Goal: Task Accomplishment & Management: Use online tool/utility

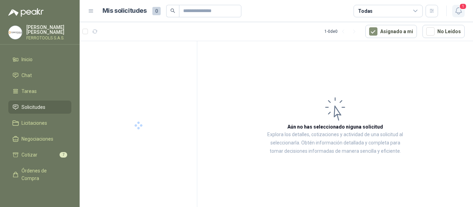
click at [458, 12] on icon "button" at bounding box center [458, 11] width 9 height 9
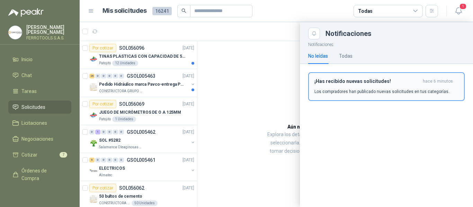
click at [389, 91] on p "Los compradores han publicado nuevas solicitudes en tus categorías." at bounding box center [382, 92] width 135 height 6
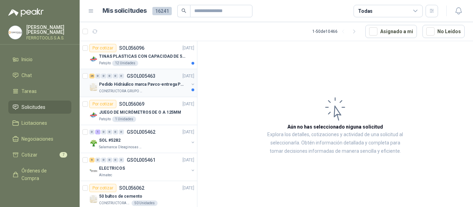
click at [134, 91] on p "CONSTRUCTORA GRUPO FIP" at bounding box center [121, 92] width 44 height 6
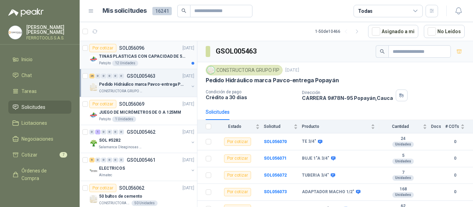
click at [139, 58] on p "TINAS PLASTICAS CON CAPACIDAD DE 50 KG" at bounding box center [142, 56] width 86 height 7
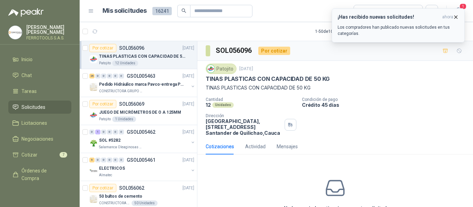
click at [410, 33] on p "Los compradores han publicado nuevas solicitudes en tus categorías." at bounding box center [398, 30] width 121 height 12
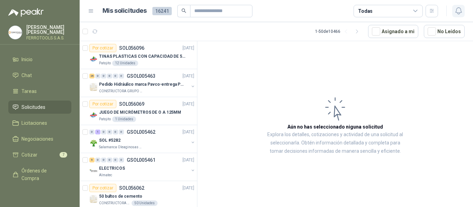
click at [459, 9] on icon "button" at bounding box center [458, 11] width 9 height 9
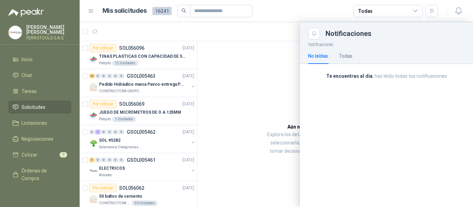
click at [231, 80] on div at bounding box center [276, 114] width 393 height 185
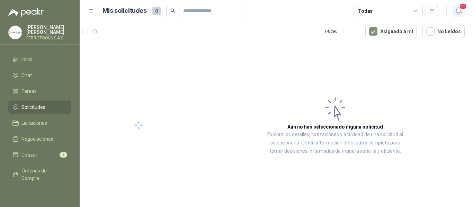
click at [462, 8] on span "1" at bounding box center [463, 6] width 8 height 7
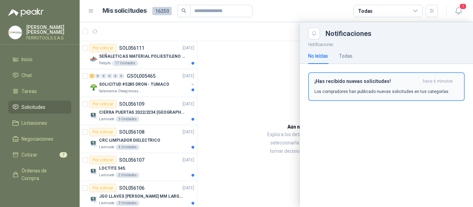
click at [363, 86] on div "¡Has recibido nuevas solicitudes! hace 6 minutos Los compradores han publicado …" at bounding box center [387, 87] width 144 height 16
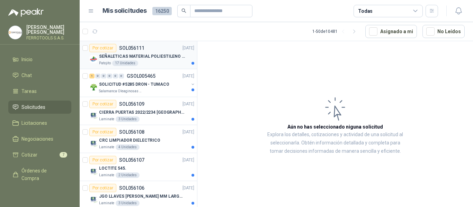
click at [175, 60] on p "SEÑALETICAS MATERIAL POLIESTILENO CON VINILO LAMINADO CALIBRE 60" at bounding box center [142, 56] width 86 height 7
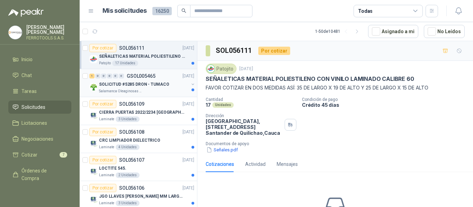
click at [162, 82] on p "SOLICITUD #5285 DRON - TUMACO" at bounding box center [134, 84] width 70 height 7
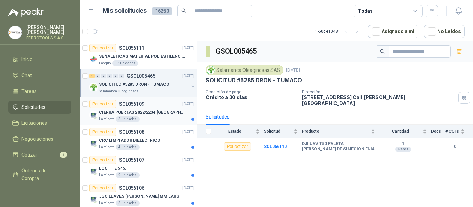
click at [157, 112] on p "CIERRA PUERTAS 2022/2234 [GEOGRAPHIC_DATA]" at bounding box center [142, 112] width 86 height 7
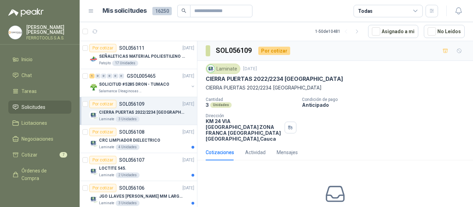
scroll to position [35, 0]
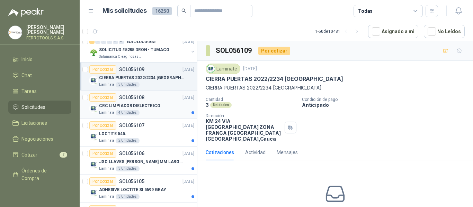
click at [174, 110] on div "CRC LIMPIADOR DIELECTRICO" at bounding box center [146, 106] width 95 height 8
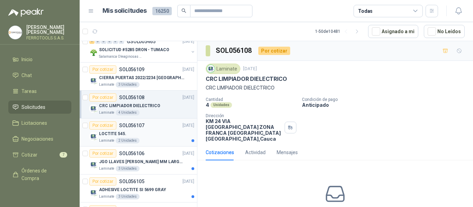
click at [166, 136] on div "LOCTITE 545." at bounding box center [146, 134] width 95 height 8
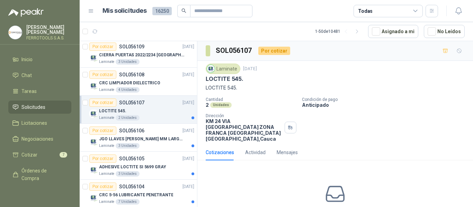
scroll to position [69, 0]
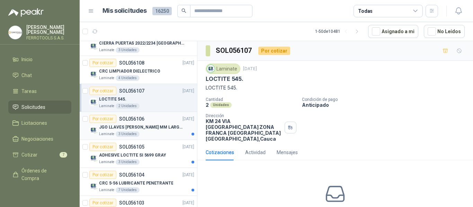
click at [170, 131] on p "JGO LLAVES [PERSON_NAME] MM LARGAS 4972M [PERSON_NAME]" at bounding box center [142, 127] width 86 height 7
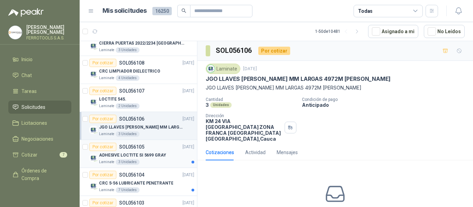
click at [170, 151] on div "ADHESIVE LOCTITE SI 5699 GRAY" at bounding box center [146, 155] width 95 height 8
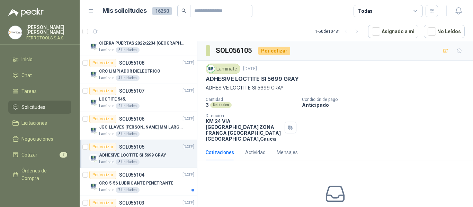
scroll to position [104, 0]
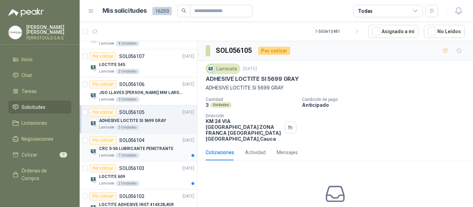
click at [171, 150] on div "CRC 5-56 LUBRICANTE PENETRANTE" at bounding box center [146, 149] width 95 height 8
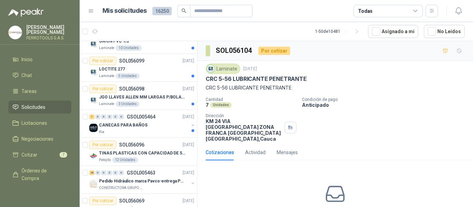
scroll to position [312, 0]
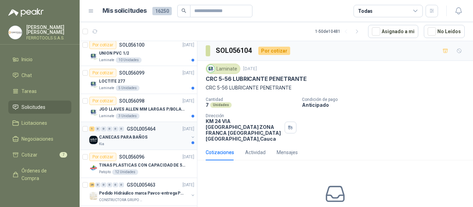
click at [176, 143] on div "Kia" at bounding box center [144, 145] width 90 height 6
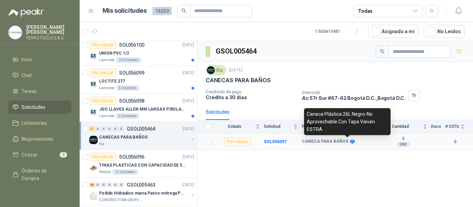
click at [350, 144] on icon at bounding box center [352, 142] width 5 height 4
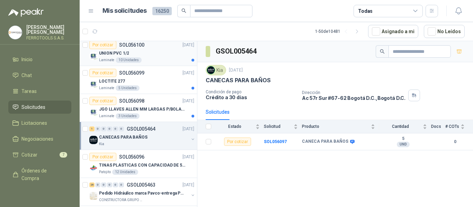
drag, startPoint x: 131, startPoint y: 100, endPoint x: 177, endPoint y: 54, distance: 64.9
click at [177, 54] on div "UNION PVC 1/2" at bounding box center [146, 53] width 95 height 8
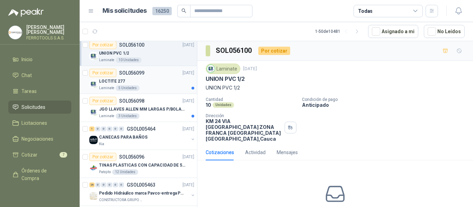
click at [153, 79] on div "LOCTITE 277" at bounding box center [146, 81] width 95 height 8
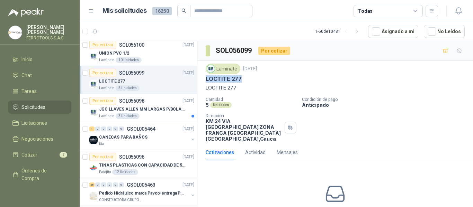
drag, startPoint x: 205, startPoint y: 80, endPoint x: 239, endPoint y: 82, distance: 34.0
click at [239, 82] on div "Laminate 16 sept, 2025 LOCTITE 277 LOCTITE 277 Cantidad 5 Unidades Condición de…" at bounding box center [335, 103] width 276 height 84
copy p "LOCTITE 277"
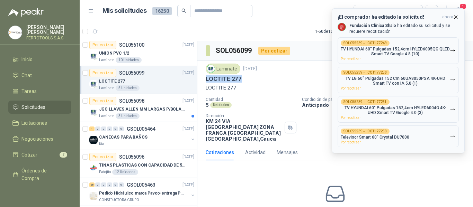
click at [441, 54] on p "TV HYUNDAI 60" Pulgadas 152,4cm HYLED6005QG QLED Smart TV Google 4.8 (10)" at bounding box center [395, 52] width 109 height 10
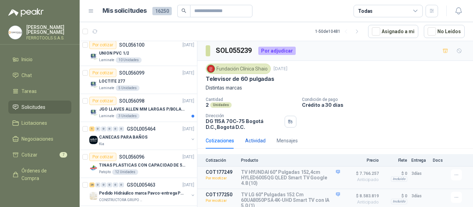
click at [251, 141] on div "Actividad" at bounding box center [255, 141] width 20 height 8
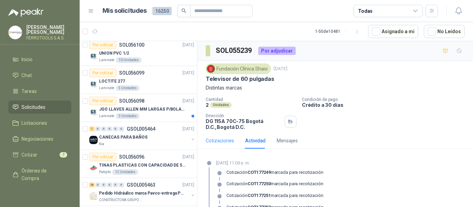
click at [226, 145] on div "Cotizaciones" at bounding box center [220, 141] width 28 height 16
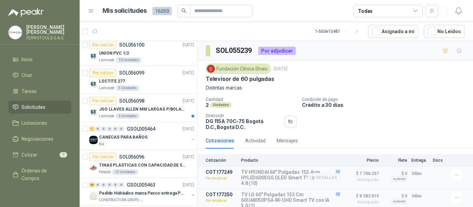
click at [444, 173] on article "COT177249 Por recotizar TV HYUNDAI 60" Pulgadas 152,4cm HYLED6005QG QLED Smart …" at bounding box center [335, 178] width 276 height 23
click at [454, 176] on icon "button" at bounding box center [457, 175] width 6 height 6
click at [431, 160] on button "Re-cotizar" at bounding box center [442, 159] width 55 height 11
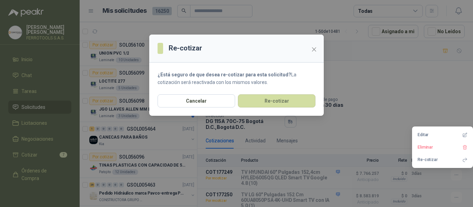
click at [294, 85] on p "¿Está seguro de que desea re-cotizar para esta solicitud? La cotización será re…" at bounding box center [237, 78] width 158 height 15
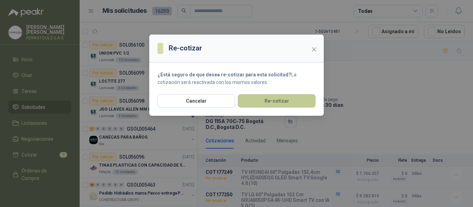
click at [291, 99] on button "Re-cotizar" at bounding box center [277, 101] width 78 height 13
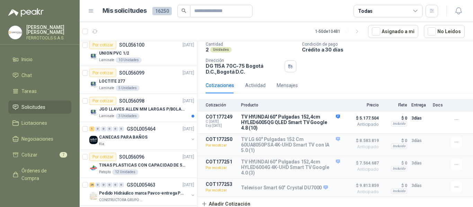
scroll to position [60, 0]
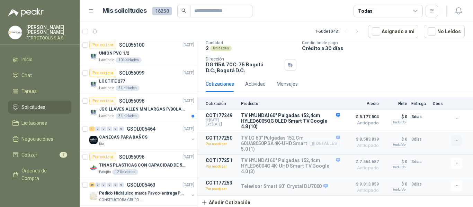
click at [451, 138] on button "button" at bounding box center [456, 140] width 11 height 11
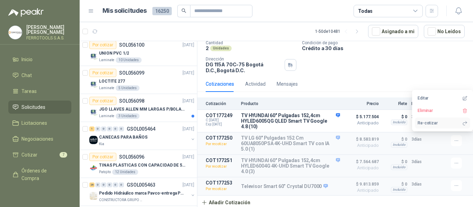
click at [433, 127] on button "Re-cotizar" at bounding box center [442, 123] width 55 height 11
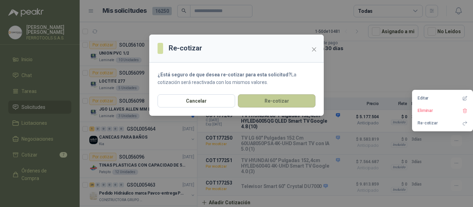
click at [289, 102] on button "Re-cotizar" at bounding box center [277, 101] width 78 height 13
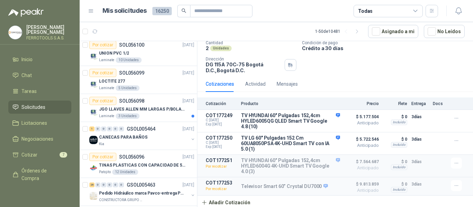
click at [454, 162] on icon "button" at bounding box center [457, 164] width 6 height 6
click at [423, 148] on button "Re-cotizar" at bounding box center [442, 146] width 55 height 11
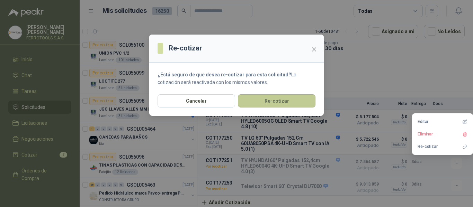
click at [297, 106] on button "Re-cotizar" at bounding box center [277, 101] width 78 height 13
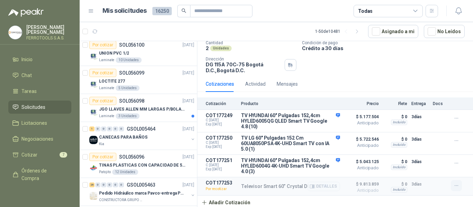
click at [454, 186] on icon "button" at bounding box center [457, 186] width 6 height 6
click at [429, 171] on button "Re-cotizar" at bounding box center [442, 170] width 55 height 11
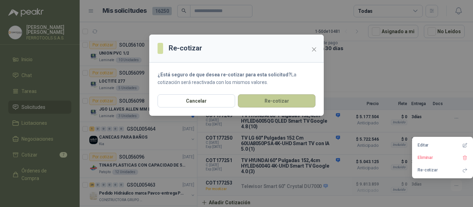
click at [296, 105] on button "Re-cotizar" at bounding box center [277, 101] width 78 height 13
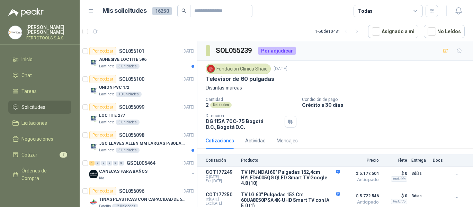
scroll to position [277, 0]
drag, startPoint x: 233, startPoint y: 11, endPoint x: 232, endPoint y: 2, distance: 8.7
click at [233, 11] on input "text" at bounding box center [218, 11] width 48 height 12
type input "*******"
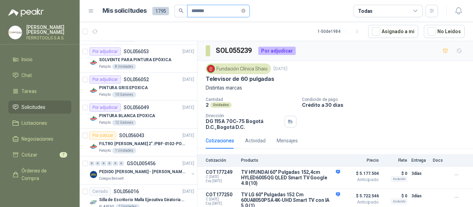
scroll to position [0, 0]
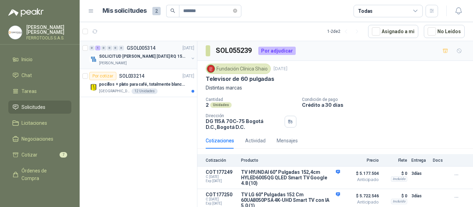
click at [177, 64] on div "Fresenius Kabi" at bounding box center [144, 64] width 90 height 6
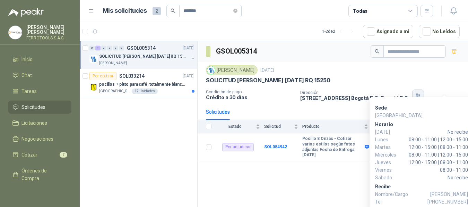
click at [445, 99] on div "Sede North Point Horario Domingo No recibe Lunes 08:00 - 11:00 | 12:00 - 15:00 …" at bounding box center [421, 154] width 104 height 114
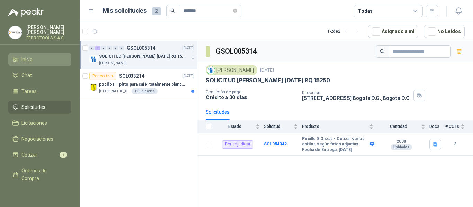
click at [34, 62] on link "Inicio" at bounding box center [39, 59] width 63 height 13
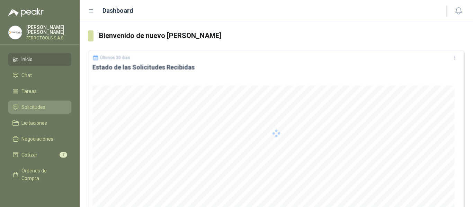
click at [29, 105] on span "Solicitudes" at bounding box center [33, 108] width 24 height 8
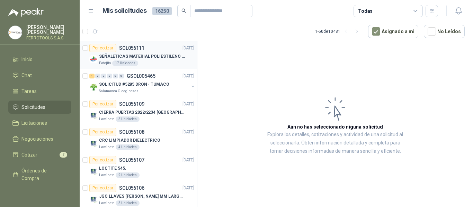
click at [162, 62] on div "Patojito 17 Unidades" at bounding box center [146, 64] width 95 height 6
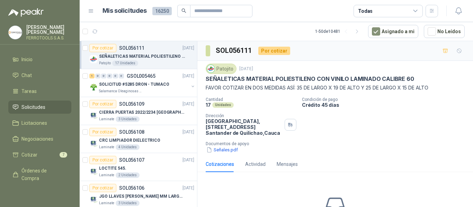
click at [219, 154] on div "Patojito 16 sept, 2025 SEÑALETICAS MATERIAL POLIESTILENO CON VINILO LAMINADO CA…" at bounding box center [335, 109] width 276 height 96
click at [222, 150] on button "Señales.pdf" at bounding box center [222, 150] width 33 height 7
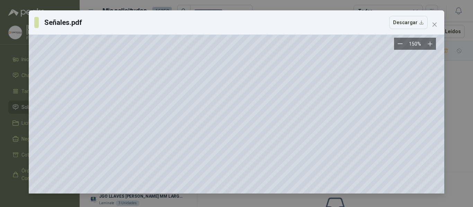
scroll to position [1524, 1065]
click at [396, 44] on button "Zoom out" at bounding box center [400, 44] width 12 height 12
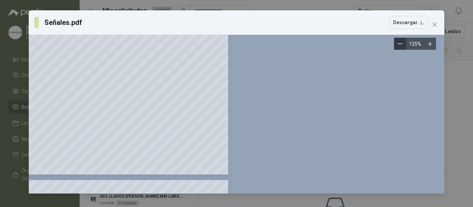
click at [396, 44] on button "Zoom out" at bounding box center [400, 44] width 12 height 12
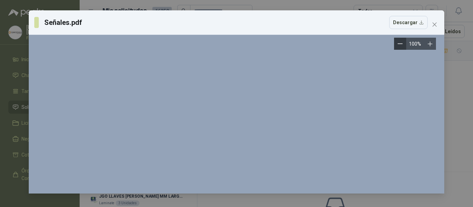
click at [396, 44] on button "Zoom out" at bounding box center [400, 44] width 12 height 12
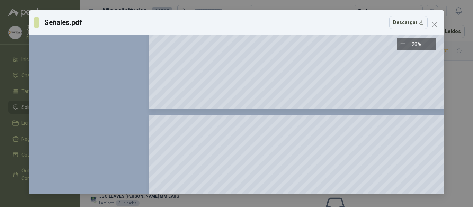
scroll to position [965, 477]
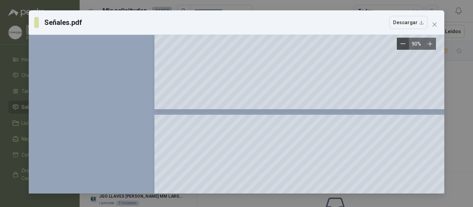
click at [400, 44] on button "Zoom out" at bounding box center [403, 44] width 12 height 12
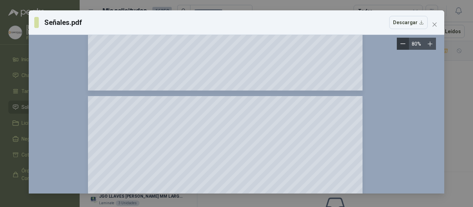
click at [400, 44] on button "Zoom out" at bounding box center [403, 44] width 12 height 12
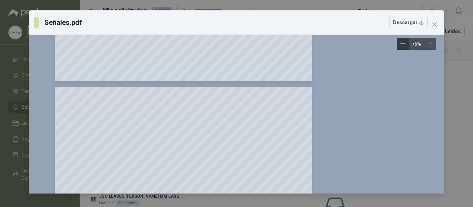
click at [400, 44] on button "Zoom out" at bounding box center [403, 44] width 12 height 12
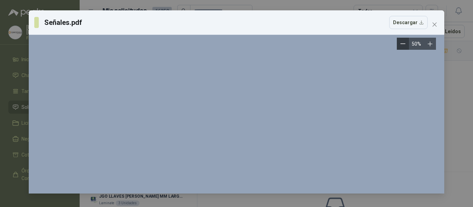
click at [400, 44] on button "Zoom out" at bounding box center [403, 44] width 12 height 12
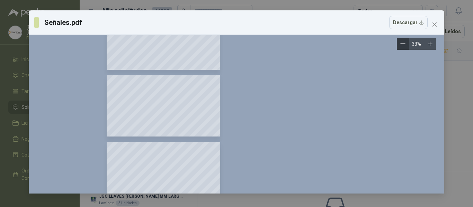
click at [400, 44] on button "Zoom out" at bounding box center [403, 44] width 12 height 12
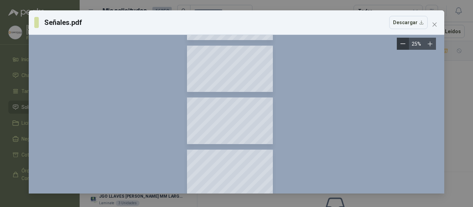
click at [400, 44] on button "Zoom out" at bounding box center [403, 44] width 12 height 12
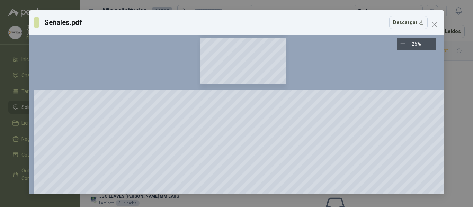
scroll to position [884, 0]
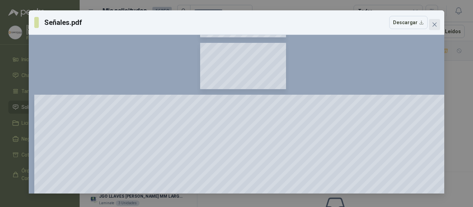
click at [435, 24] on icon "close" at bounding box center [435, 25] width 4 height 4
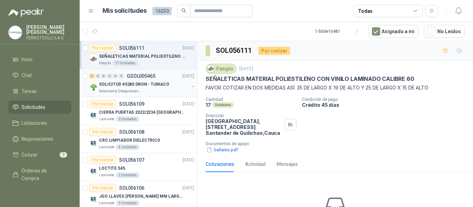
click at [145, 83] on p "SOLICITUD #5285 DRON - TUMACO" at bounding box center [134, 84] width 70 height 7
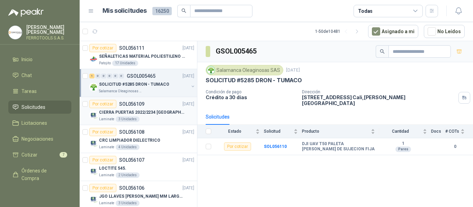
click at [166, 113] on div "CIERRA PUERTAS 2022/2234 YALE" at bounding box center [146, 112] width 95 height 8
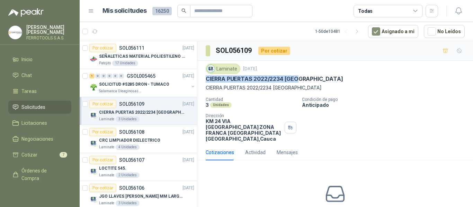
drag, startPoint x: 206, startPoint y: 79, endPoint x: 301, endPoint y: 78, distance: 95.3
click at [301, 78] on div "CIERRA PUERTAS 2022/2234 YALE" at bounding box center [335, 79] width 259 height 7
copy p "CIERRA PUERTAS 2022/2234 YALE"
click at [460, 12] on icon "button" at bounding box center [458, 11] width 9 height 9
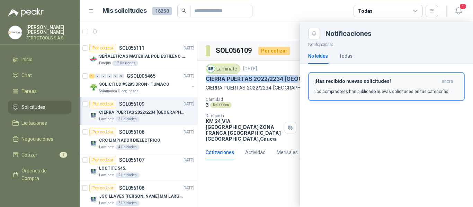
click at [427, 90] on p "Los compradores han publicado nuevas solicitudes en tus categorías." at bounding box center [382, 92] width 135 height 6
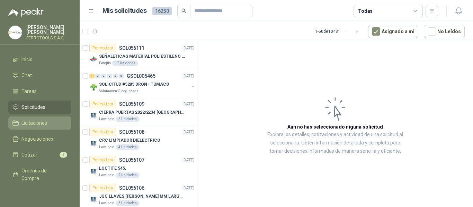
click at [36, 123] on span "Licitaciones" at bounding box center [34, 124] width 26 height 8
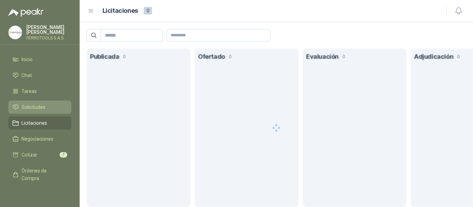
click at [36, 107] on span "Solicitudes" at bounding box center [33, 108] width 24 height 8
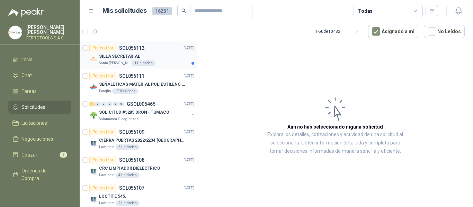
click at [157, 56] on div "SILLA SECRETARIAL" at bounding box center [146, 56] width 95 height 8
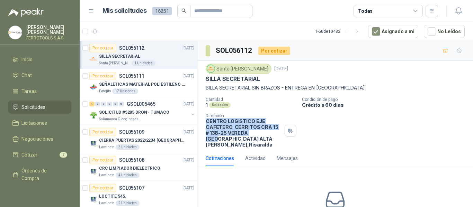
drag, startPoint x: 206, startPoint y: 122, endPoint x: 255, endPoint y: 134, distance: 50.4
click at [255, 134] on p "CENTRO LOGISTICO EJE CAFETERO [STREET_ADDRESS][PERSON_NAME]" at bounding box center [244, 132] width 76 height 29
click at [249, 125] on p "CENTRO LOGISTICO EJE CAFETERO CERRITOS CRA 15 # 138-25 VEREDA GALICIA ALTA Pere…" at bounding box center [244, 132] width 76 height 29
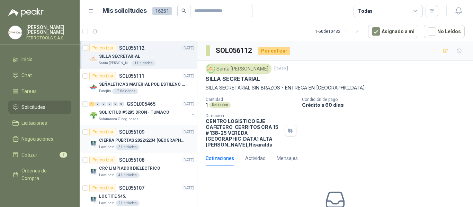
click at [165, 140] on div "CIERRA PUERTAS 2022/2234 [GEOGRAPHIC_DATA]" at bounding box center [146, 140] width 95 height 8
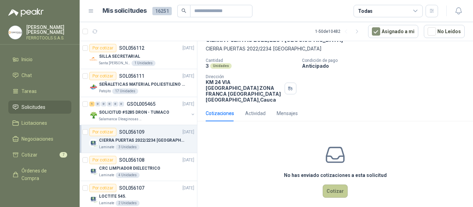
click at [335, 188] on button "Cotizar" at bounding box center [335, 191] width 25 height 13
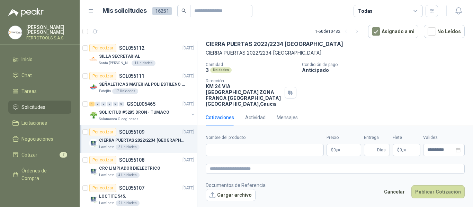
scroll to position [34, 0]
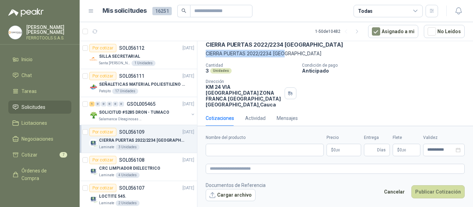
drag, startPoint x: 206, startPoint y: 53, endPoint x: 307, endPoint y: 52, distance: 100.8
click at [307, 52] on p "CIERRA PUERTAS 2022/2234 [GEOGRAPHIC_DATA]" at bounding box center [335, 54] width 259 height 8
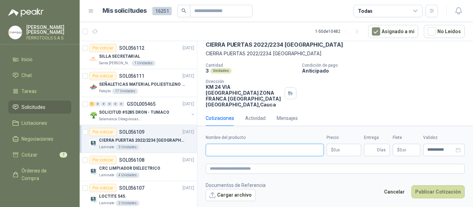
click at [251, 150] on input "Nombre del producto" at bounding box center [265, 150] width 118 height 12
paste input "**********"
type input "**********"
click at [267, 169] on textarea at bounding box center [335, 169] width 259 height 10
paste textarea "**********"
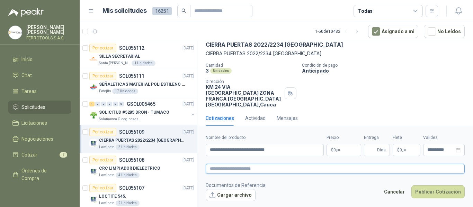
type textarea "**********"
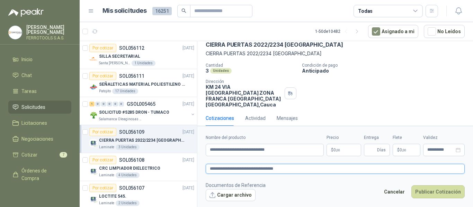
type textarea "**********"
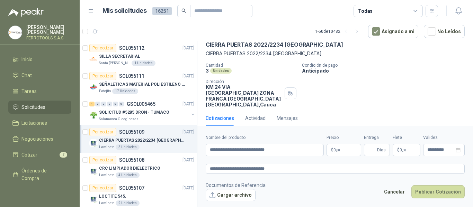
click at [342, 148] on p "$ 0 ,00" at bounding box center [344, 150] width 35 height 12
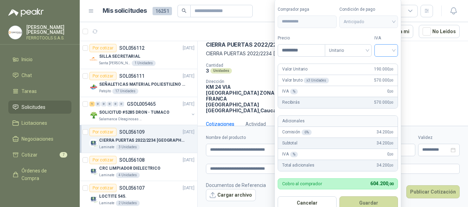
type input "*********"
click at [384, 47] on input "search" at bounding box center [385, 50] width 15 height 10
click at [388, 66] on div "19%" at bounding box center [387, 65] width 13 height 8
click at [365, 202] on button "Guardar" at bounding box center [370, 203] width 60 height 13
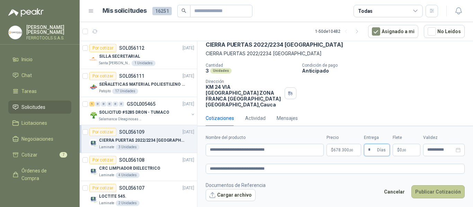
type input "*"
click at [436, 193] on button "Publicar Cotización" at bounding box center [437, 192] width 53 height 13
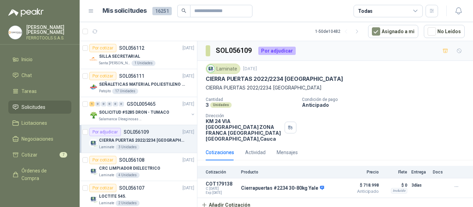
scroll to position [35, 0]
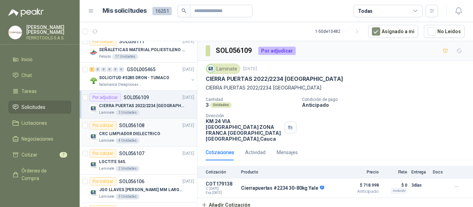
click at [163, 131] on div "CRC LIMPIADOR DIELECTRICO" at bounding box center [146, 134] width 95 height 8
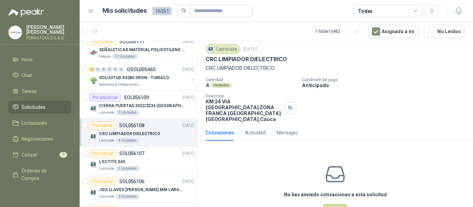
scroll to position [39, 0]
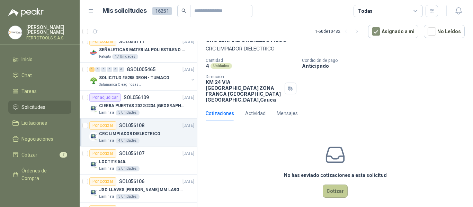
click at [327, 185] on button "Cotizar" at bounding box center [335, 191] width 25 height 13
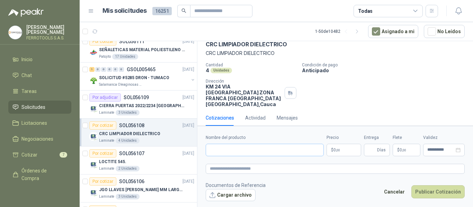
scroll to position [34, 0]
click at [287, 150] on input "Nombre del producto" at bounding box center [265, 150] width 118 height 12
paste input "**********"
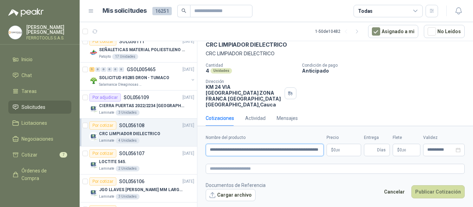
scroll to position [0, 17]
type input "**********"
click at [293, 170] on textarea at bounding box center [335, 169] width 259 height 10
paste textarea "**********"
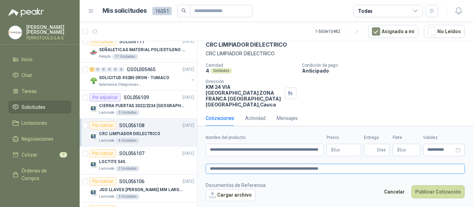
type textarea "**********"
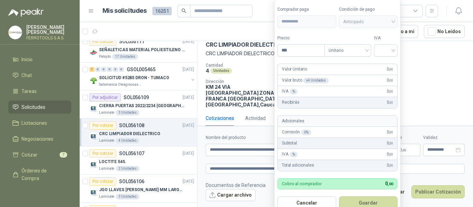
click at [347, 150] on body "HERNAN RUALES FERROTOOLS S.A.S. Inicio Chat Tareas Solicitudes Licitaciones Neg…" at bounding box center [236, 103] width 473 height 207
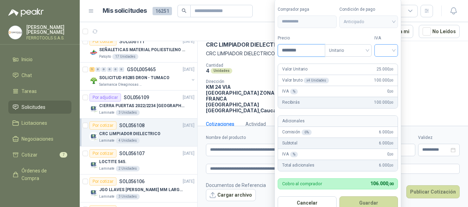
type input "********"
click at [385, 48] on input "search" at bounding box center [385, 50] width 15 height 10
click at [385, 60] on div "19%" at bounding box center [387, 64] width 21 height 11
click at [383, 33] on form "**********" at bounding box center [338, 108] width 128 height 218
click at [379, 200] on button "Guardar" at bounding box center [370, 203] width 60 height 13
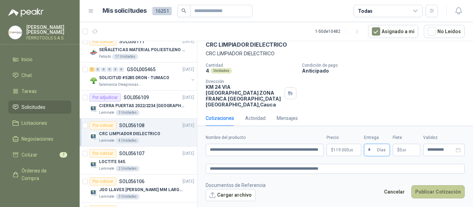
type input "*"
click at [429, 194] on button "Publicar Cotización" at bounding box center [437, 192] width 53 height 13
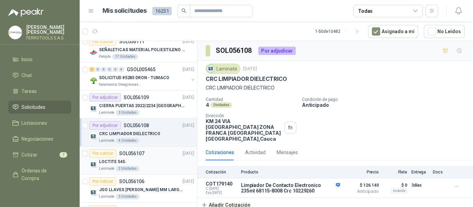
scroll to position [69, 0]
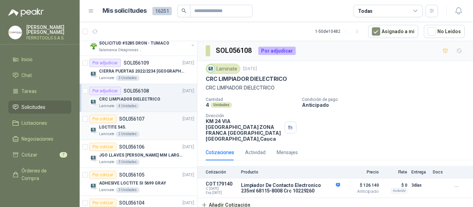
click at [158, 126] on div "LOCTITE 545." at bounding box center [146, 127] width 95 height 8
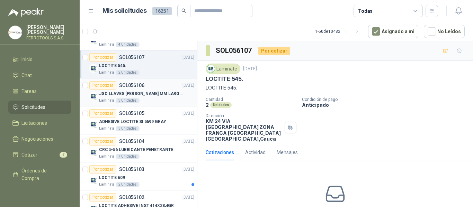
scroll to position [139, 0]
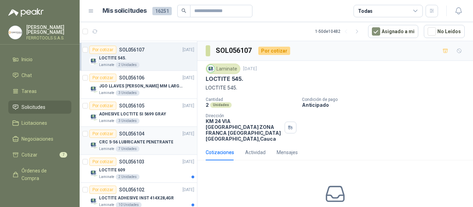
click at [154, 145] on p "CRC 5-56 LUBRICANTE PENETRANTE" at bounding box center [136, 142] width 74 height 7
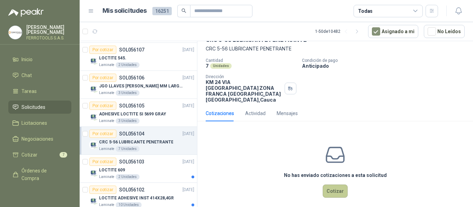
click at [333, 185] on button "Cotizar" at bounding box center [335, 191] width 25 height 13
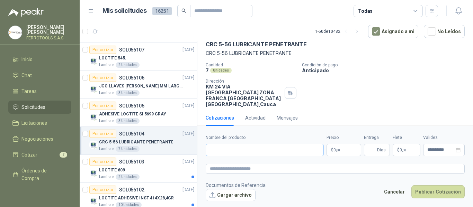
scroll to position [34, 0]
click at [292, 147] on input "Nombre del producto" at bounding box center [265, 150] width 118 height 12
paste input "**********"
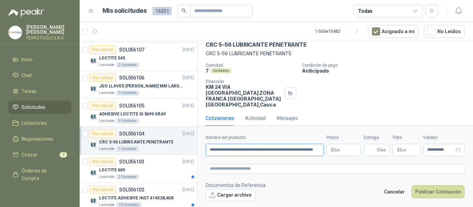
scroll to position [0, 9]
type input "**********"
click at [295, 169] on textarea at bounding box center [335, 169] width 259 height 10
paste textarea "**********"
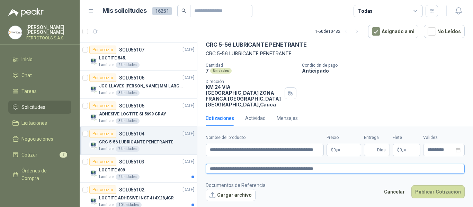
type textarea "**********"
click at [347, 147] on p "$ 0 ,00" at bounding box center [344, 150] width 35 height 12
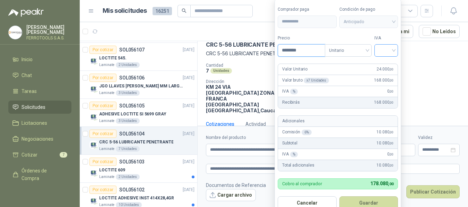
type input "********"
click at [382, 46] on input "search" at bounding box center [385, 50] width 15 height 10
click at [385, 61] on div "19%" at bounding box center [387, 65] width 13 height 8
click at [386, 39] on label "IVA" at bounding box center [387, 38] width 24 height 7
click at [375, 200] on button "Guardar" at bounding box center [370, 203] width 60 height 13
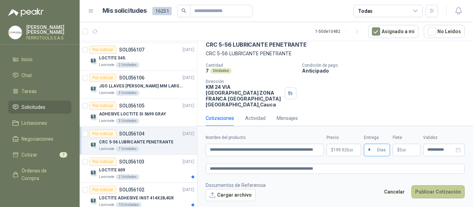
type input "*"
click at [432, 191] on button "Publicar Cotización" at bounding box center [437, 192] width 53 height 13
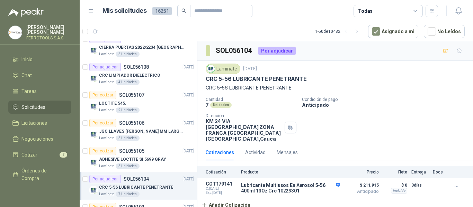
scroll to position [104, 0]
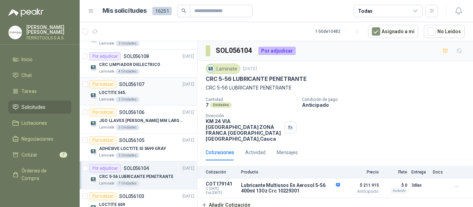
click at [161, 94] on div "LOCTITE 545." at bounding box center [146, 93] width 95 height 8
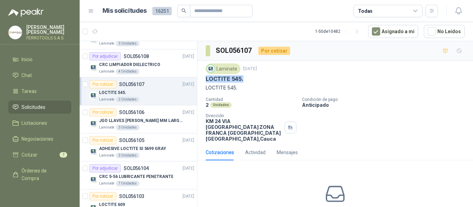
drag, startPoint x: 203, startPoint y: 79, endPoint x: 243, endPoint y: 82, distance: 40.0
click at [243, 82] on div "Laminate 16 sept, 2025 LOCTITE 545. LOCTITE 545. Cantidad 2 Unidades Condición …" at bounding box center [335, 103] width 276 height 84
copy p "LOCTITE 545."
click at [108, 152] on p "ADHESIVE LOCTITE SI 5699 GRAY" at bounding box center [132, 149] width 67 height 7
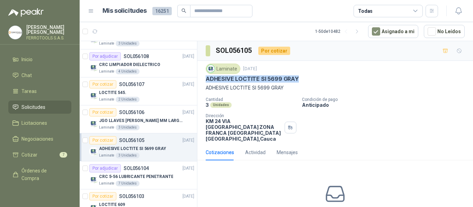
drag, startPoint x: 205, startPoint y: 79, endPoint x: 301, endPoint y: 82, distance: 96.0
click at [301, 82] on div "Laminate 16 sept, 2025 ADHESIVE LOCTITE SI 5699 GRAY ADHESIVE LOCTITE SI 5699 G…" at bounding box center [335, 103] width 276 height 84
copy p "ADHESIVE LOCTITE SI 5699 GRAY"
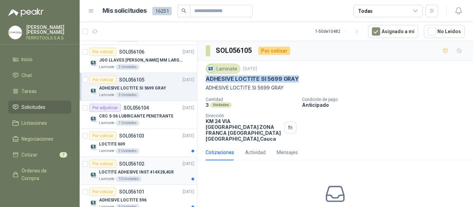
scroll to position [208, 0]
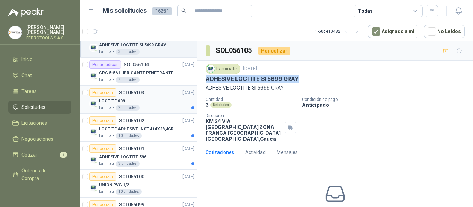
click at [160, 103] on div "LOCTITE 609" at bounding box center [146, 101] width 95 height 8
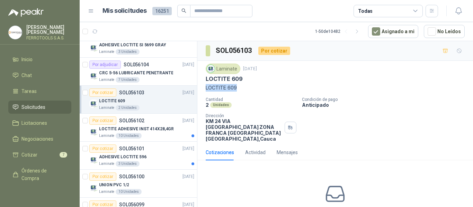
drag, startPoint x: 203, startPoint y: 87, endPoint x: 240, endPoint y: 91, distance: 37.3
click at [240, 91] on div "Laminate 16 sept, 2025 LOCTITE 609 LOCTITE 609 Cantidad 2 Unidades Condición de…" at bounding box center [335, 103] width 276 height 84
copy p "LOCTITE 609"
click at [151, 131] on p "LOCTITE ADHESIVE INST 414X28,4GR" at bounding box center [136, 129] width 75 height 7
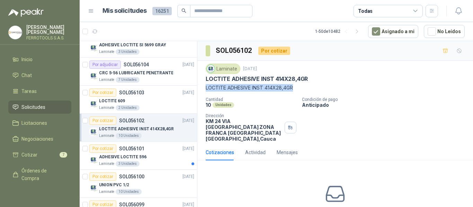
drag, startPoint x: 204, startPoint y: 89, endPoint x: 297, endPoint y: 92, distance: 92.2
click at [297, 92] on div "Laminate 16 sept, 2025 LOCTITE ADHESIVE INST 414X28,4GR LOCTITE ADHESIVE INST 4…" at bounding box center [335, 103] width 276 height 84
copy p "LOCTITE ADHESIVE INST 414X28,4GR"
click at [120, 161] on div "ADHESIVE LOCTITE 596" at bounding box center [146, 157] width 95 height 8
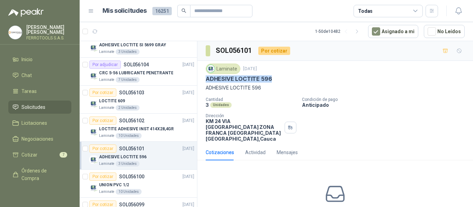
drag, startPoint x: 204, startPoint y: 80, endPoint x: 280, endPoint y: 81, distance: 75.9
click at [280, 81] on div "Laminate 16 sept, 2025 ADHESIVE LOCTITE 596 ADHESIVE LOCTITE 596 Cantidad 3 Uni…" at bounding box center [335, 103] width 276 height 84
copy p "ADHESIVE LOCTITE 596"
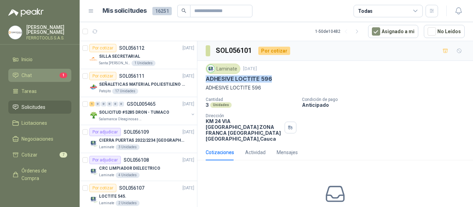
click at [33, 74] on li "Chat 1" at bounding box center [39, 76] width 55 height 8
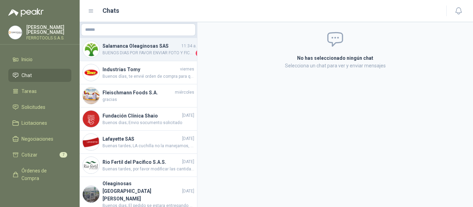
click at [147, 55] on span "BUENOS DIAS POR FAVOR ENVIAR FOTO Y FICHA TECNICA." at bounding box center [149, 53] width 92 height 7
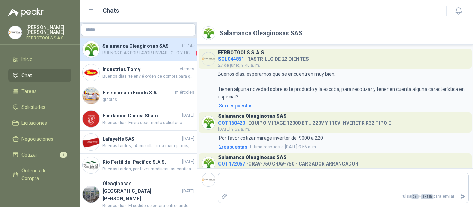
scroll to position [27, 0]
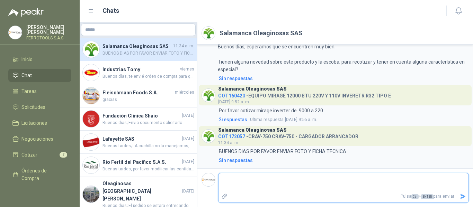
click at [302, 186] on textarea at bounding box center [344, 183] width 250 height 16
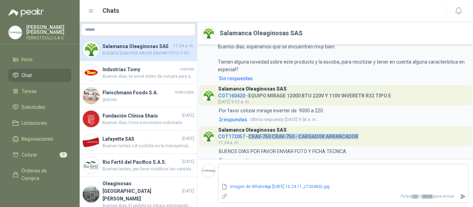
drag, startPoint x: 366, startPoint y: 135, endPoint x: 249, endPoint y: 135, distance: 117.8
click at [249, 135] on header "Salamanca Oleaginosas SAS COT172057 - CRAV-750 CRAV-750 - CARGADOR ARRANCADOR 1…" at bounding box center [335, 136] width 273 height 20
copy h4 "CRAV-750 CRAV-750 - CARGADOR ARRANCADOR"
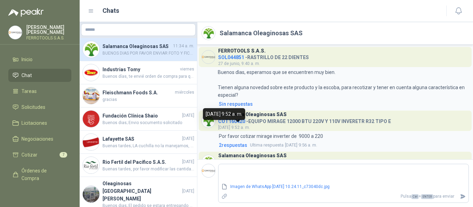
scroll to position [36, 0]
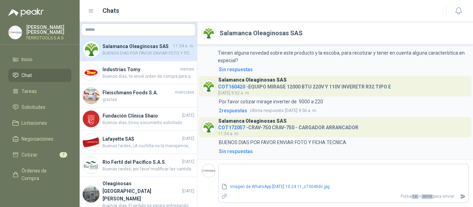
click at [234, 125] on span "COT172057" at bounding box center [231, 128] width 27 height 6
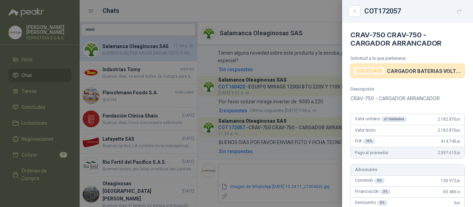
click at [231, 127] on div at bounding box center [236, 103] width 473 height 207
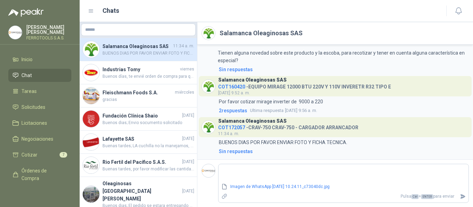
click at [231, 127] on span "COT172057" at bounding box center [231, 128] width 27 height 6
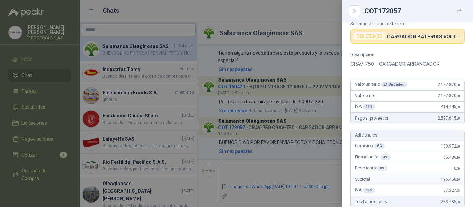
scroll to position [0, 0]
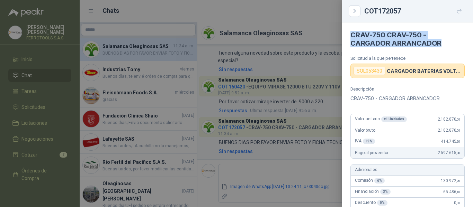
drag, startPoint x: 447, startPoint y: 42, endPoint x: 352, endPoint y: 37, distance: 95.8
click at [352, 37] on h4 "CRAV-750 CRAV-750 - CARGADOR ARRANCADOR" at bounding box center [408, 39] width 114 height 17
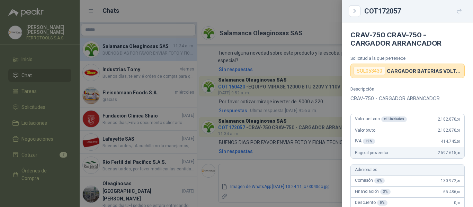
click at [265, 13] on div at bounding box center [236, 103] width 473 height 207
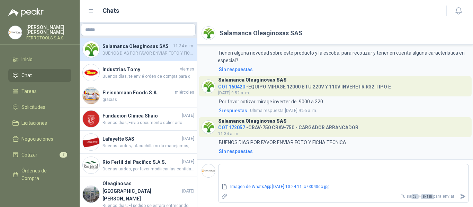
click at [245, 126] on h4 "COT172057 - CRAV-750 CRAV-750 - CARGADOR ARRANCADOR" at bounding box center [288, 126] width 140 height 7
click at [236, 129] on span "COT172057" at bounding box center [231, 128] width 27 height 6
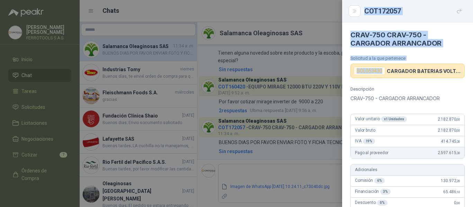
drag, startPoint x: 381, startPoint y: 72, endPoint x: 338, endPoint y: 73, distance: 43.7
click at [338, 73] on div "COT172057 CRAV-750 CRAV-750 - CARGADOR ARRANCADOR Solicitud a la que pertenece …" at bounding box center [236, 103] width 473 height 207
click at [380, 72] on div "SOL053430" at bounding box center [370, 71] width 32 height 8
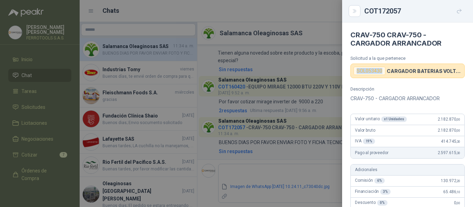
drag, startPoint x: 383, startPoint y: 70, endPoint x: 357, endPoint y: 74, distance: 26.0
click at [357, 74] on div "SOL053430" at bounding box center [370, 71] width 32 height 8
copy div "SOL053430"
click at [35, 105] on div at bounding box center [236, 103] width 473 height 207
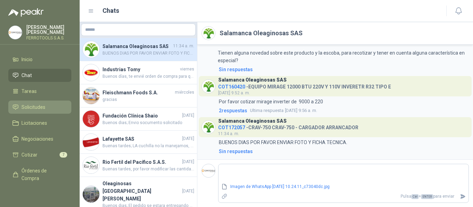
click at [35, 105] on span "Solicitudes" at bounding box center [33, 108] width 24 height 8
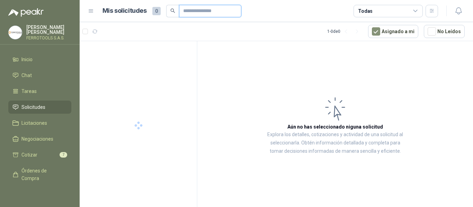
click at [202, 10] on input "text" at bounding box center [207, 11] width 48 height 12
paste input "*********"
type input "*********"
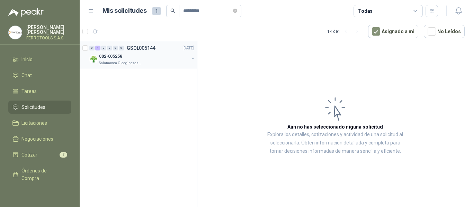
click at [136, 62] on p "Salamanca Oleaginosas SAS" at bounding box center [121, 64] width 44 height 6
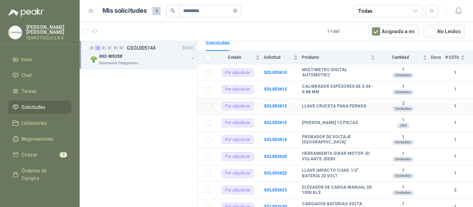
scroll to position [76, 0]
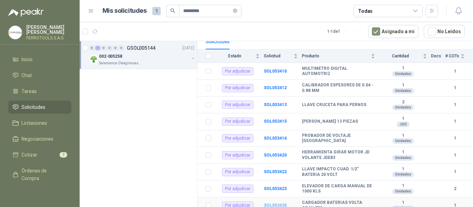
click at [282, 203] on b "SOL053430" at bounding box center [275, 205] width 23 height 5
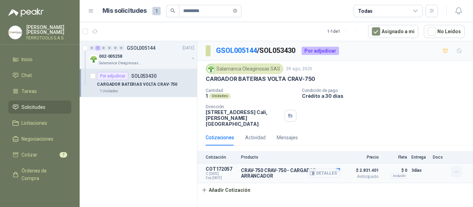
click at [455, 169] on icon "button" at bounding box center [457, 172] width 6 height 6
click at [361, 191] on div "Cotización Producto Precio Flete Entrega Docs COT172057 C: 26/08/2025 Exp: 25/0…" at bounding box center [335, 174] width 276 height 46
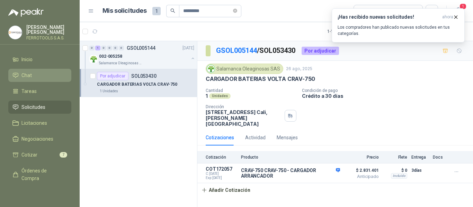
click at [34, 75] on li "Chat" at bounding box center [39, 76] width 55 height 8
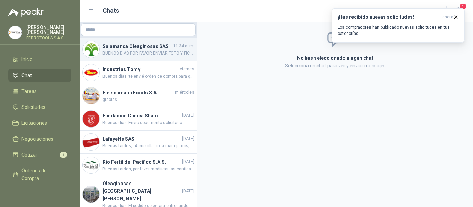
click at [136, 49] on h4 "Salamanca Oleaginosas SAS" at bounding box center [137, 47] width 69 height 8
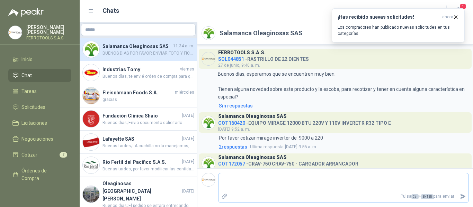
scroll to position [27, 0]
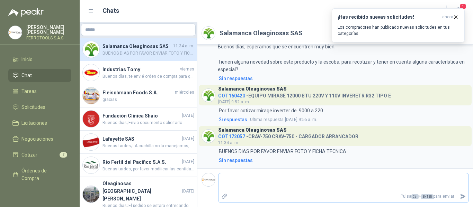
click at [265, 183] on textarea at bounding box center [344, 183] width 250 height 16
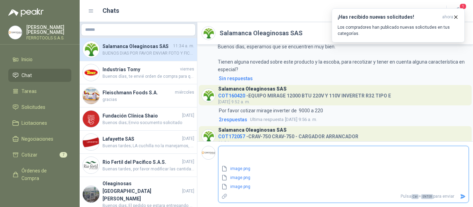
type textarea "*"
type textarea "**"
type textarea "***"
type textarea "****"
type textarea "*****"
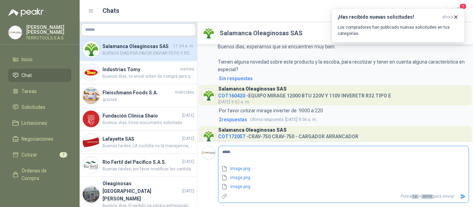
type textarea "******"
type textarea "********"
type textarea "*********"
type textarea "**********"
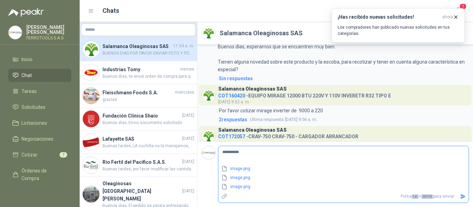
type textarea "**********"
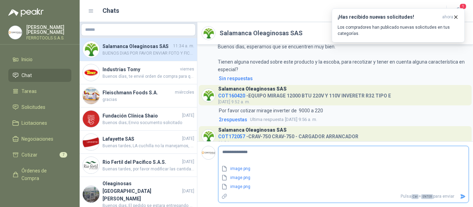
type textarea "**********"
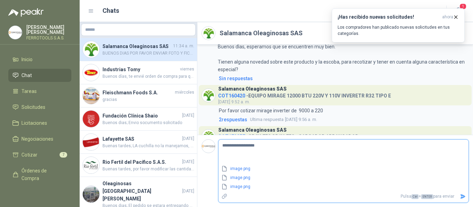
type textarea "**********"
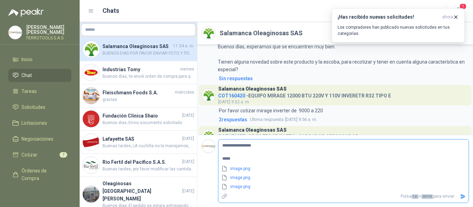
type textarea "**********"
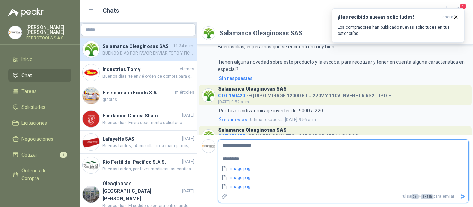
type textarea "**********"
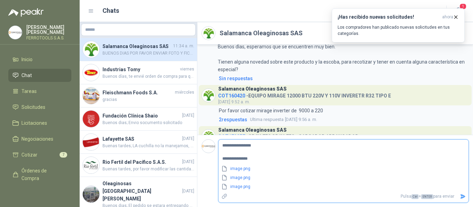
type textarea "**********"
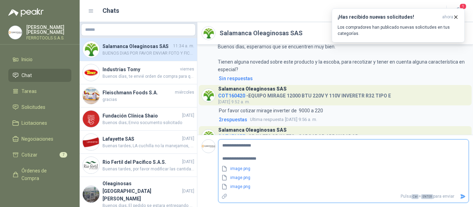
type textarea "**********"
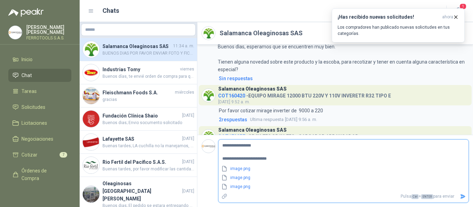
type textarea "**********"
click at [462, 197] on icon "Enviar" at bounding box center [463, 197] width 5 height 5
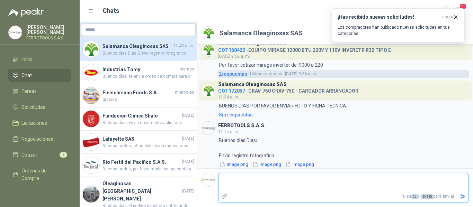
scroll to position [77, 0]
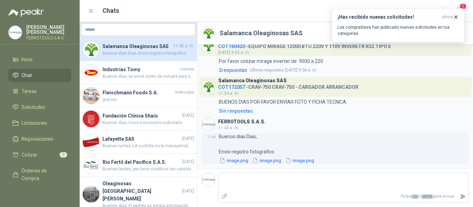
click at [230, 161] on button "image.png" at bounding box center [234, 160] width 30 height 7
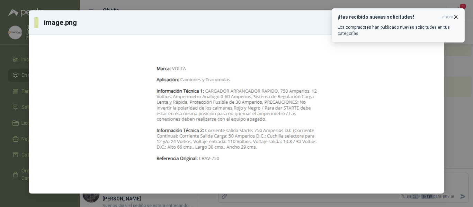
click at [457, 19] on icon "button" at bounding box center [456, 17] width 6 height 6
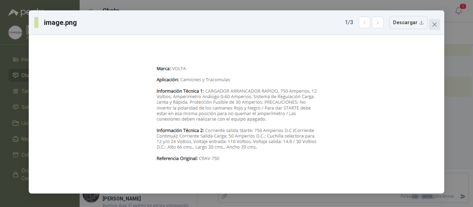
click at [434, 22] on icon "close" at bounding box center [435, 25] width 6 height 6
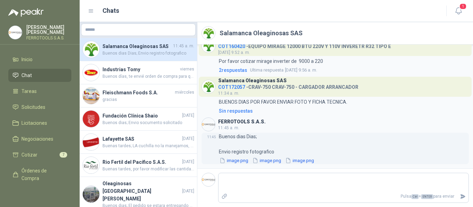
click at [271, 162] on button "image.png" at bounding box center [267, 160] width 30 height 7
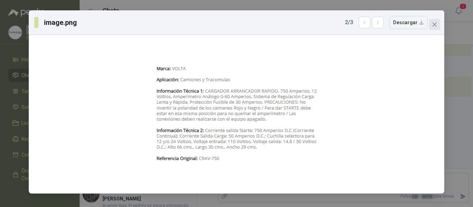
click at [434, 26] on icon "close" at bounding box center [435, 25] width 4 height 4
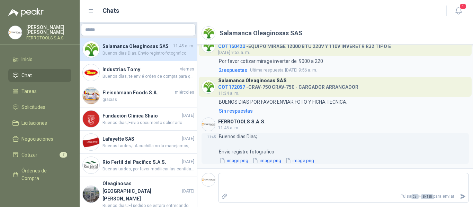
click at [303, 161] on button "image.png" at bounding box center [300, 160] width 30 height 7
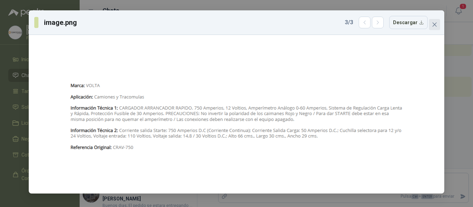
click at [434, 24] on icon "close" at bounding box center [435, 25] width 6 height 6
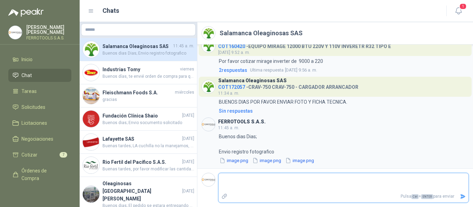
click at [289, 184] on textarea at bounding box center [344, 183] width 250 height 16
paste textarea "**********"
type textarea "**********"
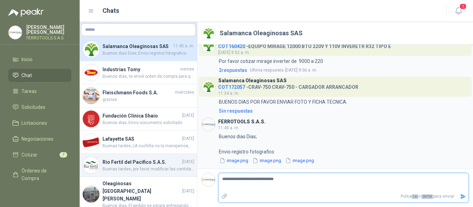
drag, startPoint x: 319, startPoint y: 183, endPoint x: 184, endPoint y: 159, distance: 137.6
click at [184, 159] on div "Salamanca Oleaginosas SAS 11:45 a. m. Buenos dias Dias; Envio registro fotograf…" at bounding box center [276, 114] width 393 height 185
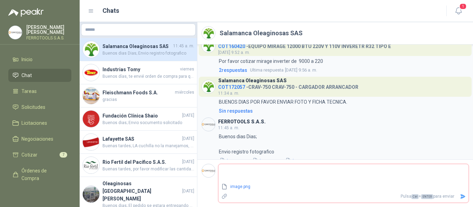
click at [464, 196] on icon "Enviar" at bounding box center [463, 197] width 5 height 5
click at [327, 169] on textarea at bounding box center [344, 174] width 250 height 16
type textarea "*"
type textarea "**"
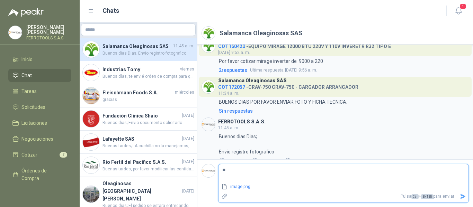
type textarea "***"
type textarea "****"
click at [463, 197] on icon "Enviar" at bounding box center [463, 197] width 5 height 5
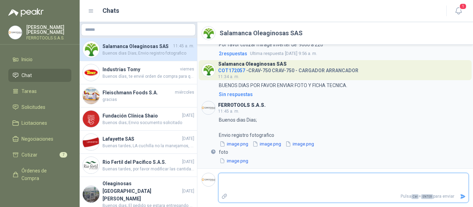
scroll to position [94, 0]
click at [238, 164] on button "image.png" at bounding box center [234, 161] width 30 height 7
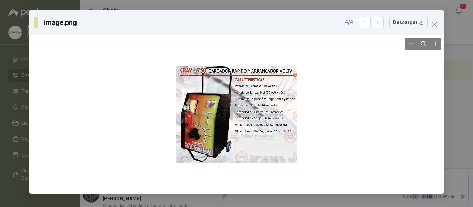
click at [214, 141] on div at bounding box center [236, 114] width 139 height 153
click at [432, 25] on span "Close" at bounding box center [434, 25] width 11 height 6
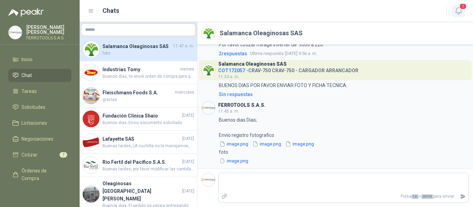
click at [462, 11] on icon "button" at bounding box center [458, 11] width 9 height 9
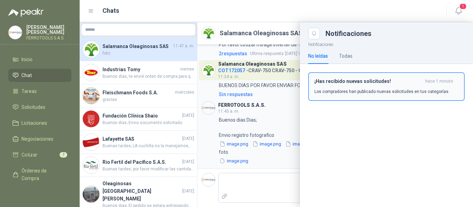
click at [360, 82] on h3 "¡Has recibido nuevas solicitudes!" at bounding box center [369, 82] width 108 height 6
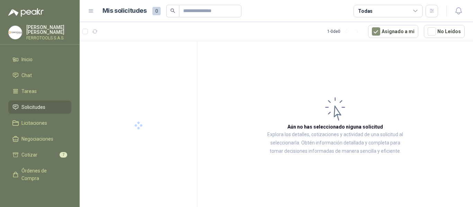
click at [46, 107] on li "Solicitudes" at bounding box center [39, 108] width 55 height 8
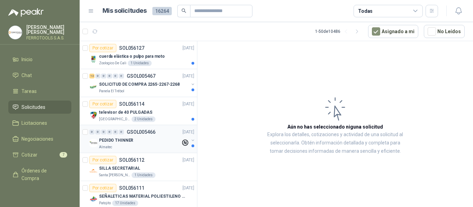
click at [134, 140] on div "PEDIDO THINNER" at bounding box center [140, 140] width 82 height 8
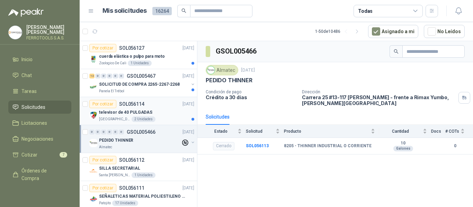
click at [168, 115] on div "televisor de 40 PULGADAS" at bounding box center [146, 112] width 95 height 8
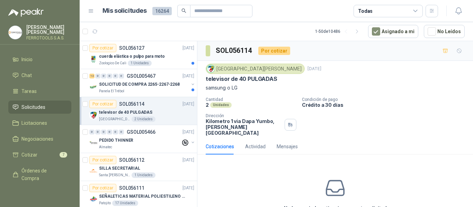
drag, startPoint x: 204, startPoint y: 81, endPoint x: 286, endPoint y: 81, distance: 82.4
click at [286, 81] on div "Colegio Jefferson 16 sept, 2025 televisor de 40 PULGADAS samsung o LG Cantidad …" at bounding box center [335, 100] width 276 height 78
copy p "televisor de 40 PULGADAS"
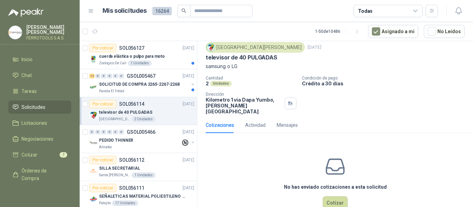
scroll to position [33, 0]
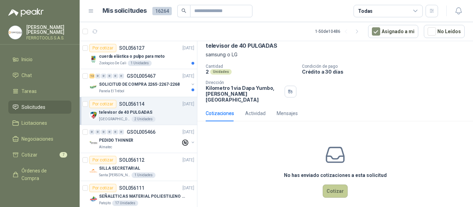
click at [334, 185] on button "Cotizar" at bounding box center [335, 191] width 25 height 13
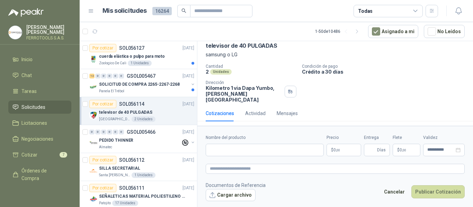
scroll to position [28, 0]
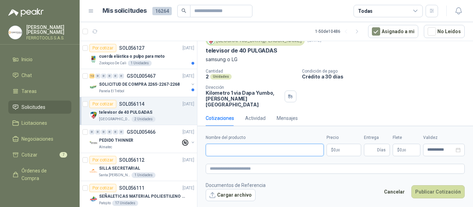
click at [271, 152] on input "Nombre del producto" at bounding box center [265, 150] width 118 height 12
paste input "**********"
type input "**********"
click at [275, 172] on textarea at bounding box center [335, 169] width 259 height 10
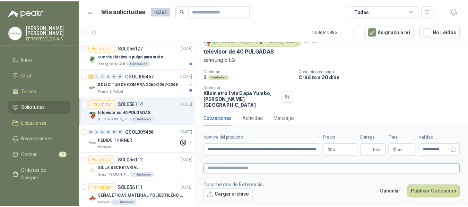
scroll to position [0, 0]
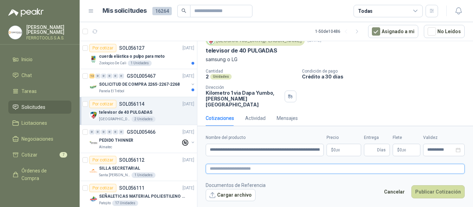
paste textarea "**********"
type textarea "**********"
click at [352, 148] on p "$ 0 ,00" at bounding box center [344, 150] width 35 height 12
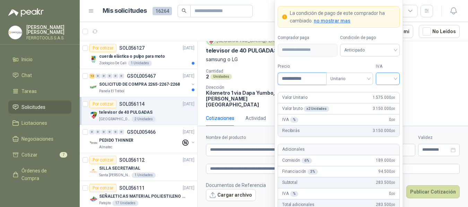
type input "**********"
click at [387, 79] on input "search" at bounding box center [388, 78] width 16 height 10
click at [383, 94] on div "19%" at bounding box center [387, 93] width 13 height 8
click at [391, 65] on label "IVA" at bounding box center [387, 66] width 24 height 7
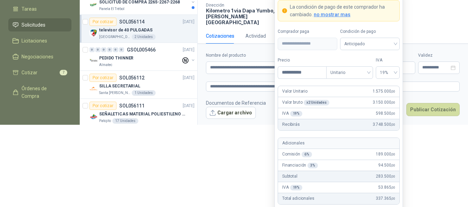
scroll to position [88, 0]
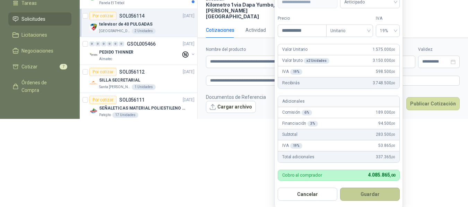
click at [372, 194] on button "Guardar" at bounding box center [370, 194] width 60 height 13
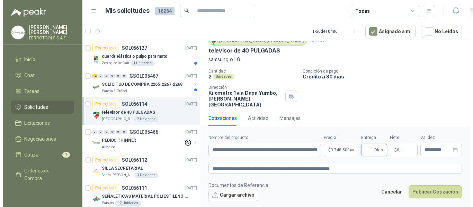
scroll to position [0, 0]
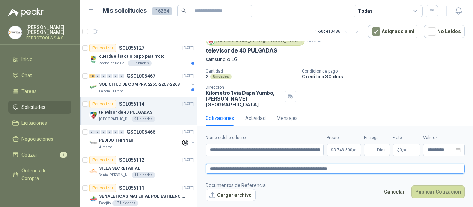
click at [363, 168] on textarea "**********" at bounding box center [335, 169] width 259 height 10
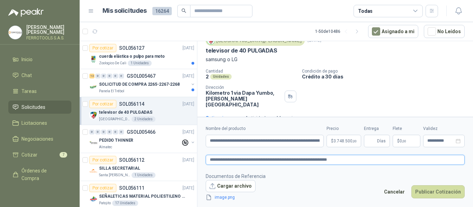
scroll to position [33, 0]
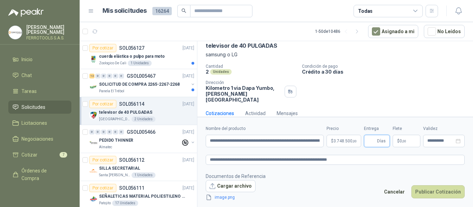
click at [370, 138] on input "Entrega" at bounding box center [372, 141] width 8 height 12
type input "*"
click at [332, 169] on form "**********" at bounding box center [335, 163] width 276 height 93
click at [439, 193] on button "Publicar Cotización" at bounding box center [437, 192] width 53 height 13
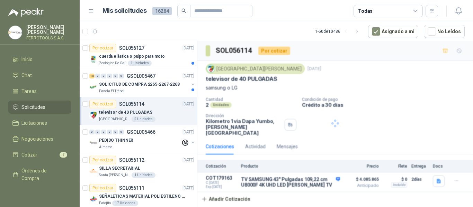
scroll to position [0, 0]
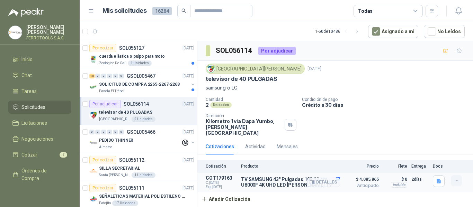
click at [455, 178] on icon "button" at bounding box center [457, 181] width 6 height 6
click at [428, 159] on button "Eliminar" at bounding box center [442, 159] width 55 height 11
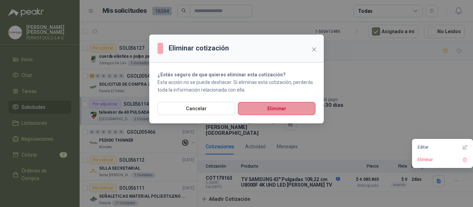
click at [280, 109] on button "Eliminar" at bounding box center [277, 108] width 78 height 13
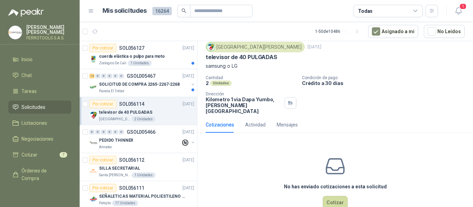
scroll to position [33, 0]
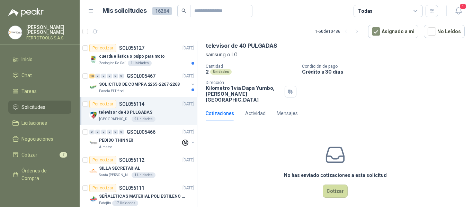
click at [345, 184] on div "No has enviado cotizaciones a esta solicitud Cotizar" at bounding box center [335, 171] width 276 height 88
click at [335, 187] on button "Cotizar" at bounding box center [335, 191] width 25 height 13
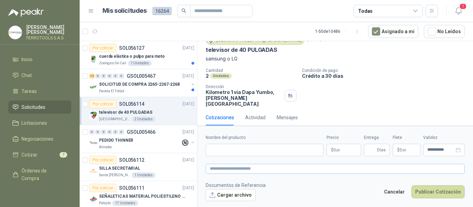
scroll to position [28, 0]
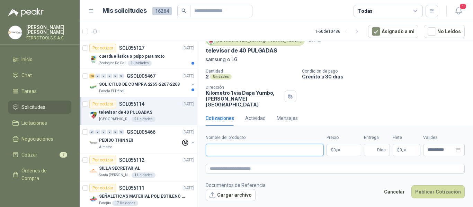
click at [272, 150] on input "Nombre del producto" at bounding box center [265, 150] width 118 height 12
paste input "**********"
type input "**********"
paste input "**********"
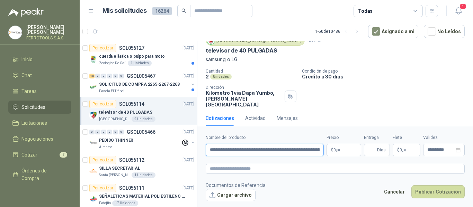
scroll to position [0, 33]
type input "**********"
click at [276, 166] on textarea at bounding box center [335, 169] width 259 height 10
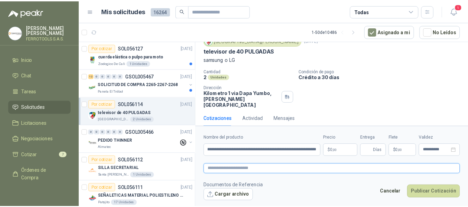
scroll to position [0, 0]
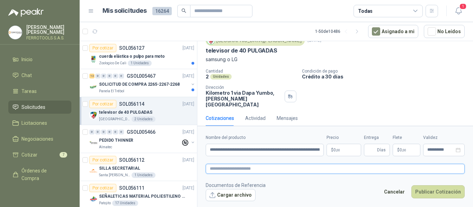
paste textarea "**********"
type textarea "**********"
click at [348, 148] on p "$ 0 ,00" at bounding box center [344, 150] width 35 height 12
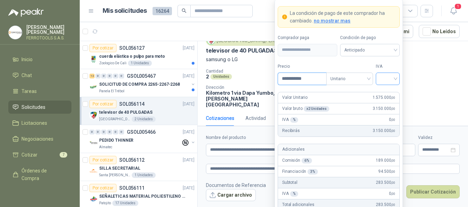
type input "**********"
click at [385, 78] on input "search" at bounding box center [388, 78] width 16 height 10
click at [386, 92] on div "19%" at bounding box center [387, 93] width 13 height 8
click at [388, 55] on span at bounding box center [369, 50] width 51 height 12
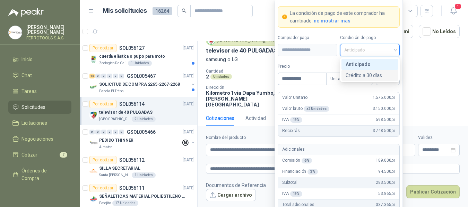
click at [321, 63] on label "Precio" at bounding box center [301, 66] width 48 height 7
click at [321, 73] on input "**********" at bounding box center [302, 79] width 48 height 12
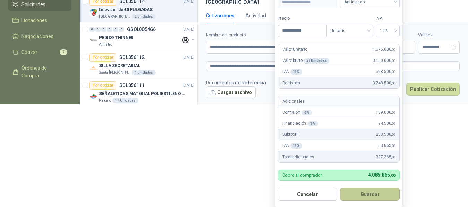
click at [369, 197] on button "Guardar" at bounding box center [370, 194] width 60 height 13
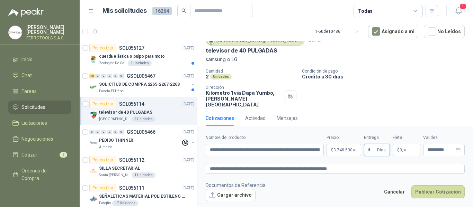
type input "*"
click at [376, 168] on textarea "**********" at bounding box center [335, 169] width 259 height 10
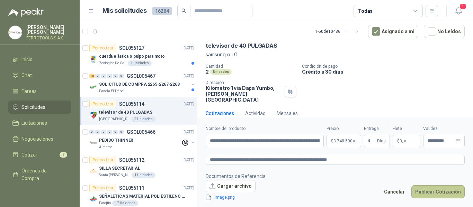
click at [436, 192] on button "Publicar Cotización" at bounding box center [437, 192] width 53 height 13
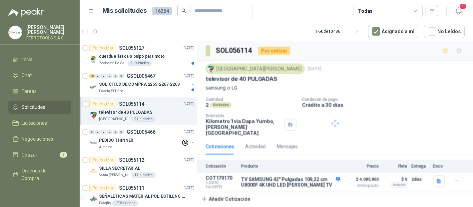
scroll to position [0, 0]
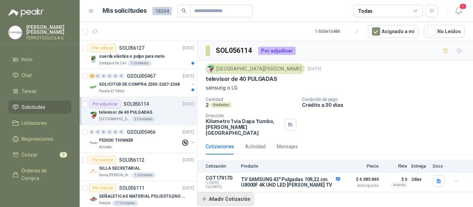
click at [237, 193] on button "Añadir Cotización" at bounding box center [225, 200] width 57 height 14
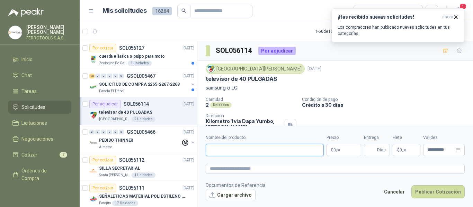
click at [259, 151] on input "Nombre del producto" at bounding box center [265, 150] width 118 height 12
paste input "**********"
type input "**********"
click at [273, 168] on textarea at bounding box center [335, 169] width 259 height 10
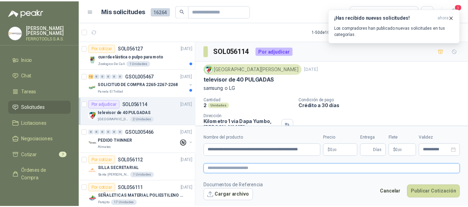
scroll to position [0, 0]
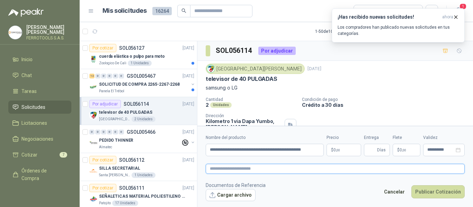
paste textarea "**********"
type textarea "**********"
click at [337, 151] on body "HERNAN RUALES FERROTOOLS S.A.S. Inicio Chat Tareas Solicitudes Licitaciones Neg…" at bounding box center [236, 103] width 473 height 207
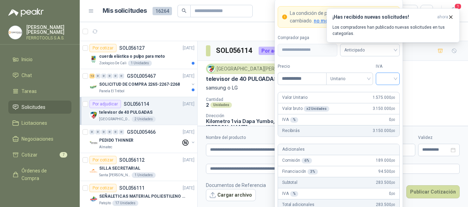
type input "**********"
click at [387, 76] on input "search" at bounding box center [388, 78] width 16 height 10
click at [384, 96] on div "19%" at bounding box center [387, 93] width 13 height 8
click at [397, 62] on form "**********" at bounding box center [338, 128] width 128 height 258
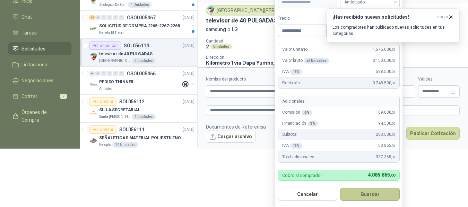
click at [380, 196] on button "Guardar" at bounding box center [370, 194] width 60 height 13
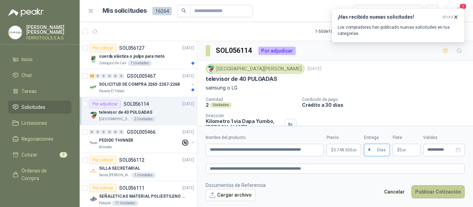
type input "*"
click at [444, 191] on button "Publicar Cotización" at bounding box center [437, 192] width 53 height 13
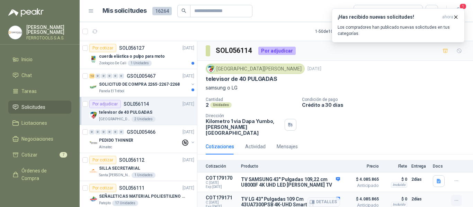
click at [454, 198] on icon "button" at bounding box center [457, 201] width 6 height 6
click at [428, 168] on button "Editar" at bounding box center [442, 167] width 55 height 11
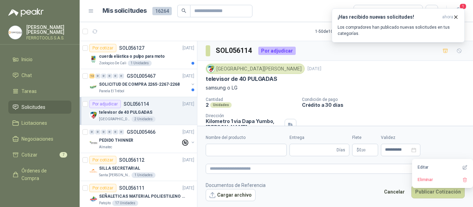
type input "**********"
type input "*"
type textarea "**********"
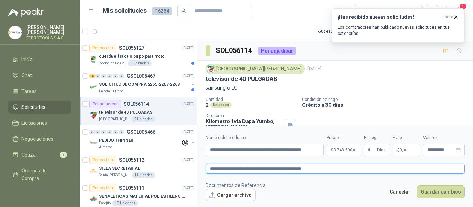
click at [346, 170] on textarea "**********" at bounding box center [335, 169] width 259 height 10
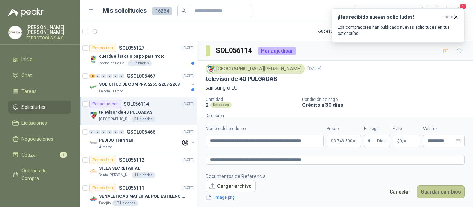
click at [441, 191] on button "Guardar cambios" at bounding box center [441, 192] width 48 height 13
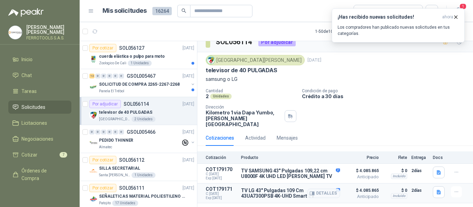
scroll to position [11, 0]
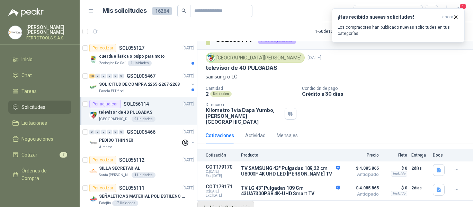
click at [230, 203] on button "Añadir Cotización" at bounding box center [225, 208] width 57 height 14
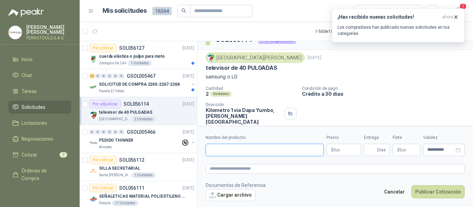
click at [236, 150] on input "Nombre del producto" at bounding box center [265, 150] width 118 height 12
paste input "**********"
type input "**********"
click at [269, 172] on textarea at bounding box center [335, 169] width 259 height 10
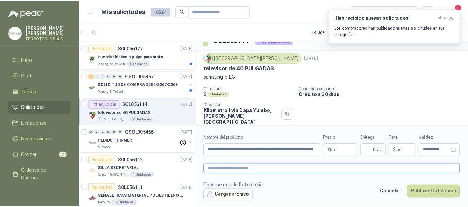
scroll to position [0, 0]
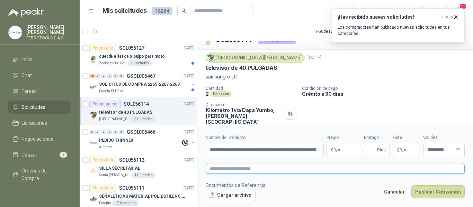
paste textarea "**********"
type textarea "**********"
click at [338, 153] on p "$ 0 ,00" at bounding box center [344, 150] width 35 height 12
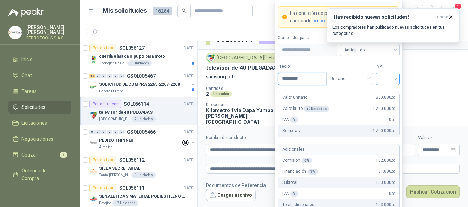
type input "*********"
click at [388, 77] on input "search" at bounding box center [388, 78] width 16 height 10
click at [383, 92] on div "19%" at bounding box center [387, 93] width 13 height 8
click at [385, 57] on form "**********" at bounding box center [338, 128] width 128 height 258
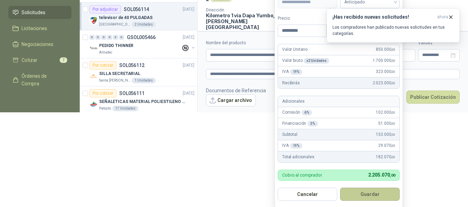
click at [369, 196] on button "Guardar" at bounding box center [370, 194] width 60 height 13
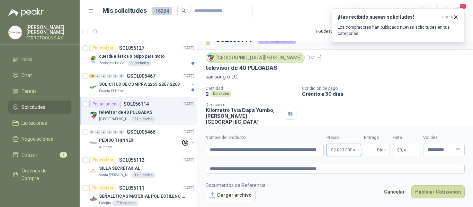
click at [352, 151] on body "HERNAN RUALES FERROTOOLS S.A.S. Inicio Chat Tareas Solicitudes Licitaciones Neg…" at bounding box center [236, 103] width 473 height 207
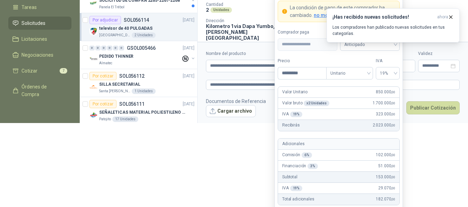
scroll to position [85, 0]
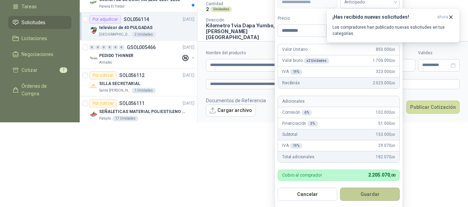
click at [374, 195] on button "Guardar" at bounding box center [370, 194] width 60 height 13
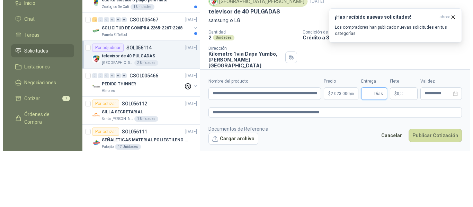
scroll to position [0, 0]
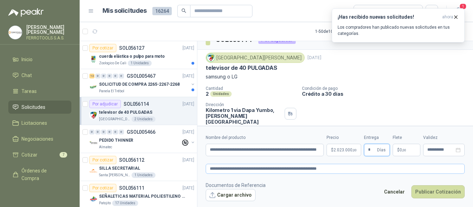
type input "*"
click at [354, 171] on textarea "**********" at bounding box center [335, 169] width 259 height 10
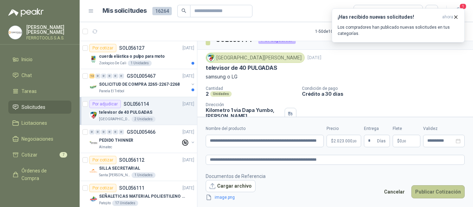
click at [437, 192] on button "Publicar Cotización" at bounding box center [437, 192] width 53 height 13
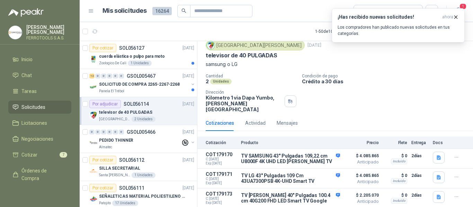
scroll to position [31, 0]
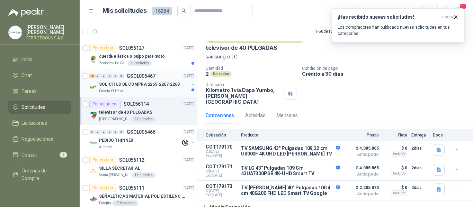
click at [157, 84] on p "SOLICITUD DE COMPRA 2265-2267-2268" at bounding box center [139, 84] width 81 height 7
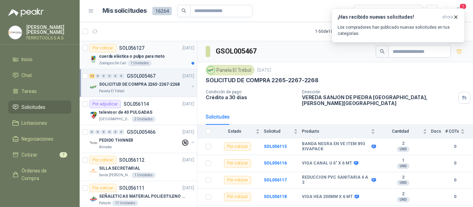
click at [148, 60] on div "cuerda elástica o pulpo para moto" at bounding box center [146, 56] width 95 height 8
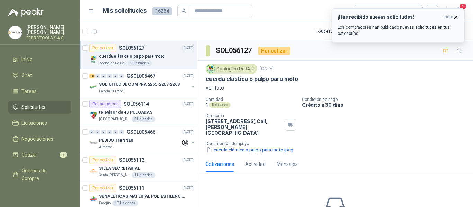
click at [454, 17] on icon "button" at bounding box center [456, 17] width 6 height 6
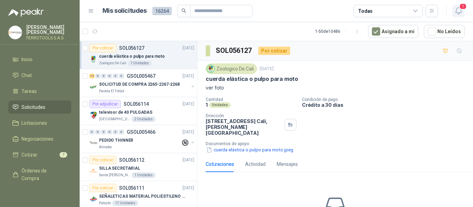
click at [458, 11] on icon "button" at bounding box center [458, 11] width 9 height 9
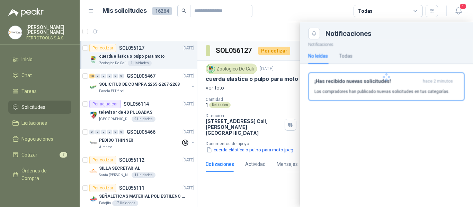
click at [406, 87] on div "¡Has recibido nuevas solicitudes! hace 2 minutos Los compradores han publicado …" at bounding box center [387, 87] width 144 height 16
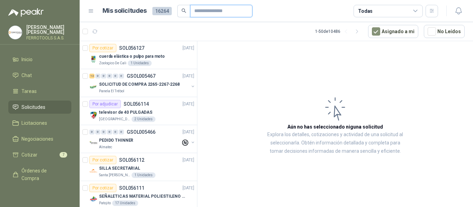
click at [223, 12] on input "text" at bounding box center [218, 11] width 48 height 12
type input "*********"
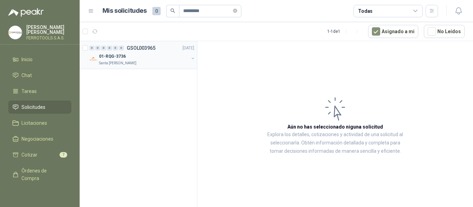
click at [144, 60] on div "01-RQG-3736" at bounding box center [144, 56] width 90 height 8
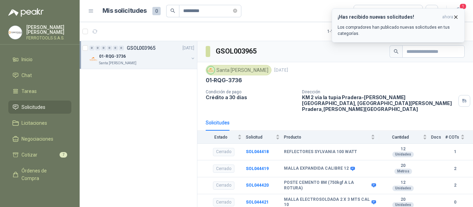
click at [406, 32] on p "Los compradores han publicado nuevas solicitudes en tus categorías." at bounding box center [398, 30] width 121 height 12
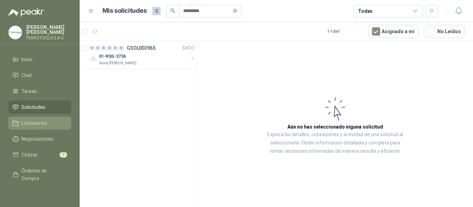
click at [20, 122] on li "Licitaciones" at bounding box center [39, 124] width 55 height 8
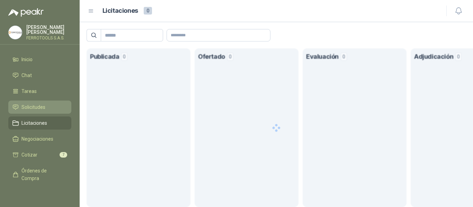
click at [36, 101] on link "Solicitudes" at bounding box center [39, 107] width 63 height 13
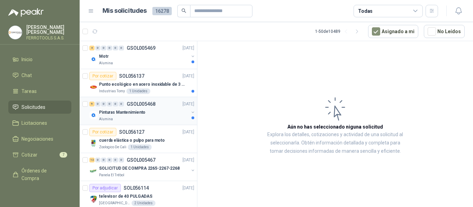
click at [149, 118] on div "Alumina" at bounding box center [144, 120] width 90 height 6
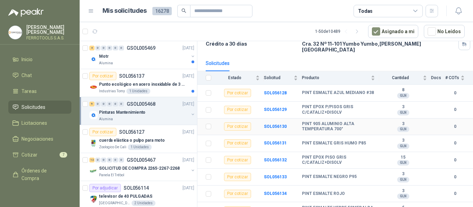
scroll to position [69, 0]
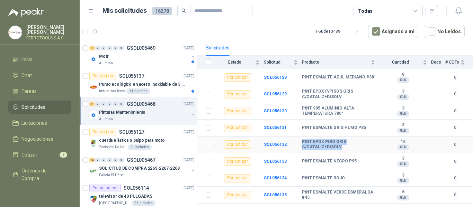
drag, startPoint x: 302, startPoint y: 137, endPoint x: 339, endPoint y: 143, distance: 37.8
click at [339, 143] on b "PINT EPOX PISO GRIS C/CATALIZ+DISOLV" at bounding box center [338, 145] width 73 height 11
click at [431, 137] on td at bounding box center [438, 145] width 14 height 17
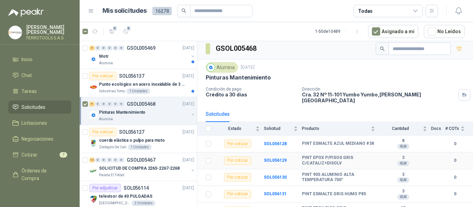
scroll to position [0, 0]
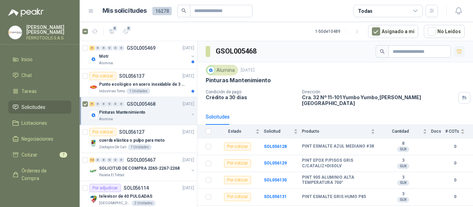
click at [457, 53] on icon "button" at bounding box center [460, 52] width 6 height 6
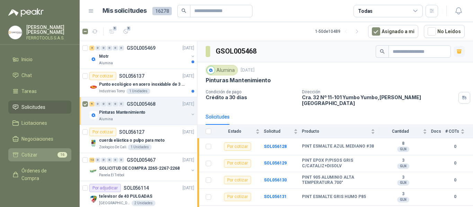
click at [36, 152] on span "Cotizar" at bounding box center [29, 155] width 16 height 8
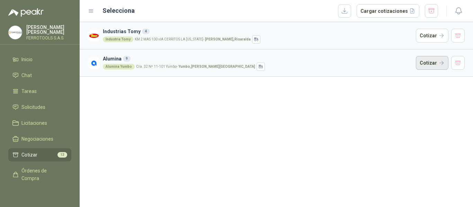
click at [421, 63] on button "Cotizar" at bounding box center [432, 63] width 33 height 14
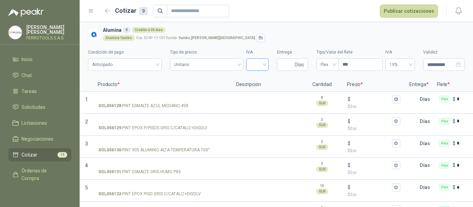
click at [260, 65] on input "search" at bounding box center [257, 64] width 14 height 10
click at [253, 79] on div "19%" at bounding box center [253, 80] width 11 height 8
click at [282, 65] on input "Entrega" at bounding box center [287, 65] width 12 height 12
type input "*"
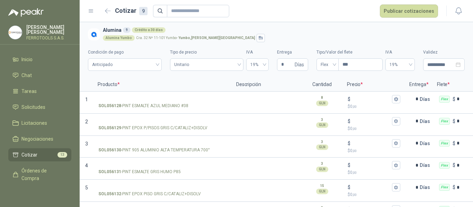
click at [353, 39] on div "Alumina Yumbo Cra. 32 Nº 11-101 Yumbo - Yumbo , Valle del Cauca" at bounding box center [282, 38] width 359 height 8
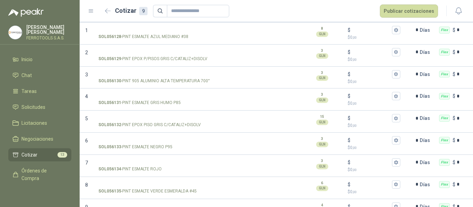
scroll to position [35, 0]
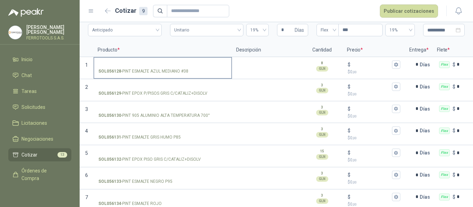
drag, startPoint x: 122, startPoint y: 72, endPoint x: 189, endPoint y: 72, distance: 66.9
click at [188, 72] on p "SOL056128 - PINT ESMALTE AZUL MEDIANO #38" at bounding box center [143, 71] width 90 height 7
click at [147, 59] on label "SOL056128 - PINT ESMALTE AZUL MEDIANO #38" at bounding box center [162, 68] width 137 height 20
click at [147, 62] on input "SOL056128 - PINT ESMALTE AZUL MEDIANO #38" at bounding box center [162, 64] width 129 height 5
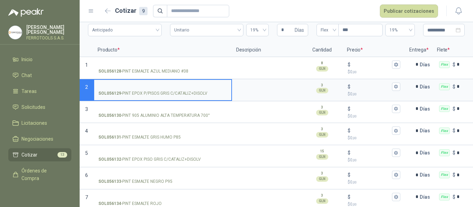
click at [126, 85] on input "SOL056129 - PINT EPOX P/PISOS GRIS C/CATALIZ+DISOLV" at bounding box center [162, 87] width 129 height 5
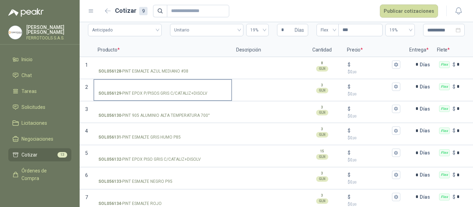
drag, startPoint x: 122, startPoint y: 94, endPoint x: 212, endPoint y: 98, distance: 90.9
click at [212, 98] on label "SOL056129 - PINT EPOX P/PISOS GRIS C/CATALIZ+DISOLV" at bounding box center [162, 90] width 137 height 20
copy p "PINT EPOX P/PISOS GRIS C/CATALIZ+DISOLV"
click at [145, 85] on input "SOL056129 - PINT EPOX P/PISOS GRIS C/CATALIZ+DISOLV" at bounding box center [162, 87] width 129 height 5
drag, startPoint x: 123, startPoint y: 94, endPoint x: 207, endPoint y: 93, distance: 84.5
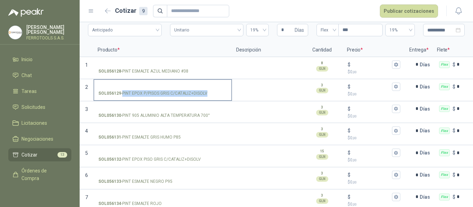
click at [207, 93] on p "SOL056129 - PINT EPOX P/PISOS GRIS C/CATALIZ+DISOLV" at bounding box center [152, 93] width 109 height 7
copy p "PINT EPOX P/PISOS GRIS C/CATALIZ+DISOLV"
click at [193, 85] on input "SOL056129 - PINT EPOX P/PISOS GRIS C/CATALIZ+DISOLV" at bounding box center [162, 87] width 129 height 5
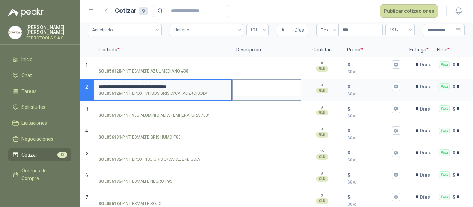
click at [251, 88] on textarea at bounding box center [267, 88] width 68 height 16
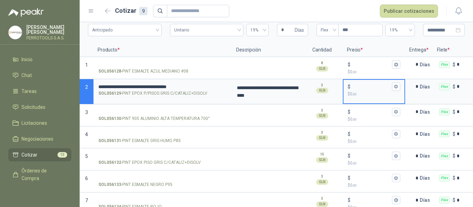
click at [375, 86] on input "$ $ 0 ,00" at bounding box center [371, 86] width 39 height 5
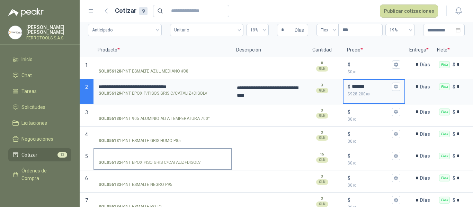
type input "*******"
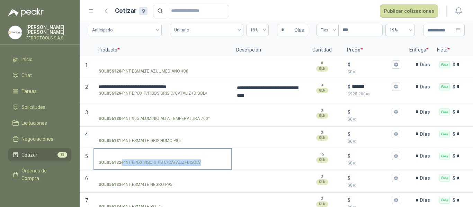
drag, startPoint x: 123, startPoint y: 162, endPoint x: 200, endPoint y: 164, distance: 76.6
click at [200, 164] on p "SOL056132 - PINT EPOX PISO GRIS C/CATALIZ+DISOLV" at bounding box center [149, 163] width 103 height 7
click at [175, 155] on input "SOL056132 - PINT EPOX PISO GRIS C/CATALIZ+DISOLV" at bounding box center [162, 156] width 129 height 5
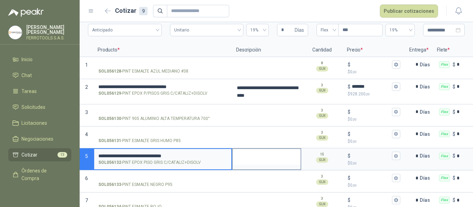
click at [253, 155] on textarea at bounding box center [267, 157] width 68 height 16
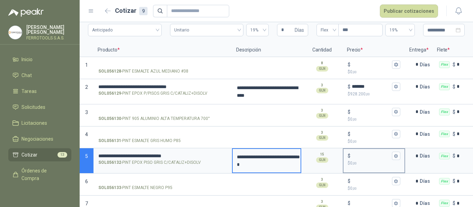
click at [360, 157] on input "$ $ 0 ,00" at bounding box center [371, 156] width 39 height 5
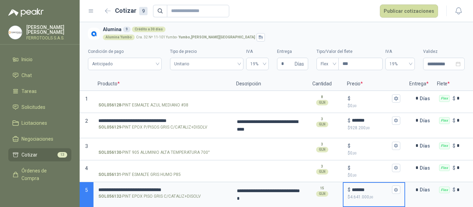
scroll to position [0, 0]
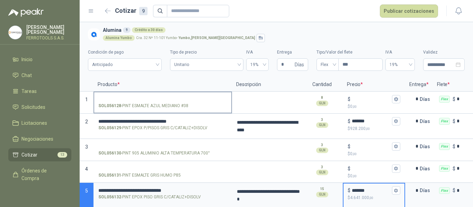
type input "*******"
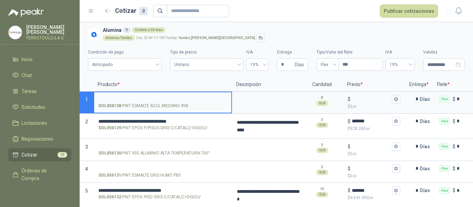
click at [167, 98] on input "SOL056128 - PINT ESMALTE AZUL MEDIANO #38" at bounding box center [162, 99] width 129 height 5
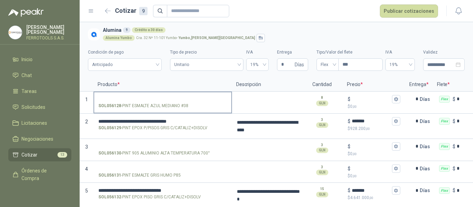
drag, startPoint x: 122, startPoint y: 106, endPoint x: 189, endPoint y: 105, distance: 66.9
click at [188, 105] on p "SOL056128 - PINT ESMALTE AZUL MEDIANO #38" at bounding box center [143, 106] width 90 height 7
click at [180, 97] on input "SOL056128 - PINT ESMALTE AZUL MEDIANO #38" at bounding box center [162, 99] width 129 height 5
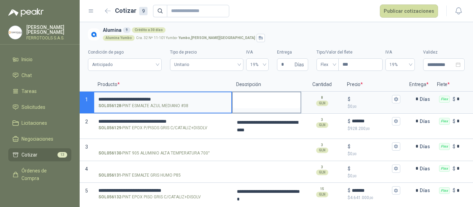
click at [250, 99] on textarea at bounding box center [267, 100] width 68 height 16
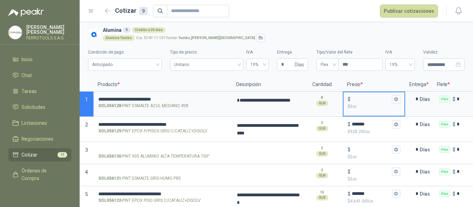
click at [370, 101] on input "$ $ 0 ,00" at bounding box center [371, 99] width 39 height 5
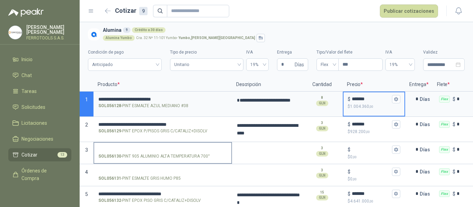
type input "*******"
click at [142, 158] on p "SOL056130 - PINT 905 ALUMINIO ALTA TEMPERATURA 700°" at bounding box center [154, 156] width 112 height 7
click at [142, 153] on input "SOL056130 - PINT 905 ALUMINIO ALTA TEMPERATURA 700°" at bounding box center [162, 150] width 129 height 5
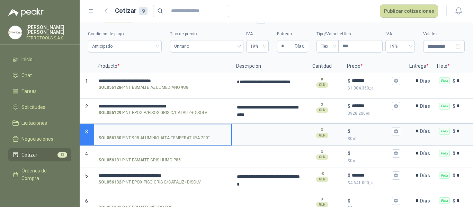
scroll to position [35, 0]
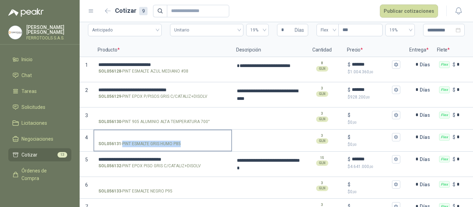
drag, startPoint x: 123, startPoint y: 144, endPoint x: 181, endPoint y: 143, distance: 57.9
click at [181, 143] on p "SOL056131 - PINT ESMALTE GRIS HUMO P85" at bounding box center [139, 144] width 82 height 7
click at [175, 135] on input "SOL056131 - PINT ESMALTE GRIS HUMO P85" at bounding box center [162, 137] width 129 height 5
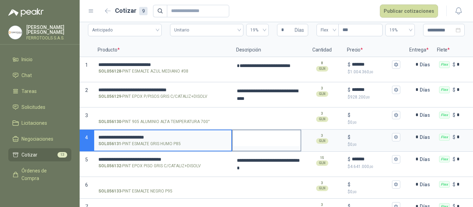
click at [257, 138] on textarea at bounding box center [267, 139] width 68 height 16
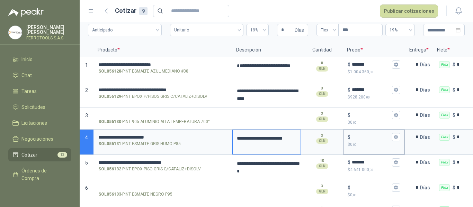
click at [357, 138] on input "$ $ 0 ,00" at bounding box center [371, 137] width 39 height 5
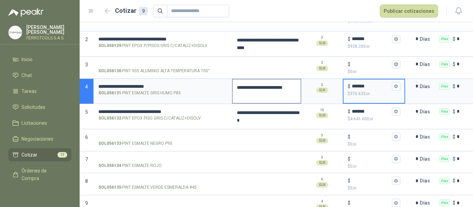
scroll to position [101, 0]
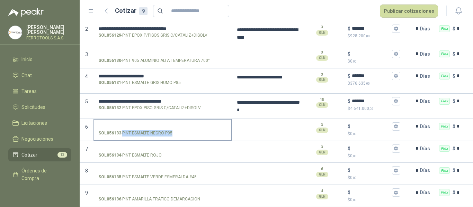
drag, startPoint x: 123, startPoint y: 127, endPoint x: 172, endPoint y: 128, distance: 49.9
click at [172, 130] on p "SOL056133 - PINT ESMALTE NEGRO P95" at bounding box center [135, 133] width 74 height 7
click at [168, 120] on label "SOL056133 - PINT ESMALTE NEGRO P95" at bounding box center [162, 130] width 137 height 20
click at [168, 124] on input "SOL056133 - PINT ESMALTE NEGRO P95" at bounding box center [162, 126] width 129 height 5
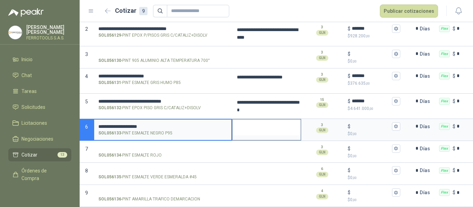
click at [254, 122] on textarea at bounding box center [267, 128] width 68 height 16
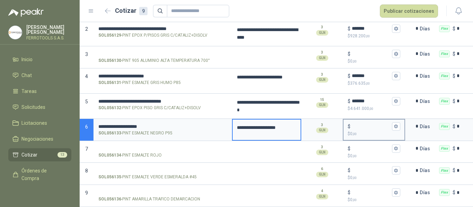
click at [360, 124] on input "$ $ 0 ,00" at bounding box center [371, 126] width 39 height 5
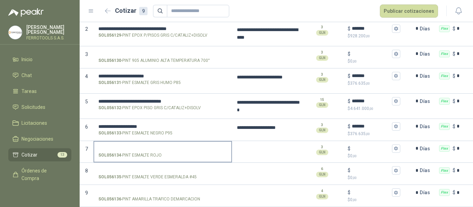
drag, startPoint x: 122, startPoint y: 149, endPoint x: 161, endPoint y: 150, distance: 39.5
click at [161, 152] on p "SOL056134 - PINT ESMALTE ROJO" at bounding box center [129, 155] width 63 height 7
click at [158, 147] on input "SOL056134 - PINT ESMALTE ROJO" at bounding box center [162, 149] width 129 height 5
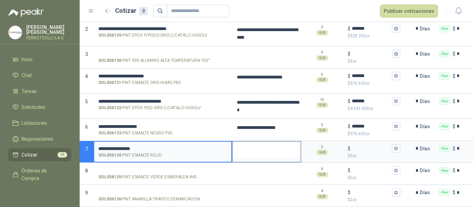
click at [249, 144] on textarea at bounding box center [267, 150] width 68 height 16
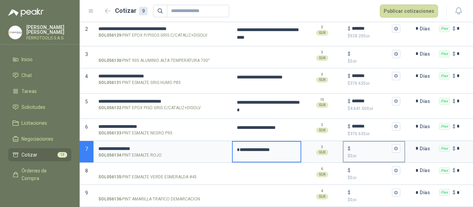
click at [363, 146] on input "$ $ 0 ,00" at bounding box center [371, 148] width 39 height 5
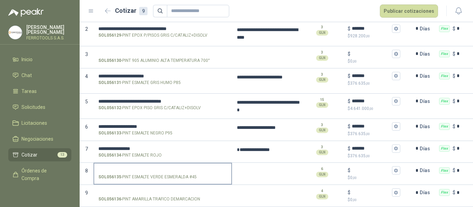
click at [130, 174] on p "SOL056135 - PINT ESMALTE VERDE ESMERALDA #45" at bounding box center [147, 177] width 98 height 7
click at [130, 172] on input "SOL056135 - PINT ESMALTE VERDE ESMERALDA #45" at bounding box center [162, 170] width 129 height 5
drag, startPoint x: 123, startPoint y: 172, endPoint x: 196, endPoint y: 172, distance: 72.7
click at [196, 174] on p "SOL056135 - PINT ESMALTE VERDE ESMERALDA #45" at bounding box center [147, 177] width 98 height 7
click at [181, 168] on input "SOL056135 - PINT ESMALTE VERDE ESMERALDA #45" at bounding box center [162, 170] width 129 height 5
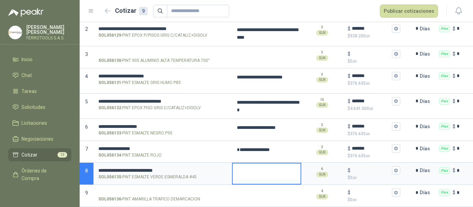
click at [275, 164] on textarea at bounding box center [267, 172] width 68 height 16
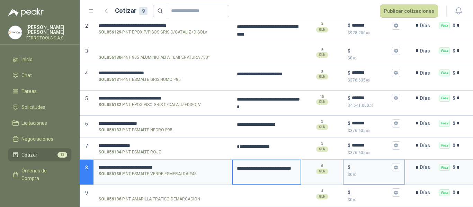
click at [359, 165] on input "$ $ 0 ,00" at bounding box center [371, 167] width 39 height 5
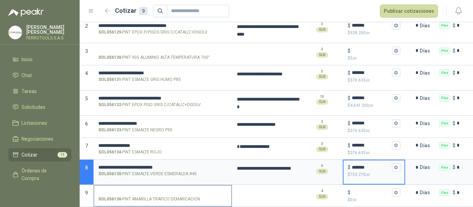
scroll to position [105, 0]
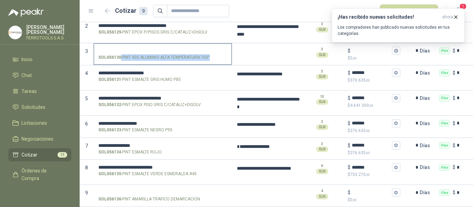
drag, startPoint x: 214, startPoint y: 52, endPoint x: 209, endPoint y: 52, distance: 4.8
click at [209, 54] on div "SOL056130 - PINT 905 ALUMINIO ALTA TEMPERATURA 700°" at bounding box center [162, 57] width 129 height 7
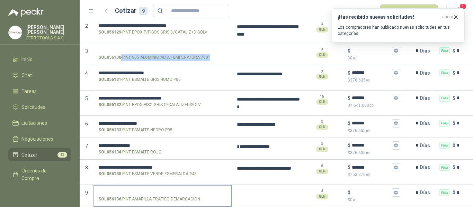
click at [146, 191] on input "SOL056136 - PINT AMARILLA TRAFICO DEMARCACION" at bounding box center [162, 193] width 129 height 5
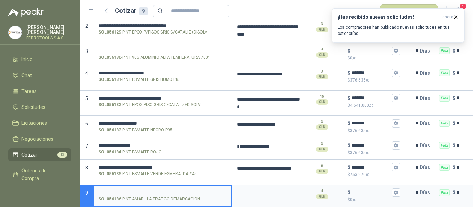
click at [185, 191] on input "SOL056136 - PINT AMARILLA TRAFICO DEMARCACION" at bounding box center [162, 193] width 129 height 5
click at [253, 190] on textarea at bounding box center [267, 194] width 68 height 16
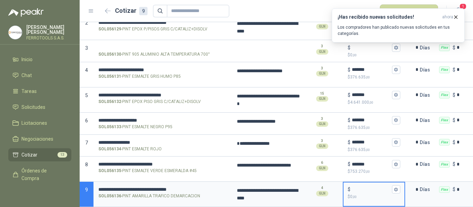
click at [363, 187] on input "$ $ 0 ,00" at bounding box center [371, 189] width 39 height 5
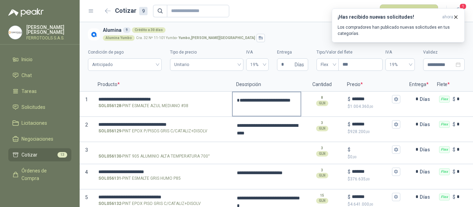
scroll to position [35, 0]
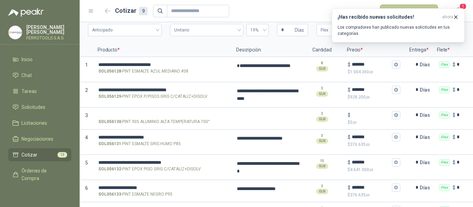
click at [415, 5] on button "Publicar cotizaciones" at bounding box center [409, 11] width 58 height 13
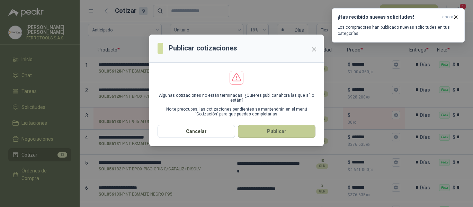
click at [286, 134] on button "Publicar" at bounding box center [277, 131] width 78 height 13
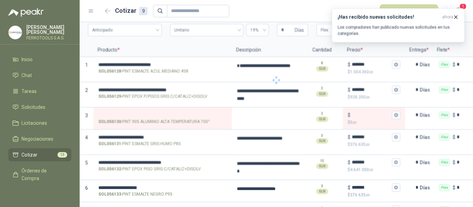
scroll to position [0, 0]
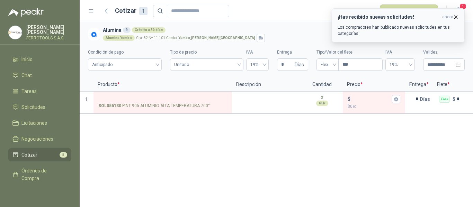
click at [455, 17] on icon "button" at bounding box center [456, 17] width 6 height 6
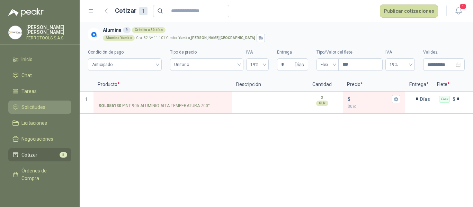
click at [33, 105] on span "Solicitudes" at bounding box center [33, 108] width 24 height 8
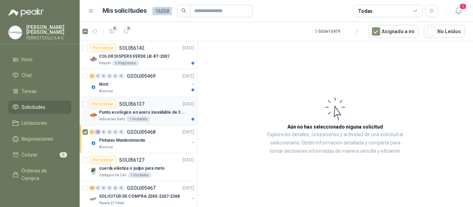
click at [169, 120] on div "Industrias Tomy 1 Unidades" at bounding box center [146, 120] width 95 height 6
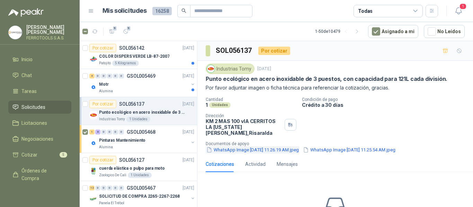
click at [265, 147] on button "WhatsApp Image 2025-09-16 at 11.26.19 AM.jpeg" at bounding box center [253, 150] width 94 height 7
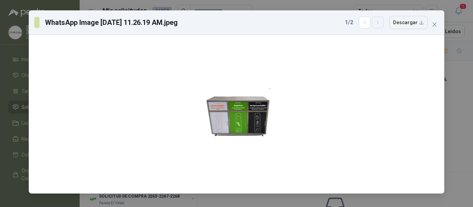
click at [380, 25] on icon "button" at bounding box center [378, 23] width 6 height 6
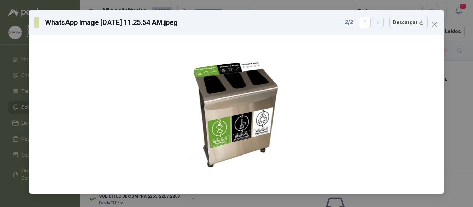
click at [384, 21] on button "button" at bounding box center [378, 23] width 12 height 12
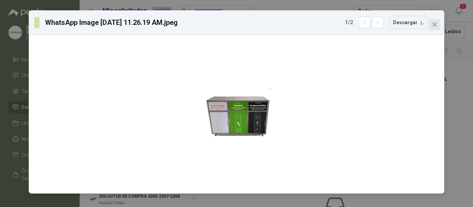
click at [436, 23] on icon "close" at bounding box center [435, 25] width 6 height 6
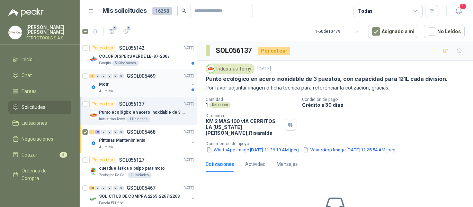
click at [165, 84] on div "Motr" at bounding box center [144, 84] width 90 height 8
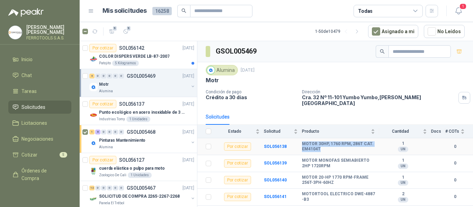
drag, startPoint x: 301, startPoint y: 138, endPoint x: 329, endPoint y: 144, distance: 28.8
click at [329, 144] on tr "Por cotizar SOL056138 MOTOR 30HP, 1760 RPM, 286T CAT. EM4104T 1 UN 0" at bounding box center [335, 147] width 276 height 17
click at [136, 112] on p "Punto ecológico en acero inoxidable de 3 puestos, con capacidad para 121L cada …" at bounding box center [142, 112] width 86 height 7
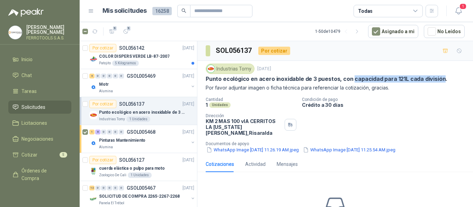
drag, startPoint x: 351, startPoint y: 80, endPoint x: 440, endPoint y: 81, distance: 88.3
click at [440, 81] on p "Punto ecológico en acero inoxidable de 3 puestos, con capacidad para 121L cada …" at bounding box center [327, 79] width 242 height 7
click at [166, 61] on div "Patojito 5 Kilogramos" at bounding box center [146, 64] width 95 height 6
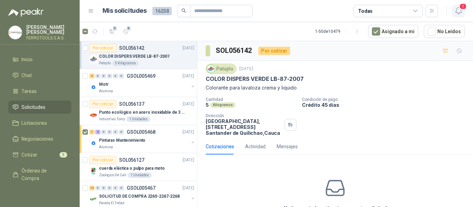
click at [462, 11] on icon "button" at bounding box center [458, 11] width 9 height 9
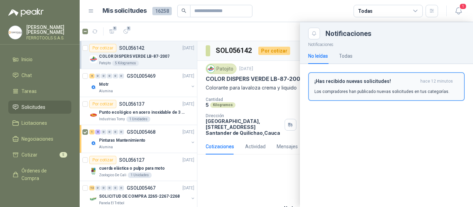
click at [387, 94] on p "Los compradores han publicado nuevas solicitudes en tus categorías." at bounding box center [382, 92] width 135 height 6
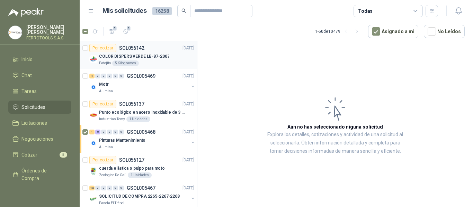
click at [140, 54] on p "COLOR DISPERS VERDE LB-87-2007" at bounding box center [134, 56] width 70 height 7
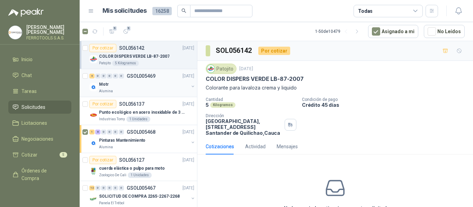
click at [161, 77] on div "4 0 0 0 0 0 GSOL005469 16/09/25" at bounding box center [142, 76] width 106 height 8
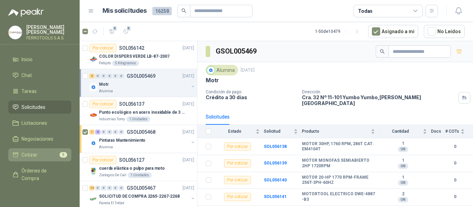
click at [54, 153] on li "Cotizar 5" at bounding box center [39, 155] width 55 height 8
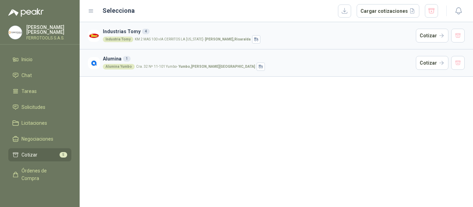
click at [149, 69] on div "Alumina Yumbo Cra. 32 Nº 11-101 Yumbo - Yumbo , Valle del Cauca" at bounding box center [258, 67] width 310 height 8
click at [427, 65] on button "Cotizar" at bounding box center [432, 63] width 33 height 14
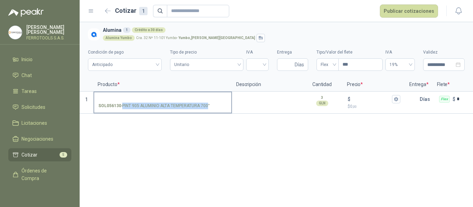
drag, startPoint x: 122, startPoint y: 106, endPoint x: 207, endPoint y: 106, distance: 84.9
click at [207, 106] on p "SOL056130 - PINT 905 ALUMINIO ALTA TEMPERATURA 700°" at bounding box center [154, 106] width 112 height 7
click at [194, 98] on input "SOL056130 - PINT 905 ALUMINIO ALTA TEMPERATURA 700°" at bounding box center [162, 99] width 129 height 5
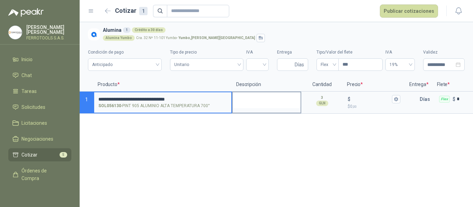
click at [258, 99] on textarea at bounding box center [267, 100] width 68 height 16
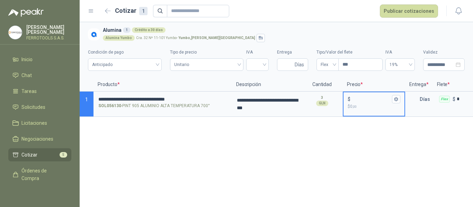
click at [368, 97] on input "$ $ 0 ,00" at bounding box center [371, 99] width 39 height 5
click at [365, 141] on div "**********" at bounding box center [276, 114] width 393 height 185
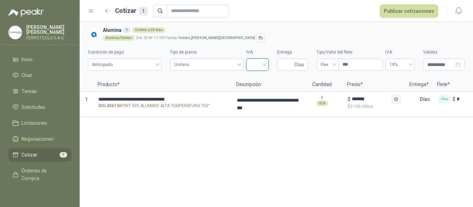
click at [261, 65] on input "search" at bounding box center [257, 64] width 14 height 10
click at [259, 78] on div "19%" at bounding box center [257, 80] width 11 height 8
click at [286, 67] on input "Entrega" at bounding box center [287, 65] width 12 height 12
click at [277, 143] on div "**********" at bounding box center [276, 114] width 393 height 185
click at [422, 9] on button "Publicar cotizaciones" at bounding box center [409, 11] width 58 height 13
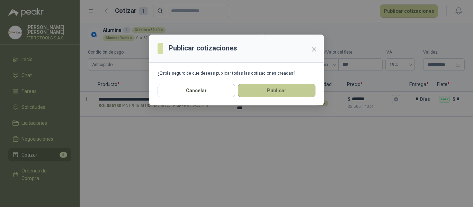
click at [286, 93] on button "Publicar" at bounding box center [277, 90] width 78 height 13
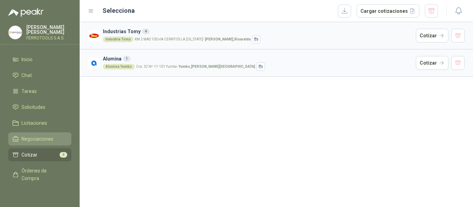
click at [44, 141] on span "Negociaciones" at bounding box center [37, 139] width 32 height 8
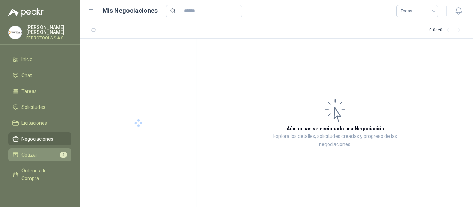
click at [38, 154] on li "Cotizar 4" at bounding box center [39, 155] width 55 height 8
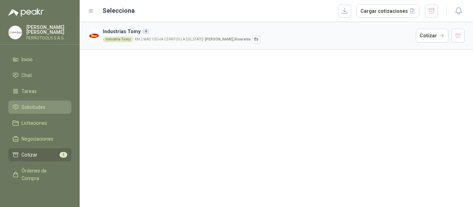
click at [28, 105] on span "Solicitudes" at bounding box center [33, 108] width 24 height 8
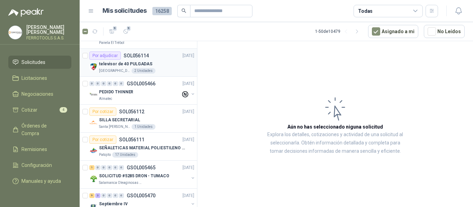
scroll to position [173, 0]
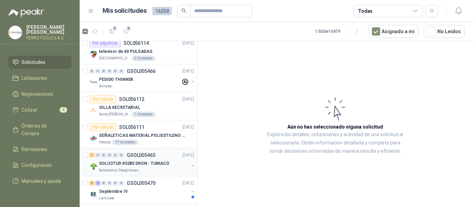
click at [163, 166] on p "SOLICITUD #5285 DRON - TUMACO" at bounding box center [134, 164] width 70 height 7
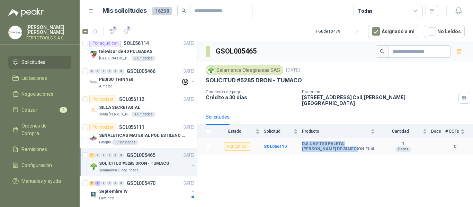
drag, startPoint x: 301, startPoint y: 139, endPoint x: 343, endPoint y: 144, distance: 42.3
click at [343, 144] on tr "Por cotizar SOL056110 DJI UAV T50 PALETA CORREA DE SUJECION FIJA 1 Pares 0" at bounding box center [335, 147] width 276 height 17
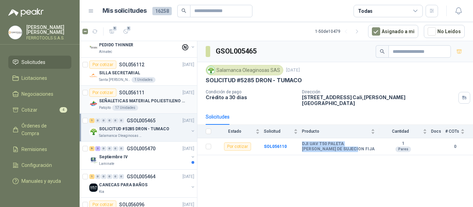
scroll to position [242, 0]
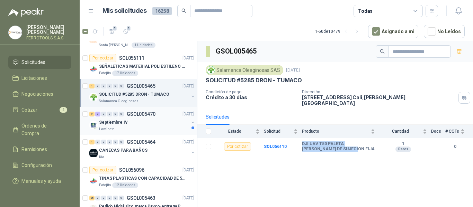
click at [156, 125] on div "Septiembre IV" at bounding box center [144, 122] width 90 height 8
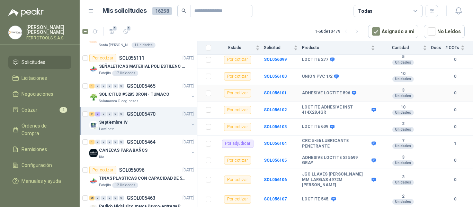
scroll to position [131, 0]
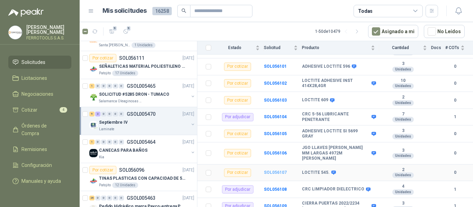
click at [274, 170] on b "SOL056107" at bounding box center [275, 172] width 23 height 5
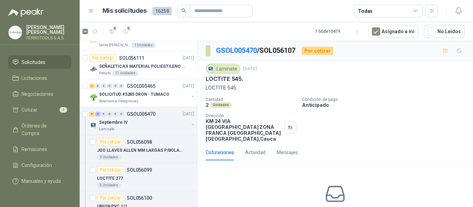
scroll to position [39, 0]
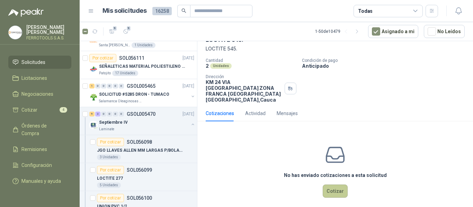
click at [337, 185] on button "Cotizar" at bounding box center [335, 191] width 25 height 13
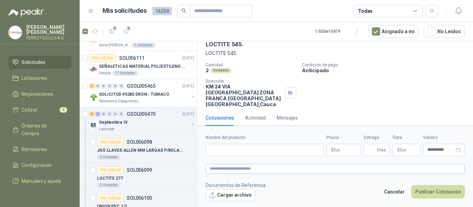
scroll to position [34, 0]
click at [286, 151] on input "Nombre del producto" at bounding box center [265, 150] width 118 height 12
paste input "**********"
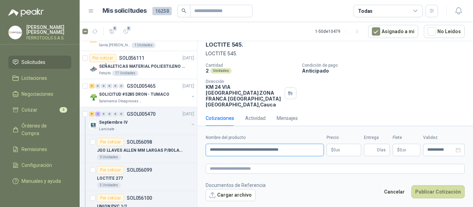
click at [286, 151] on input "**********" at bounding box center [265, 150] width 118 height 12
click at [285, 169] on textarea at bounding box center [335, 169] width 259 height 10
paste textarea "**********"
click at [340, 148] on span "0 ,00" at bounding box center [337, 150] width 7 height 4
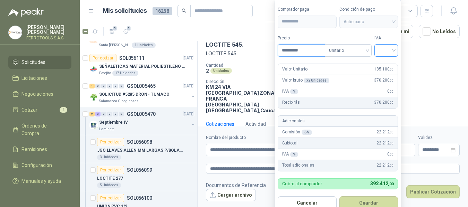
click at [395, 47] on div at bounding box center [386, 50] width 24 height 12
click at [392, 64] on div "19%" at bounding box center [387, 65] width 13 height 8
click at [392, 35] on label "IVA" at bounding box center [387, 38] width 24 height 7
click at [375, 200] on button "Guardar" at bounding box center [370, 203] width 60 height 13
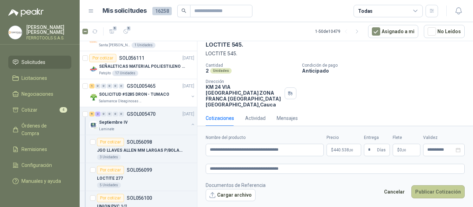
click at [439, 188] on button "Publicar Cotización" at bounding box center [437, 192] width 53 height 13
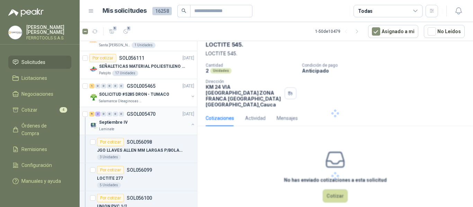
scroll to position [0, 0]
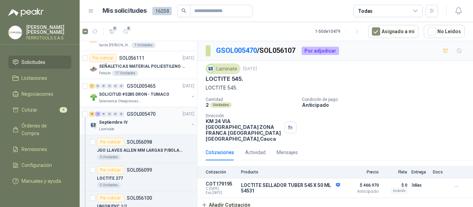
click at [159, 124] on div "Septiembre IV" at bounding box center [144, 122] width 90 height 8
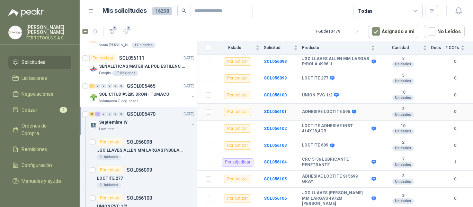
scroll to position [104, 0]
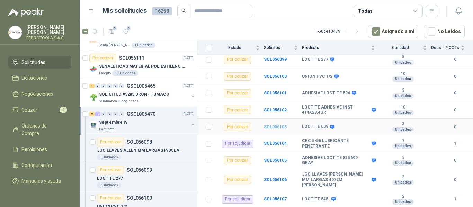
click at [268, 129] on b "SOL056103" at bounding box center [275, 127] width 23 height 5
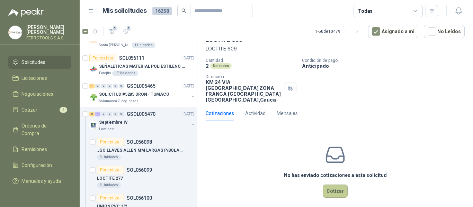
click at [326, 185] on button "Cotizar" at bounding box center [335, 191] width 25 height 13
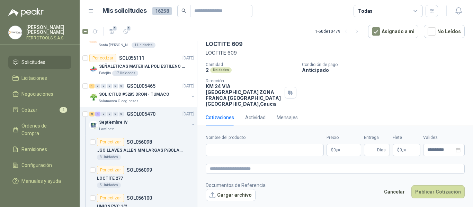
scroll to position [34, 0]
click at [256, 147] on input "Nombre del producto" at bounding box center [265, 150] width 118 height 12
paste input "**********"
click at [272, 171] on textarea at bounding box center [335, 169] width 259 height 10
paste textarea "**********"
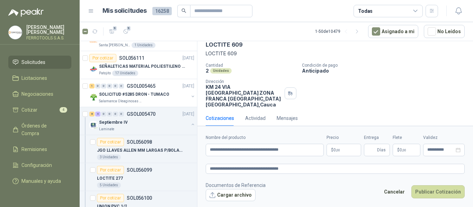
click at [346, 153] on body "HERNAN RUALES FERROTOOLS S.A.S. Inicio Chat Tareas Solicitudes Licitaciones Neg…" at bounding box center [236, 103] width 473 height 207
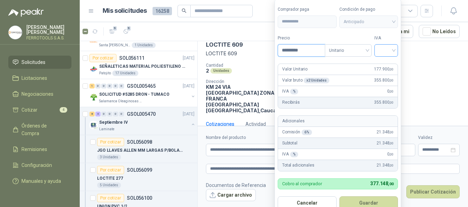
click at [390, 55] on span at bounding box center [385, 51] width 15 height 12
click at [383, 67] on div "19%" at bounding box center [387, 65] width 13 height 8
click at [377, 202] on button "Guardar" at bounding box center [370, 203] width 60 height 13
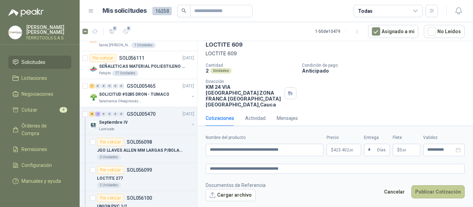
click at [435, 195] on button "Publicar Cotización" at bounding box center [437, 192] width 53 height 13
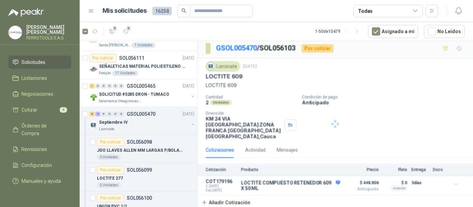
scroll to position [0, 0]
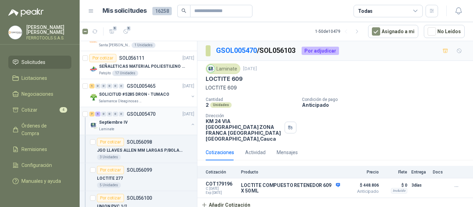
click at [157, 121] on div "Septiembre IV" at bounding box center [144, 122] width 90 height 8
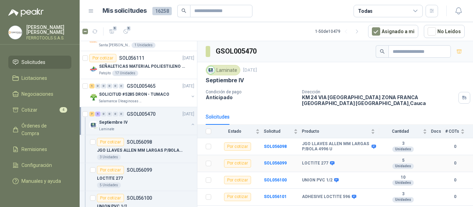
scroll to position [35, 0]
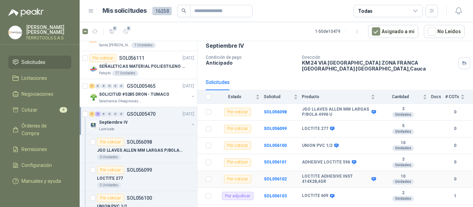
click at [277, 182] on td "SOL056102" at bounding box center [283, 179] width 38 height 17
click at [274, 179] on b "SOL056102" at bounding box center [275, 179] width 23 height 5
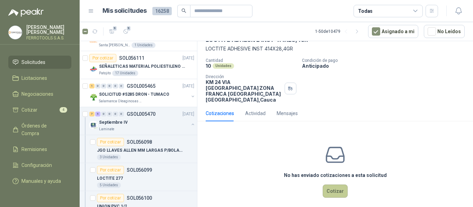
click at [328, 185] on button "Cotizar" at bounding box center [335, 191] width 25 height 13
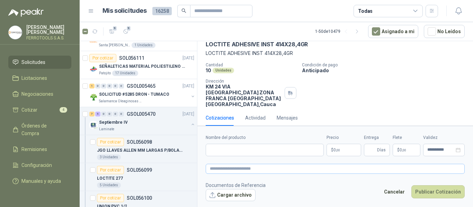
scroll to position [34, 0]
click at [260, 152] on input "Nombre del producto" at bounding box center [265, 150] width 118 height 12
paste input "**********"
click at [268, 169] on textarea at bounding box center [335, 169] width 259 height 10
paste textarea "**********"
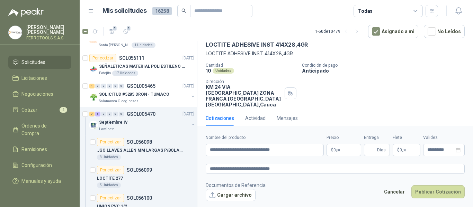
click at [345, 151] on body "HERNAN RUALES FERROTOOLS S.A.S. Inicio Chat Tareas Solicitudes Licitaciones Neg…" at bounding box center [236, 103] width 473 height 207
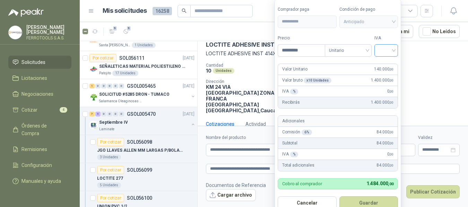
click at [391, 48] on input "search" at bounding box center [385, 50] width 15 height 10
click at [387, 63] on div "19%" at bounding box center [387, 65] width 13 height 8
click at [389, 41] on label "IVA" at bounding box center [387, 38] width 24 height 7
click at [389, 201] on button "Guardar" at bounding box center [370, 203] width 60 height 13
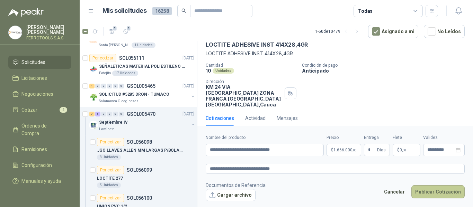
click at [434, 193] on button "Publicar Cotización" at bounding box center [437, 192] width 53 height 13
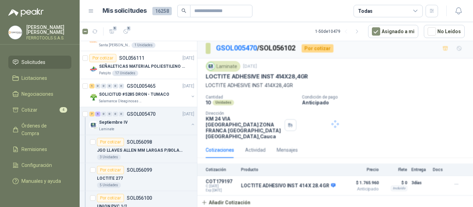
scroll to position [0, 0]
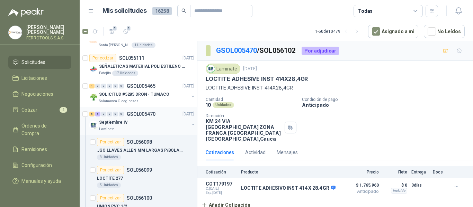
click at [144, 123] on div "Septiembre IV" at bounding box center [144, 122] width 90 height 8
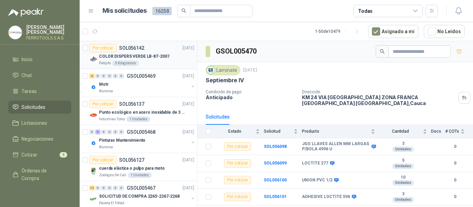
click at [156, 59] on p "COLOR DISPERS VERDE LB-87-2007" at bounding box center [134, 56] width 70 height 7
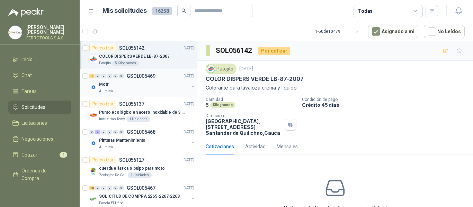
click at [129, 82] on div "Motr" at bounding box center [144, 84] width 90 height 8
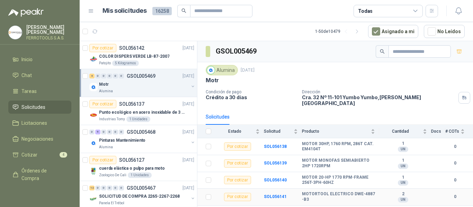
click at [303, 192] on b "MOTORTOOL ELECTRICO DWE-4887 -B3" at bounding box center [338, 197] width 73 height 11
drag, startPoint x: 303, startPoint y: 139, endPoint x: 329, endPoint y: 144, distance: 27.0
click at [329, 144] on b "MOTOR 30HP, 1760 RPM, 286T CAT. EM4104T" at bounding box center [338, 147] width 73 height 11
copy b "MOTOR 30HP, 1760 RPM, 286T CAT. EM4104T"
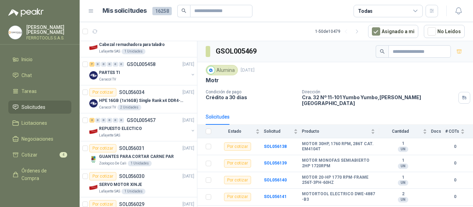
scroll to position [970, 0]
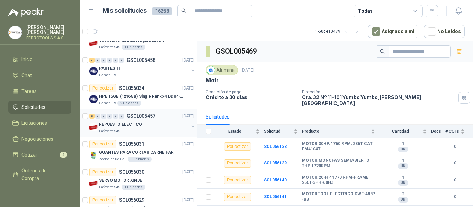
click at [155, 127] on div "REPUESTO ELECTICO" at bounding box center [144, 125] width 90 height 8
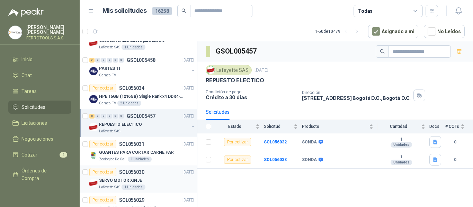
click at [159, 182] on div "SERVO MOTOR XINJE" at bounding box center [146, 181] width 95 height 8
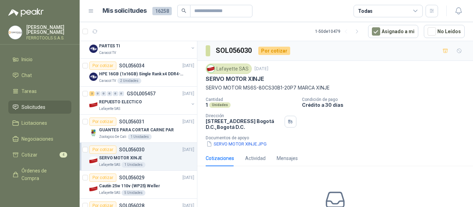
scroll to position [1005, 0]
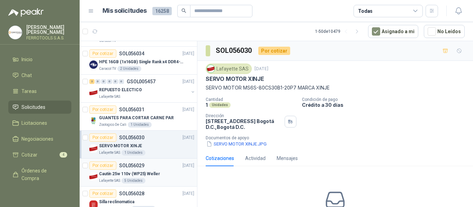
click at [157, 177] on p "Cautín 25w 110v (WP25) Weller" at bounding box center [129, 174] width 61 height 7
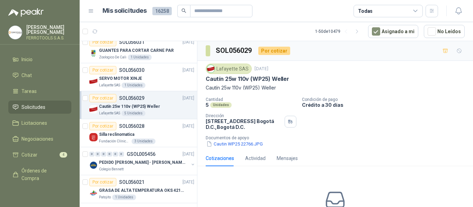
scroll to position [1074, 0]
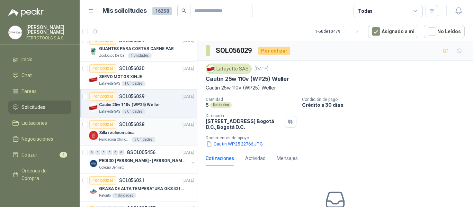
click at [165, 139] on div "Fundación Clínica Shaio 3 Unidades" at bounding box center [146, 140] width 95 height 6
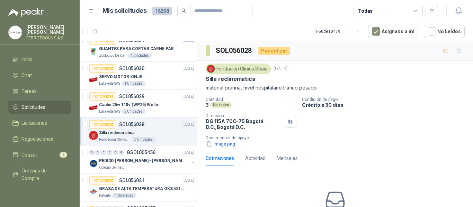
scroll to position [1108, 0]
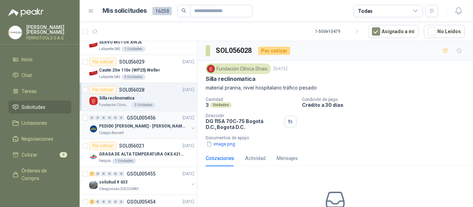
click at [165, 131] on div "Colegio Bennett" at bounding box center [144, 134] width 90 height 6
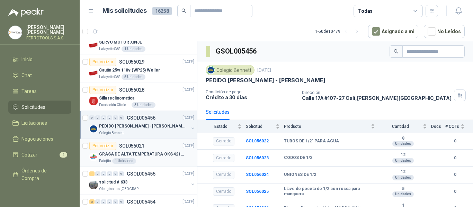
click at [164, 154] on p "GRASA DE ALTA TEMPERATURA OKS 4210 X 5 KG" at bounding box center [142, 154] width 86 height 7
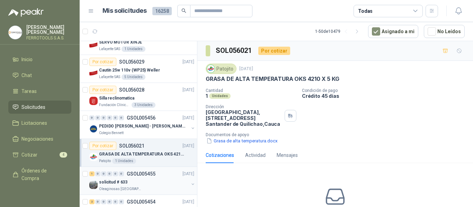
click at [161, 187] on div "Oleaginosas San Fernando" at bounding box center [144, 190] width 90 height 6
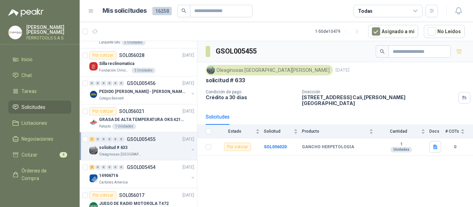
scroll to position [1178, 0]
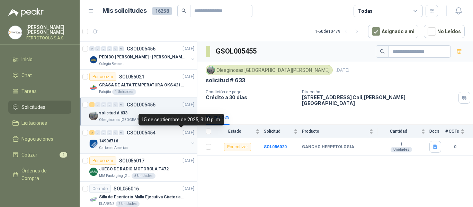
click at [157, 139] on div "14906716" at bounding box center [144, 141] width 90 height 8
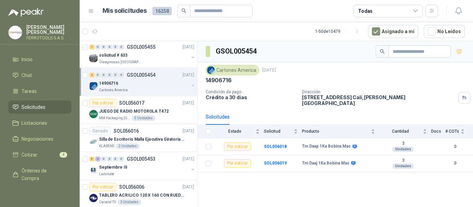
scroll to position [1247, 0]
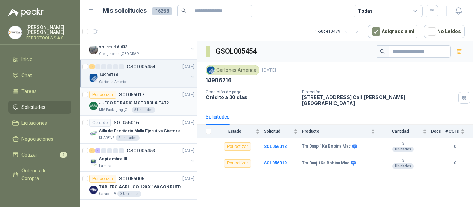
click at [164, 107] on div "MM Packaging Colombia 5 Unidades" at bounding box center [146, 110] width 95 height 6
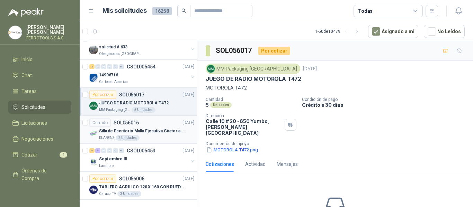
click at [157, 130] on p "Silla de Escritorio Malla Ejecutiva Giratoria Cromada con Reposabrazos Fijo Neg…" at bounding box center [142, 131] width 86 height 7
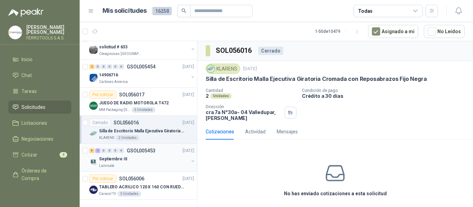
click at [157, 163] on div "Laminate" at bounding box center [144, 166] width 90 height 6
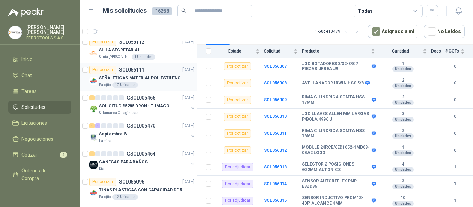
scroll to position [242, 0]
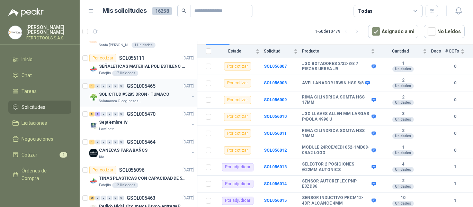
click at [168, 95] on div "SOLICITUD #5285 DRON - TUMACO" at bounding box center [144, 94] width 90 height 8
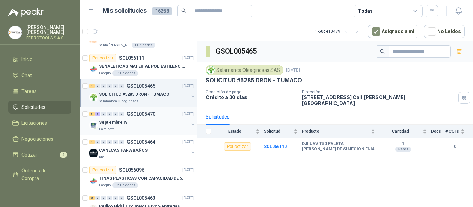
click at [163, 126] on div "Septiembre IV" at bounding box center [144, 122] width 90 height 8
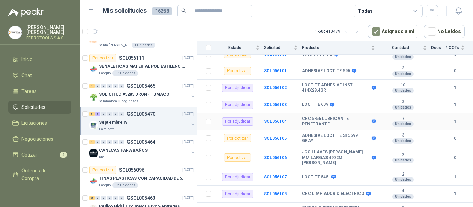
scroll to position [131, 0]
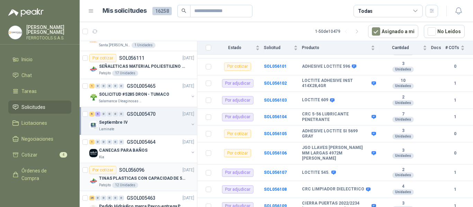
click at [166, 185] on div "Patojito 12 Unidades" at bounding box center [146, 186] width 95 height 6
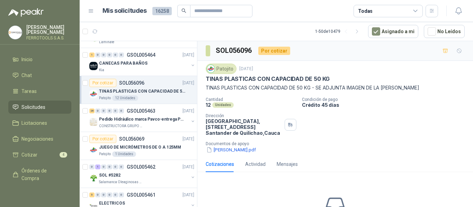
scroll to position [346, 0]
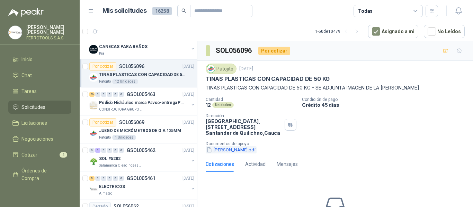
click at [222, 152] on button "Tina.pdf" at bounding box center [231, 150] width 51 height 7
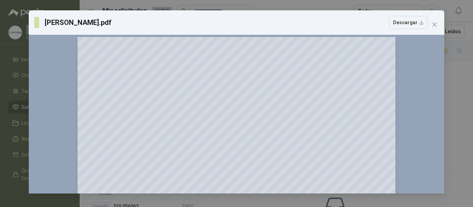
scroll to position [0, 0]
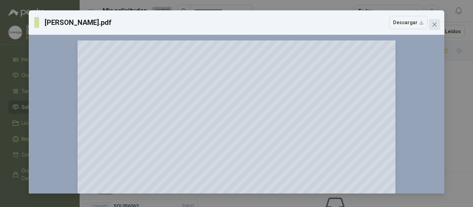
click at [433, 25] on icon "close" at bounding box center [435, 25] width 6 height 6
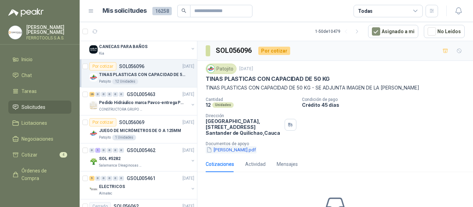
click at [224, 151] on button "Tina.pdf" at bounding box center [231, 150] width 51 height 7
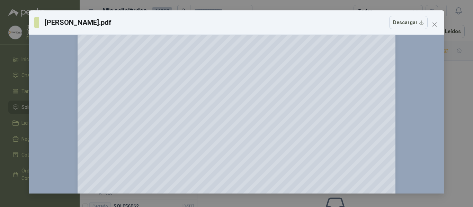
scroll to position [104, 0]
click at [400, 46] on icon "Zoom out" at bounding box center [400, 43] width 5 height 5
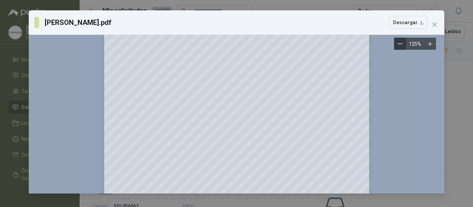
click at [400, 46] on icon "Zoom out" at bounding box center [400, 43] width 5 height 5
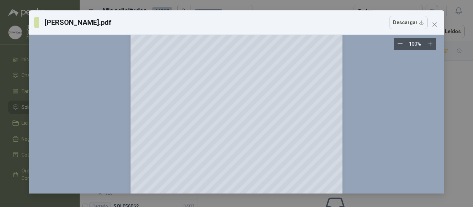
scroll to position [0, 0]
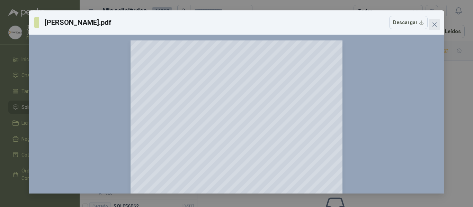
click at [436, 26] on icon "close" at bounding box center [435, 25] width 4 height 4
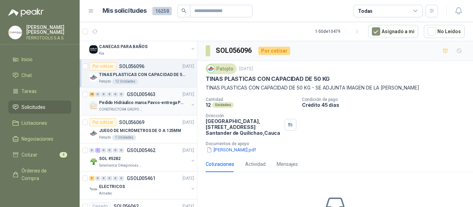
click at [139, 103] on p "Pedido Hidráulico marca Pavco-entrega Popayán" at bounding box center [142, 103] width 86 height 7
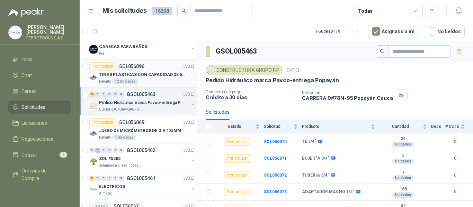
click at [152, 72] on p "TINAS PLASTICAS CON CAPACIDAD DE 50 KG" at bounding box center [142, 75] width 86 height 7
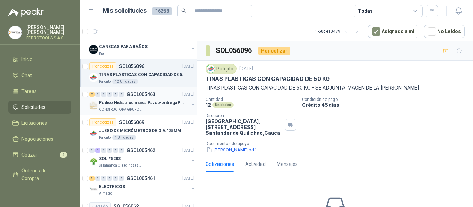
click at [157, 115] on div "26 0 0 0 0 0 GSOL005463 16/09/25 Pedido Hidráulico marca Pavco-entrega Popayán …" at bounding box center [138, 102] width 117 height 28
click at [156, 109] on div "CONSTRUCTORA GRUPO FIP" at bounding box center [144, 110] width 90 height 6
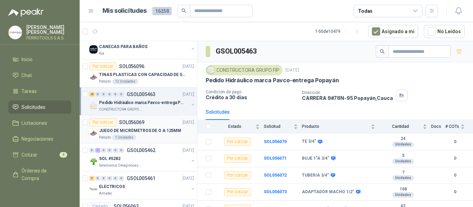
click at [152, 138] on div "Patojito 1 Unidades" at bounding box center [146, 138] width 95 height 6
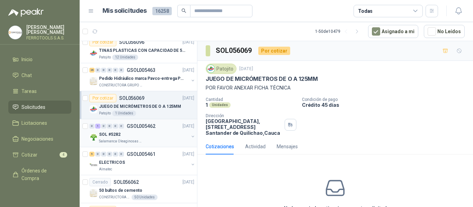
scroll to position [381, 0]
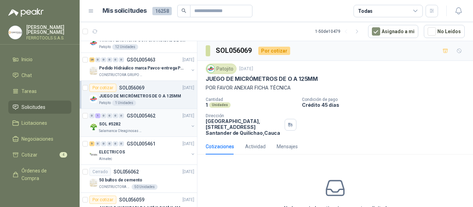
click at [156, 127] on div "SOL #5282" at bounding box center [144, 124] width 90 height 8
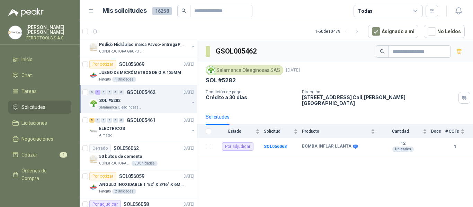
scroll to position [416, 0]
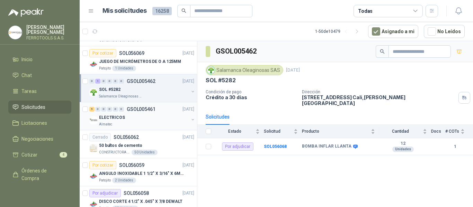
click at [161, 119] on div "ELECTRICOS" at bounding box center [144, 118] width 90 height 8
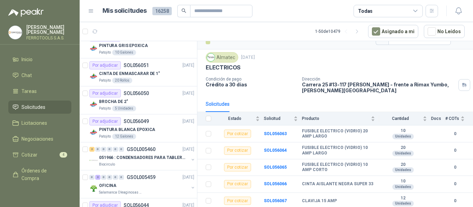
scroll to position [762, 0]
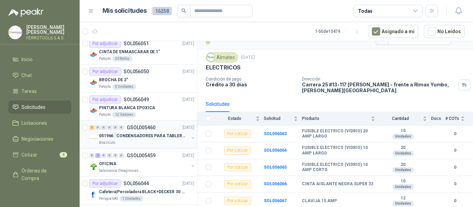
click at [163, 131] on div "2 0 0 0 0 0 GSOL005460 16/09/25" at bounding box center [142, 128] width 106 height 8
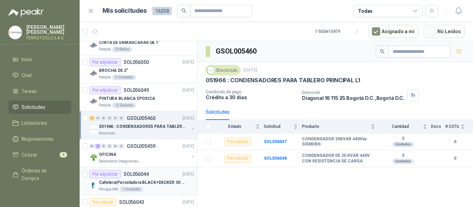
scroll to position [762, 0]
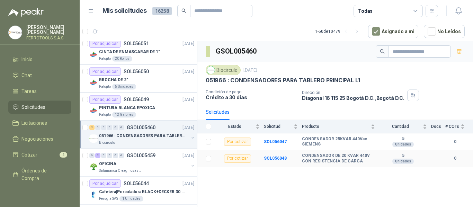
click at [274, 162] on td "SOL056048" at bounding box center [283, 159] width 38 height 17
click at [278, 158] on b "SOL056048" at bounding box center [275, 158] width 23 height 5
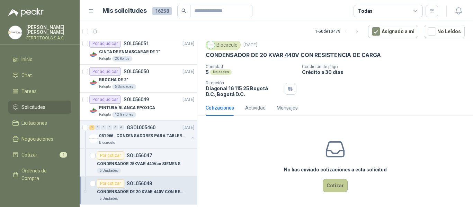
click at [343, 185] on button "Cotizar" at bounding box center [335, 185] width 25 height 13
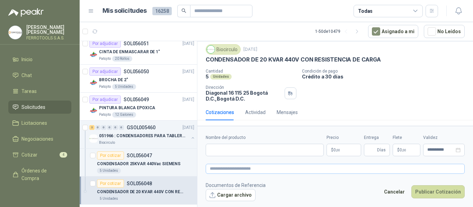
scroll to position [19, 0]
click at [273, 153] on input "Nombre del producto" at bounding box center [265, 150] width 118 height 12
paste input "**********"
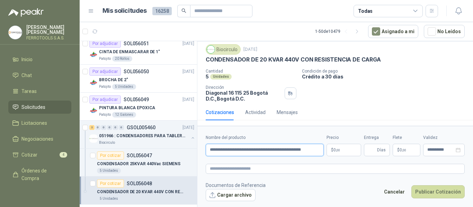
scroll to position [0, 10]
type input "**********"
click at [279, 172] on textarea at bounding box center [335, 169] width 259 height 10
paste textarea "**********"
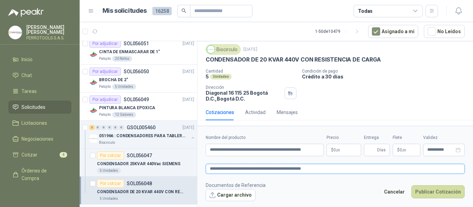
type textarea "**********"
click at [353, 148] on p "$ 0 ,00" at bounding box center [344, 150] width 35 height 12
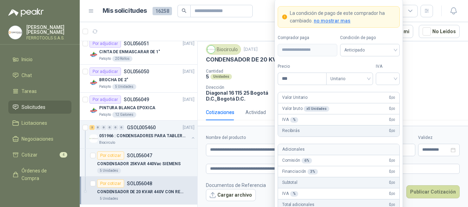
click at [426, 80] on div "Cantidad 5 Unidades Condición de pago Crédito a 30 días Dirección Diagonal 16 1…" at bounding box center [333, 85] width 254 height 33
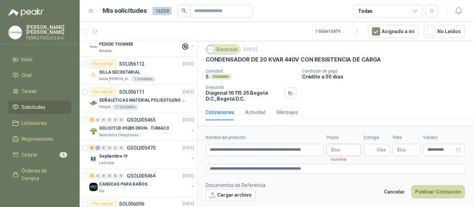
scroll to position [221, 0]
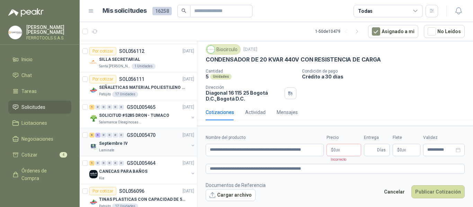
click at [151, 146] on div "Septiembre IV" at bounding box center [144, 144] width 90 height 8
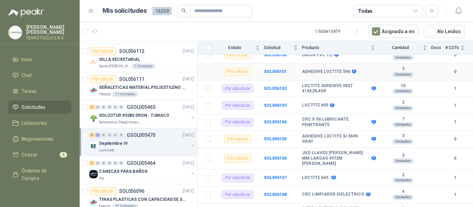
scroll to position [131, 0]
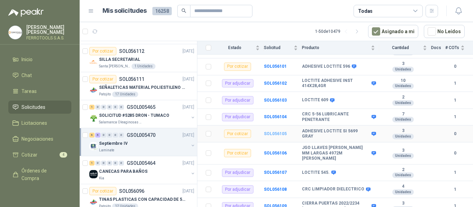
click at [280, 135] on b "SOL056105" at bounding box center [275, 134] width 23 height 5
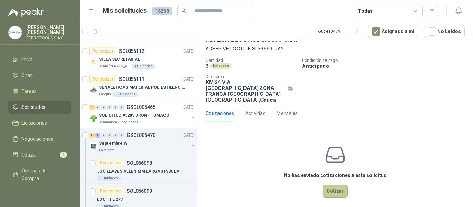
click at [340, 187] on button "Cotizar" at bounding box center [335, 191] width 25 height 13
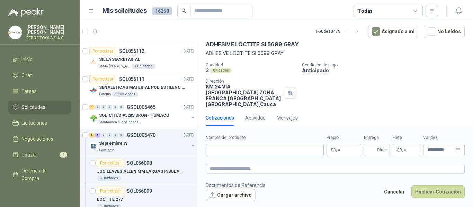
scroll to position [34, 0]
click at [257, 151] on input "Nombre del producto" at bounding box center [265, 150] width 118 height 12
drag, startPoint x: 205, startPoint y: 54, endPoint x: 290, endPoint y: 57, distance: 84.9
click at [290, 57] on div "Laminate 16 sept, 2025 ADHESIVE LOCTITE SI 5699 GRAY ADHESIVE LOCTITE SI 5699 G…" at bounding box center [335, 69] width 276 height 84
copy p "ADHESIVE LOCTITE SI 5699 GRAY"
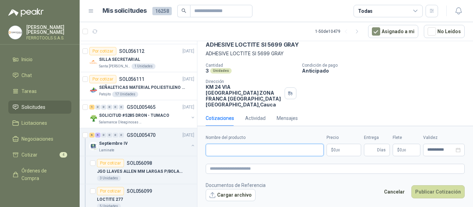
click at [259, 151] on input "Nombre del producto" at bounding box center [265, 150] width 118 height 12
paste input "**********"
type input "**********"
click at [263, 173] on textarea at bounding box center [335, 169] width 259 height 10
paste textarea "**********"
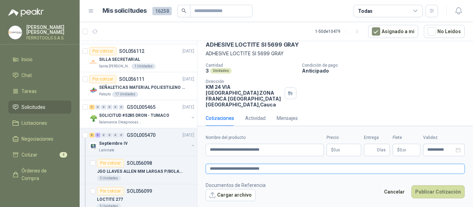
type textarea "**********"
click at [337, 153] on body "HERNAN RUALES FERROTOOLS S.A.S. Inicio Chat Tareas Solicitudes Licitaciones Neg…" at bounding box center [236, 103] width 473 height 207
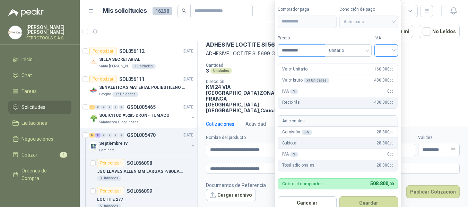
type input "*********"
click at [384, 49] on input "search" at bounding box center [385, 50] width 15 height 10
click at [385, 64] on div "19%" at bounding box center [387, 65] width 13 height 8
click at [369, 202] on button "Guardar" at bounding box center [370, 203] width 60 height 13
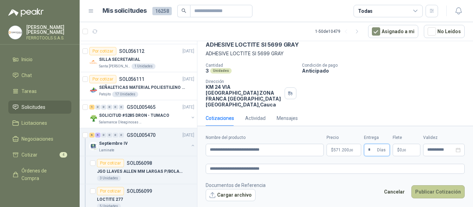
type input "*"
click at [435, 194] on button "Publicar Cotización" at bounding box center [437, 192] width 53 height 13
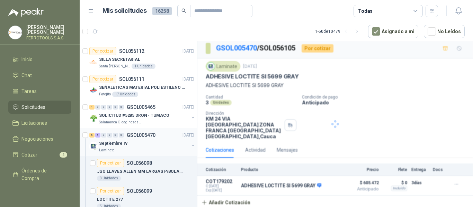
scroll to position [0, 0]
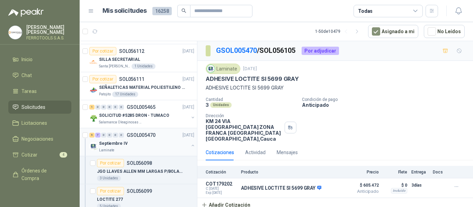
click at [159, 145] on div "Septiembre IV" at bounding box center [144, 144] width 90 height 8
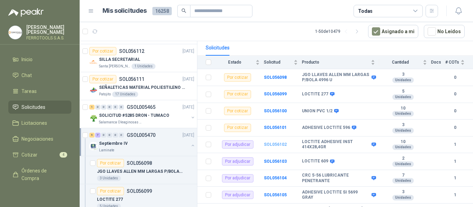
scroll to position [104, 0]
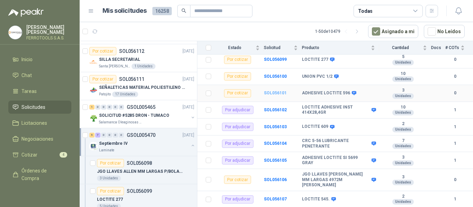
click at [279, 93] on b "SOL056101" at bounding box center [275, 93] width 23 height 5
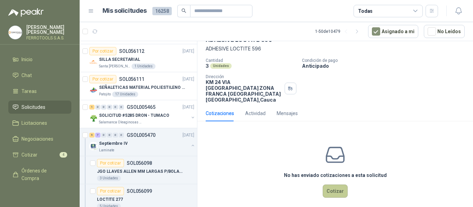
click at [336, 185] on button "Cotizar" at bounding box center [335, 191] width 25 height 13
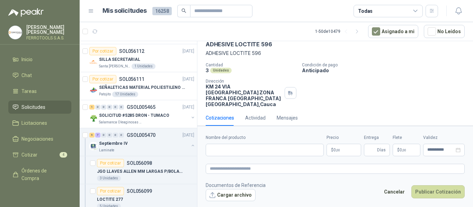
scroll to position [34, 0]
click at [239, 152] on input "Nombre del producto" at bounding box center [265, 150] width 118 height 12
paste input "**********"
type input "**********"
click at [245, 170] on textarea at bounding box center [335, 169] width 259 height 10
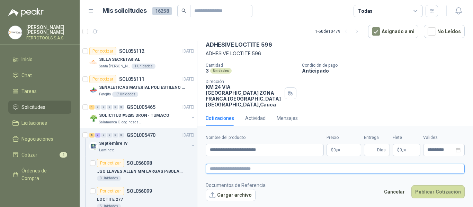
paste textarea "**********"
type textarea "**********"
click at [338, 149] on body "HERNAN RUALES FERROTOOLS S.A.S. Inicio Chat Tareas Solicitudes Licitaciones Neg…" at bounding box center [236, 103] width 473 height 207
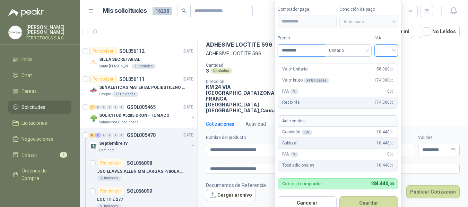
type input "********"
click at [388, 48] on input "search" at bounding box center [385, 50] width 15 height 10
click at [387, 65] on div "19%" at bounding box center [387, 65] width 13 height 8
click at [367, 201] on button "Guardar" at bounding box center [370, 203] width 60 height 13
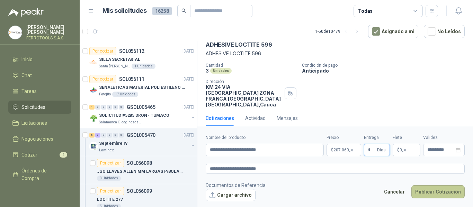
type input "*"
click at [438, 190] on button "Publicar Cotización" at bounding box center [437, 192] width 53 height 13
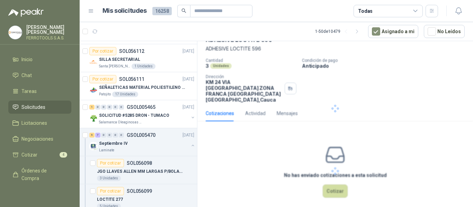
scroll to position [0, 0]
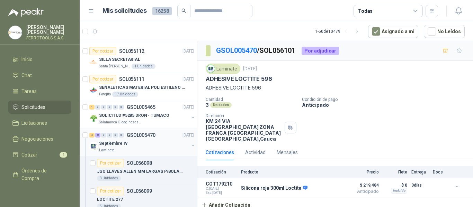
click at [167, 143] on div "Septiembre IV" at bounding box center [144, 144] width 90 height 8
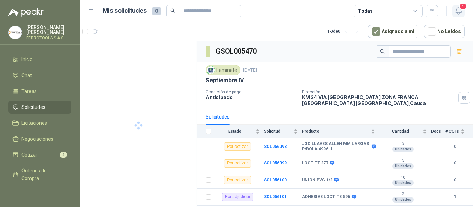
click at [459, 12] on icon "button" at bounding box center [458, 11] width 9 height 9
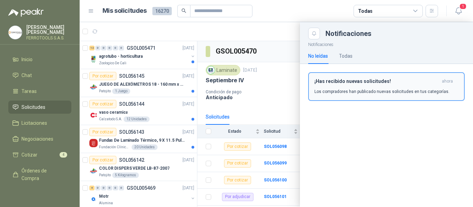
click at [346, 83] on h3 "¡Has recibido nuevas solicitudes!" at bounding box center [377, 82] width 125 height 6
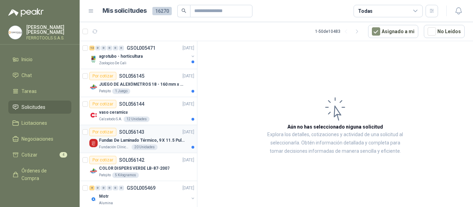
click at [152, 139] on p "Fundas De Laminado Térmico, 9 X 11.5 Pulgadas" at bounding box center [142, 141] width 86 height 7
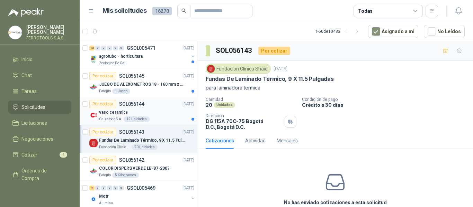
click at [136, 110] on div "vaso ceramica" at bounding box center [146, 112] width 95 height 8
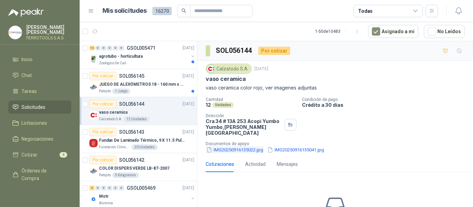
click at [243, 147] on button "IMG20250916135022.jpg" at bounding box center [235, 150] width 58 height 7
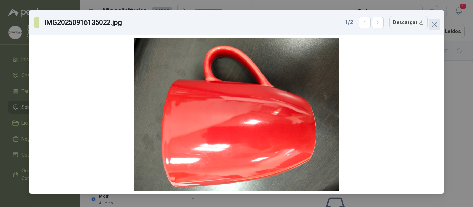
click at [436, 25] on icon "close" at bounding box center [435, 25] width 6 height 6
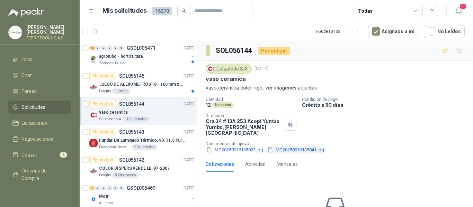
click at [298, 147] on button "IMG20250916135041.jpg" at bounding box center [296, 150] width 58 height 7
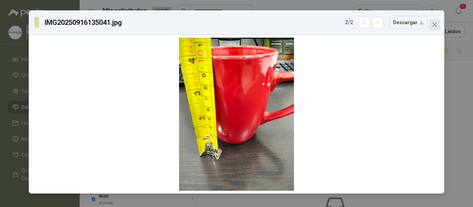
click at [434, 24] on icon "close" at bounding box center [435, 25] width 4 height 4
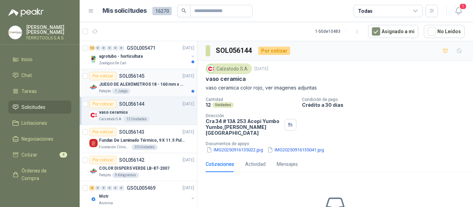
click at [139, 89] on div "Patojito 1 Juego" at bounding box center [146, 92] width 95 height 6
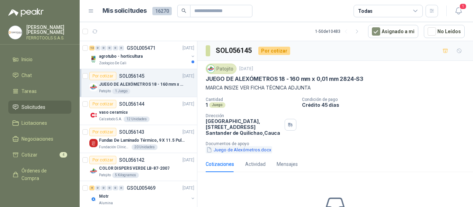
click at [245, 150] on button "Juego de Alexómetros.docx" at bounding box center [239, 150] width 67 height 7
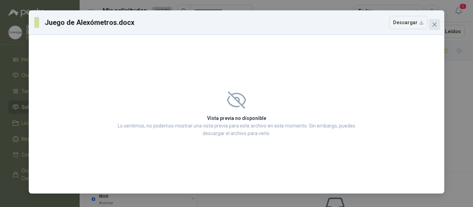
click at [439, 24] on span "Close" at bounding box center [434, 25] width 11 height 6
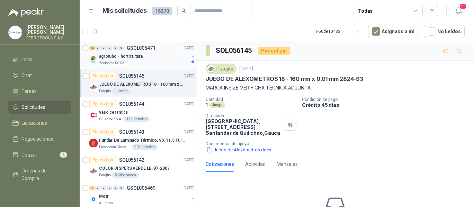
click at [118, 52] on div "12 0 0 0 0 0 GSOL005471 [DATE]" at bounding box center [142, 48] width 106 height 8
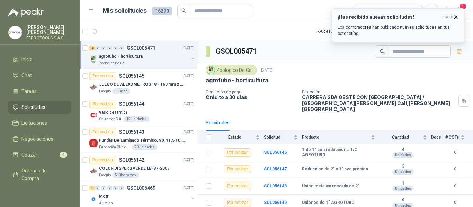
click at [409, 30] on p "Los compradores han publicado nuevas solicitudes en tus categorías." at bounding box center [398, 30] width 121 height 12
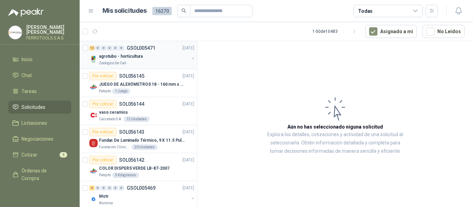
click at [162, 54] on div "agrotubo - horticultura" at bounding box center [144, 56] width 90 height 8
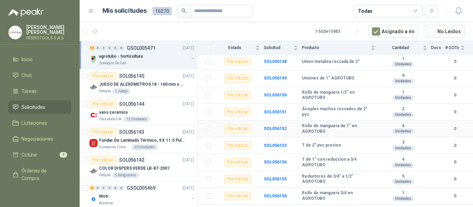
scroll to position [131, 0]
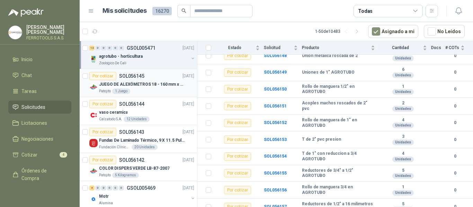
click at [133, 84] on p "JUEGO DE ALEXÓMETROS 18 - 160 mm x 0,01 mm 2824-S3" at bounding box center [142, 84] width 86 height 7
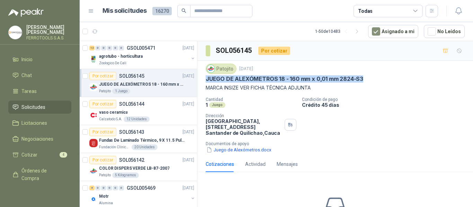
drag, startPoint x: 206, startPoint y: 79, endPoint x: 368, endPoint y: 82, distance: 162.1
click at [368, 82] on div "JUEGO DE ALEXÓMETROS 18 - 160 mm x 0,01 mm 2824-S3" at bounding box center [335, 79] width 259 height 7
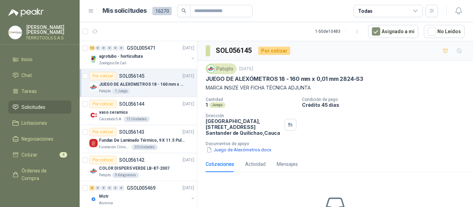
click at [256, 154] on div "Patojito [DATE] JUEGO DE ALEXÓMETROS 18 - 160 mm x 0,01 mm 2824-S3 MARCA INSIZE…" at bounding box center [335, 109] width 276 height 96
click at [262, 150] on button "Juego de Alexómetros.docx" at bounding box center [239, 150] width 67 height 7
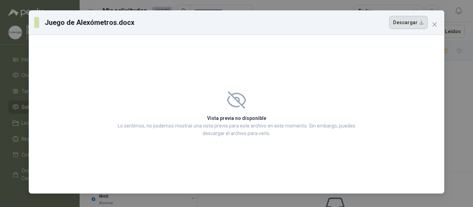
click at [410, 28] on button "Descargar" at bounding box center [408, 22] width 38 height 13
click at [434, 25] on icon "close" at bounding box center [435, 25] width 4 height 4
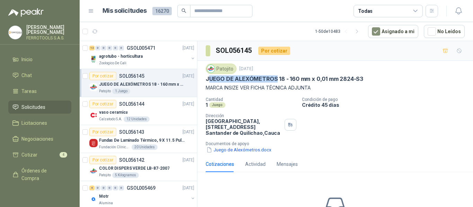
drag, startPoint x: 208, startPoint y: 81, endPoint x: 275, endPoint y: 78, distance: 66.6
click at [275, 78] on p "JUEGO DE ALEXÓMETROS 18 - 160 mm x 0,01 mm 2824-S3" at bounding box center [285, 79] width 158 height 7
copy p "UEGO DE ALEXÓMETROS"
click at [147, 110] on div "vaso ceramica" at bounding box center [146, 112] width 95 height 8
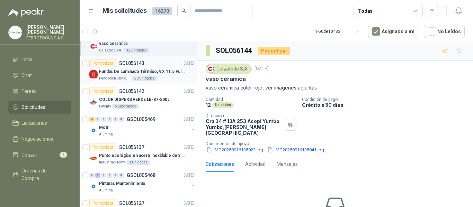
scroll to position [69, 0]
click at [168, 127] on div "Motr" at bounding box center [144, 127] width 90 height 8
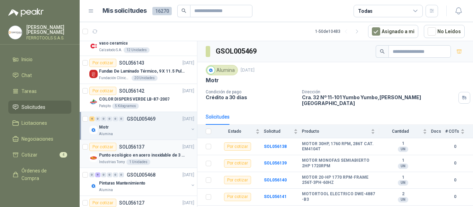
click at [165, 157] on p "Punto ecológico en acero inoxidable de 3 puestos, con capacidad para 121L cada …" at bounding box center [142, 155] width 86 height 7
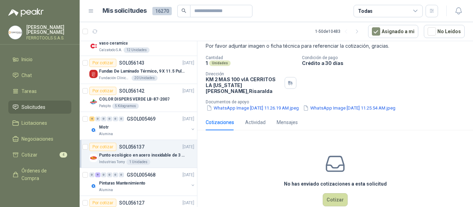
scroll to position [51, 0]
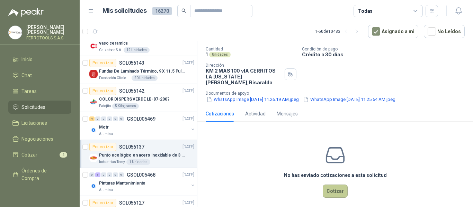
click at [338, 186] on button "Cotizar" at bounding box center [335, 191] width 25 height 13
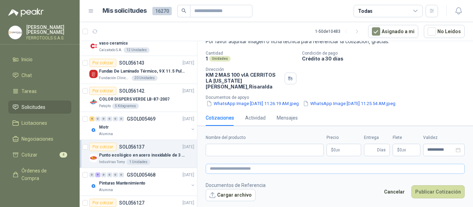
scroll to position [46, 0]
click at [266, 151] on input "Nombre del producto" at bounding box center [265, 150] width 118 height 12
paste input "**********"
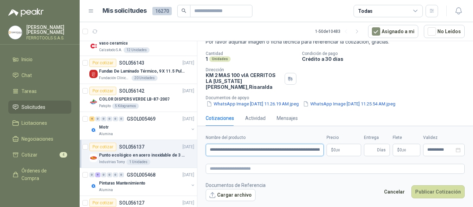
scroll to position [0, 50]
type input "**********"
click at [268, 169] on textarea at bounding box center [335, 169] width 259 height 10
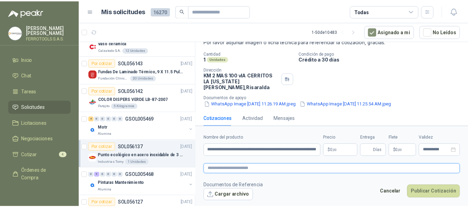
scroll to position [0, 0]
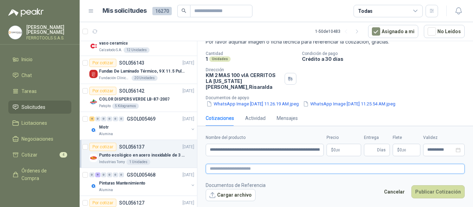
paste textarea "**********"
type textarea "**********"
click at [344, 148] on p "$ 0 ,00" at bounding box center [344, 150] width 35 height 12
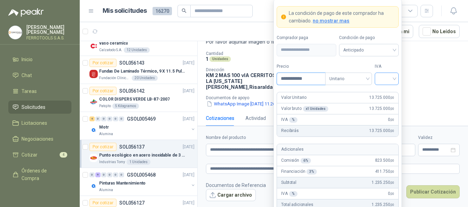
type input "**********"
click at [380, 77] on input "search" at bounding box center [387, 78] width 16 height 10
click at [381, 87] on div "19 5 19% 5% 0%" at bounding box center [386, 104] width 24 height 36
click at [382, 92] on div "19%" at bounding box center [386, 93] width 13 height 8
click at [390, 65] on label "IVA" at bounding box center [386, 66] width 24 height 7
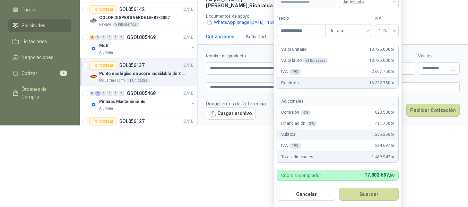
scroll to position [97, 0]
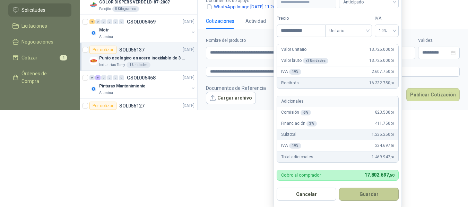
click at [374, 195] on button "Guardar" at bounding box center [369, 194] width 60 height 13
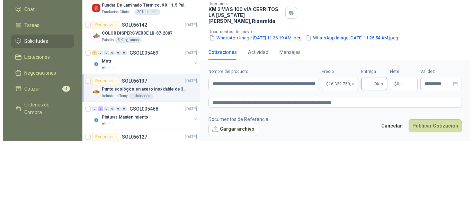
scroll to position [0, 0]
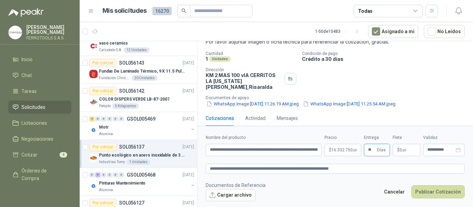
type input "**"
click at [358, 185] on footer "Documentos de Referencia Cargar archivo Cancelar Publicar Cotización" at bounding box center [335, 192] width 259 height 20
click at [373, 169] on textarea "**********" at bounding box center [335, 169] width 259 height 10
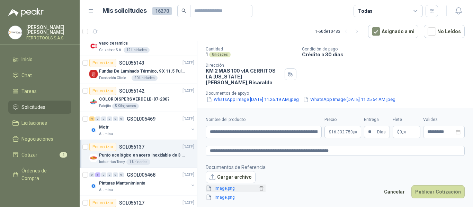
click at [232, 187] on link "image.png" at bounding box center [235, 189] width 46 height 7
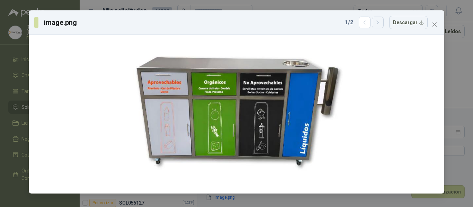
click at [380, 23] on icon "button" at bounding box center [378, 23] width 6 height 6
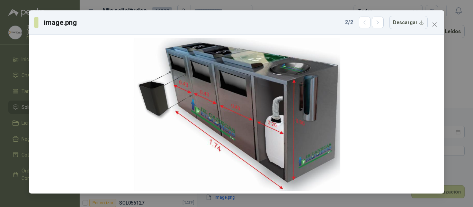
click at [432, 25] on span "Close" at bounding box center [434, 25] width 11 height 6
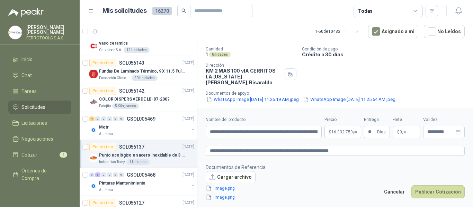
click at [306, 174] on footer "Documentos de Referencia Cargar archivo image.png image.png Cancelar Publicar C…" at bounding box center [335, 183] width 259 height 38
click at [433, 192] on button "Publicar Cotización" at bounding box center [437, 192] width 53 height 13
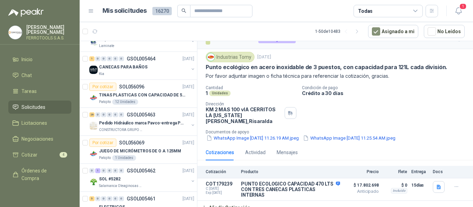
scroll to position [450, 0]
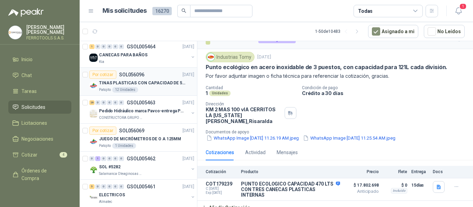
click at [151, 79] on div "TINAS PLASTICAS CON CAPACIDAD DE 50 KG" at bounding box center [146, 83] width 95 height 8
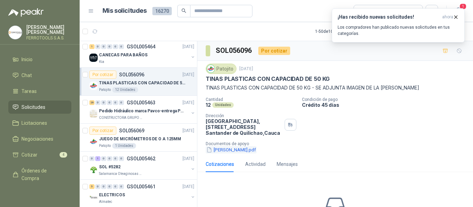
click at [228, 151] on button "Tina.pdf" at bounding box center [231, 150] width 51 height 7
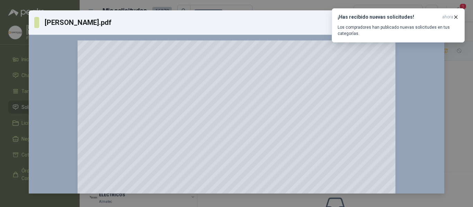
click at [398, 43] on div "¡Has recibido nuevas solicitudes! ahora Los compradores han publicado nuevas so…" at bounding box center [398, 25] width 133 height 34
click at [454, 17] on icon "button" at bounding box center [456, 17] width 6 height 6
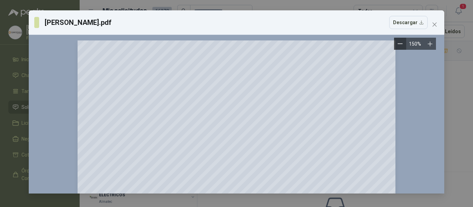
click at [400, 45] on icon "Zoom out" at bounding box center [400, 43] width 5 height 5
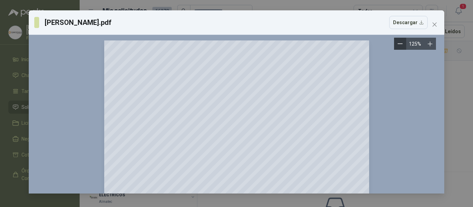
click at [400, 45] on icon "Zoom out" at bounding box center [400, 43] width 5 height 5
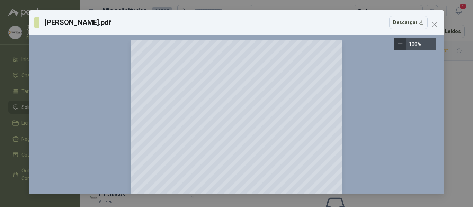
click at [400, 45] on icon "Zoom out" at bounding box center [400, 43] width 5 height 5
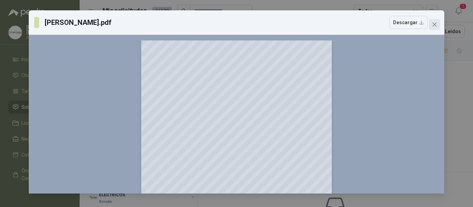
click at [434, 27] on button "Close" at bounding box center [434, 24] width 11 height 11
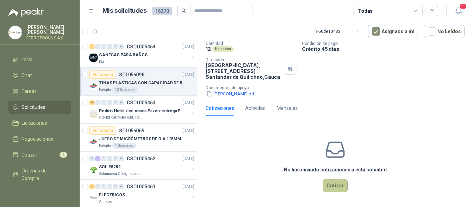
click at [323, 186] on button "Cotizar" at bounding box center [335, 185] width 25 height 13
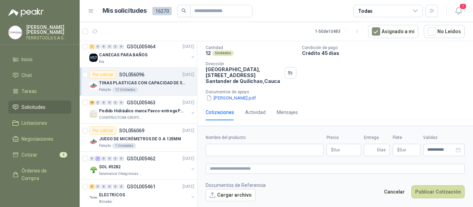
scroll to position [52, 0]
click at [270, 148] on input "Nombre del producto" at bounding box center [265, 150] width 118 height 12
paste input "**********"
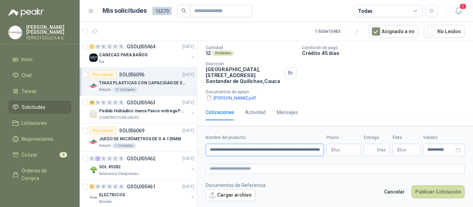
scroll to position [0, 33]
type input "**********"
click at [274, 167] on textarea at bounding box center [335, 169] width 259 height 10
paste textarea "**********"
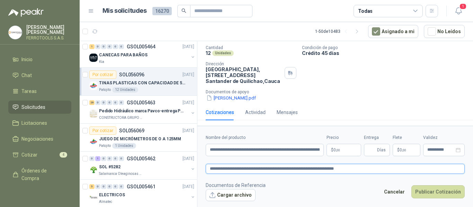
type textarea "**********"
click at [340, 151] on span ",00" at bounding box center [338, 151] width 4 height 4
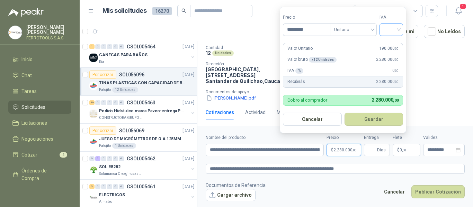
type input "*********"
click at [395, 32] on input "search" at bounding box center [391, 29] width 15 height 10
click at [390, 42] on div "19%" at bounding box center [393, 44] width 13 height 8
click at [379, 116] on button "Guardar" at bounding box center [375, 119] width 60 height 13
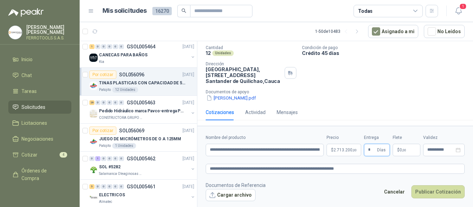
type input "*"
click at [357, 169] on textarea "**********" at bounding box center [335, 169] width 259 height 10
click at [359, 168] on textarea "**********" at bounding box center [335, 169] width 259 height 10
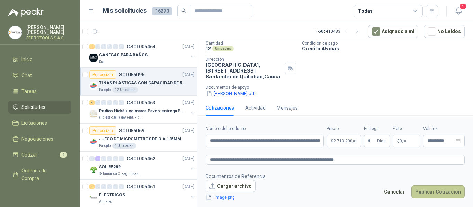
click at [429, 194] on button "Publicar Cotización" at bounding box center [437, 192] width 53 height 13
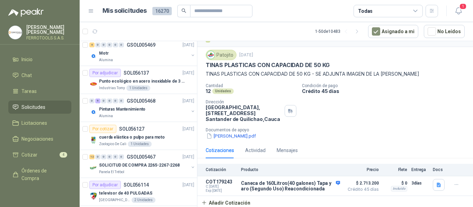
scroll to position [139, 0]
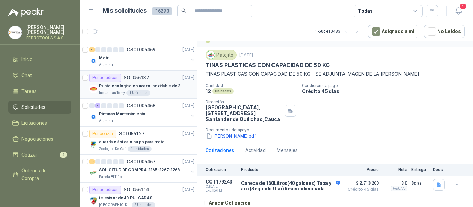
click at [145, 87] on p "Punto ecológico en acero inoxidable de 3 puestos, con capacidad para 121L cada …" at bounding box center [142, 86] width 86 height 7
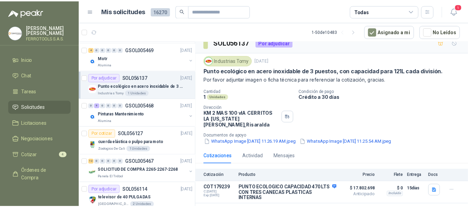
scroll to position [12, 0]
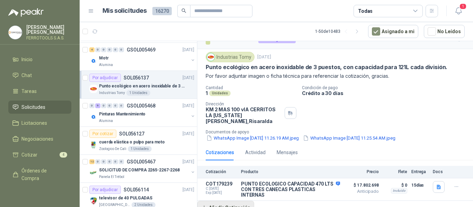
click at [240, 203] on button "Añadir Cotización" at bounding box center [225, 208] width 57 height 14
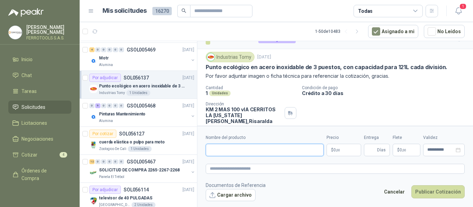
click at [257, 152] on input "Nombre del producto" at bounding box center [265, 150] width 118 height 12
paste input "**********"
type input "**********"
click at [261, 172] on textarea at bounding box center [335, 169] width 259 height 10
paste textarea "**********"
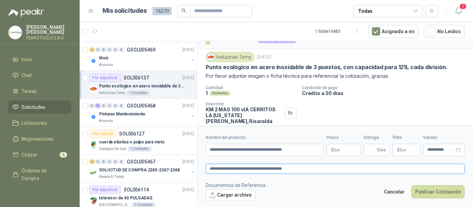
type textarea "**********"
click at [340, 149] on span ",00" at bounding box center [338, 151] width 4 height 4
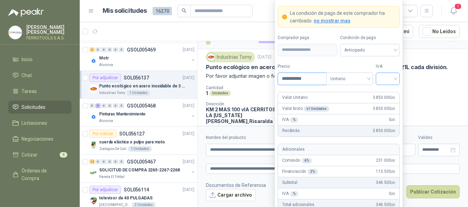
type input "**********"
click at [383, 76] on input "search" at bounding box center [388, 78] width 16 height 10
click at [379, 92] on div "19%" at bounding box center [387, 93] width 21 height 11
drag, startPoint x: 388, startPoint y: 66, endPoint x: 380, endPoint y: 86, distance: 21.5
click at [388, 66] on label "IVA" at bounding box center [387, 66] width 24 height 7
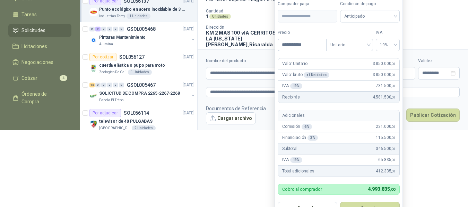
scroll to position [92, 0]
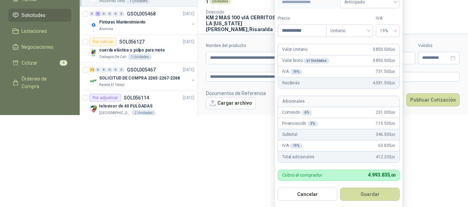
click at [376, 196] on button "Guardar" at bounding box center [370, 194] width 60 height 13
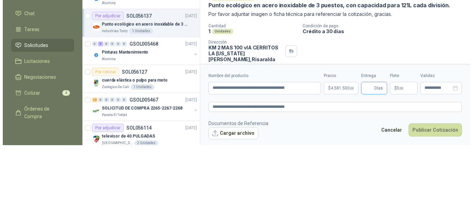
scroll to position [0, 0]
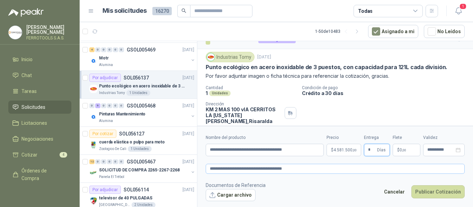
type input "*"
click at [325, 170] on textarea "**********" at bounding box center [335, 169] width 259 height 10
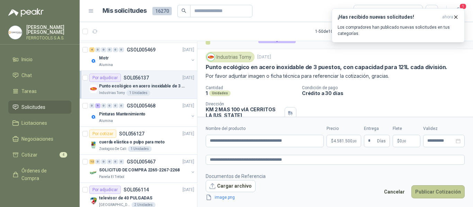
click at [429, 192] on button "Publicar Cotización" at bounding box center [437, 192] width 53 height 13
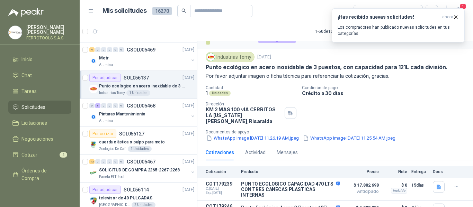
scroll to position [32, 0]
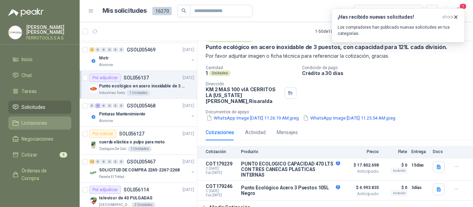
click at [26, 122] on span "Licitaciones" at bounding box center [34, 124] width 26 height 8
click at [28, 105] on span "Solicitudes" at bounding box center [33, 108] width 24 height 8
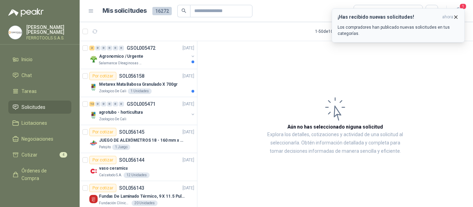
click at [402, 27] on p "Los compradores han publicado nuevas solicitudes en tus categorías." at bounding box center [398, 30] width 121 height 12
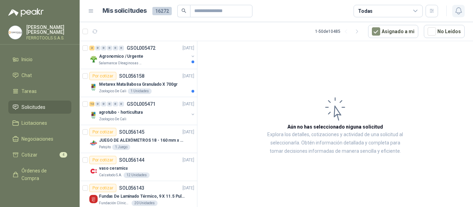
click at [458, 13] on icon "button" at bounding box center [458, 11] width 9 height 9
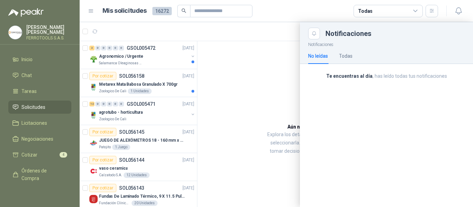
click at [243, 63] on div at bounding box center [276, 114] width 393 height 185
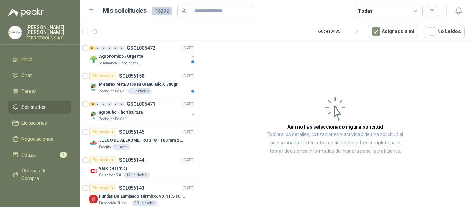
click at [133, 53] on p "Agronomico / Urgente" at bounding box center [121, 56] width 44 height 7
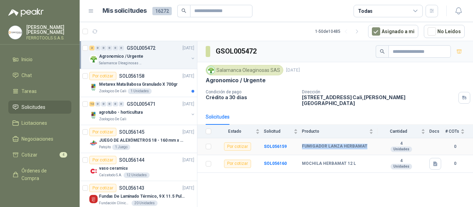
drag, startPoint x: 299, startPoint y: 141, endPoint x: 365, endPoint y: 142, distance: 66.2
click at [365, 142] on tr "Por cotizar SOL056159 FUMIGADOR LANZA HERBAMAT 4 Unidades 0" at bounding box center [335, 147] width 276 height 17
copy tr "FUMIGADOR LANZA HERBAMAT"
click at [435, 162] on icon "button" at bounding box center [435, 164] width 4 height 5
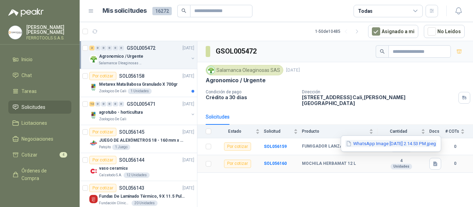
click at [415, 143] on button "WhatsApp Image 2025-09-16 at 2.14.53 PM.jpeg" at bounding box center [390, 143] width 91 height 7
click at [329, 192] on div "GSOL005472 Salamanca Oleaginosas SAS 16 sept, 2025 Agronomico / Urgente Condici…" at bounding box center [335, 125] width 276 height 169
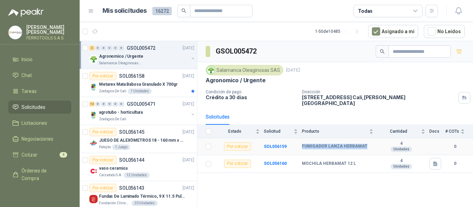
drag, startPoint x: 302, startPoint y: 142, endPoint x: 370, endPoint y: 142, distance: 68.2
click at [370, 144] on div "FUMIGADOR LANZA HERBAMAT" at bounding box center [337, 147] width 71 height 6
copy b "FUMIGADOR LANZA HERBAMAT"
click at [274, 144] on b "SOL056159" at bounding box center [275, 146] width 23 height 5
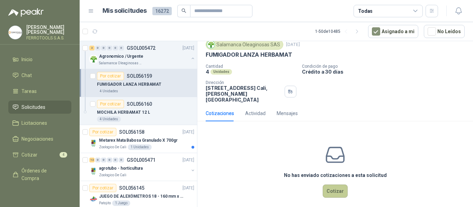
click at [336, 187] on button "Cotizar" at bounding box center [335, 191] width 25 height 13
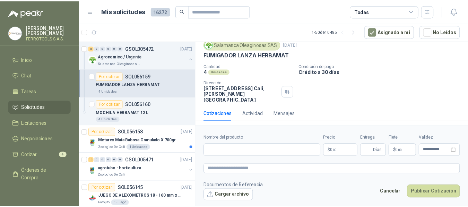
scroll to position [19, 0]
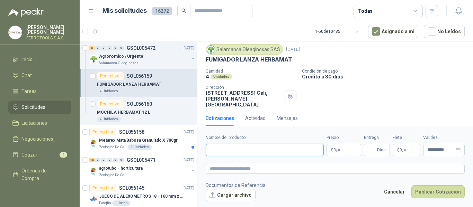
click at [266, 144] on input "Nombre del producto" at bounding box center [265, 150] width 118 height 12
paste input "**********"
type input "**********"
click at [266, 170] on textarea at bounding box center [335, 169] width 259 height 10
paste textarea "**********"
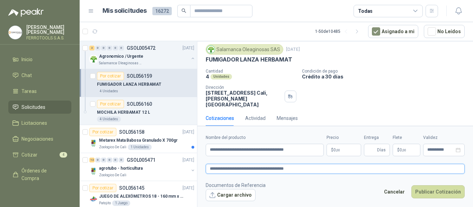
type textarea "**********"
click at [336, 153] on body "HERNAN RUALES FERROTOOLS S.A.S. Inicio Chat Tareas Solicitudes Licitaciones Neg…" at bounding box center [236, 103] width 473 height 207
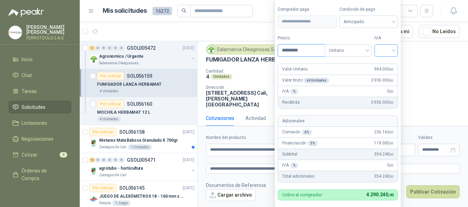
type input "*********"
click at [384, 53] on input "search" at bounding box center [385, 50] width 15 height 10
click at [384, 65] on div "19%" at bounding box center [387, 65] width 13 height 8
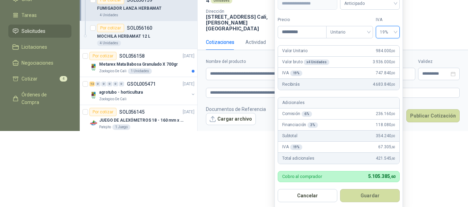
scroll to position [78, 0]
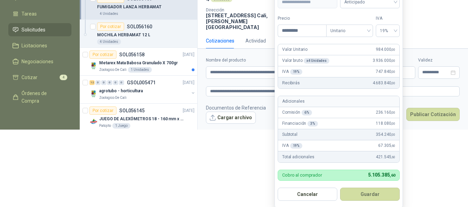
click at [366, 193] on button "Guardar" at bounding box center [370, 194] width 60 height 13
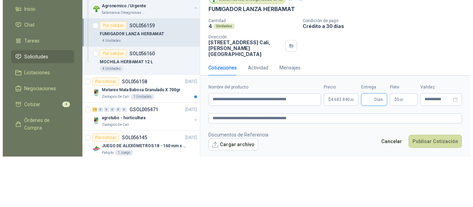
scroll to position [0, 0]
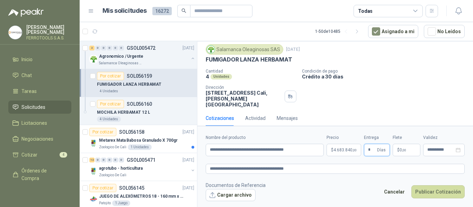
type input "*"
click at [324, 182] on footer "Documentos de Referencia Cargar archivo Cancelar Publicar Cotización" at bounding box center [335, 192] width 259 height 20
click at [329, 171] on textarea "**********" at bounding box center [335, 169] width 259 height 10
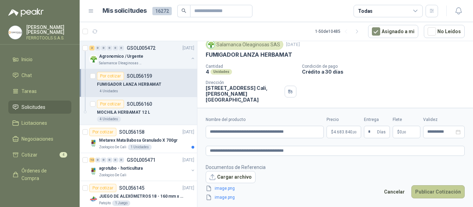
click at [436, 193] on button "Publicar Cotización" at bounding box center [437, 192] width 53 height 13
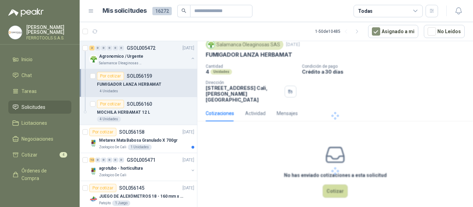
scroll to position [0, 0]
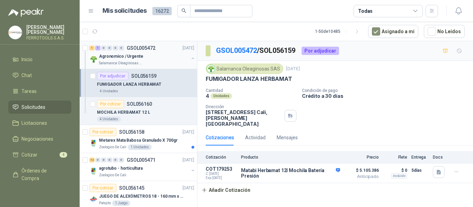
click at [153, 64] on div "Salamanca Oleaginosas SAS" at bounding box center [144, 64] width 90 height 6
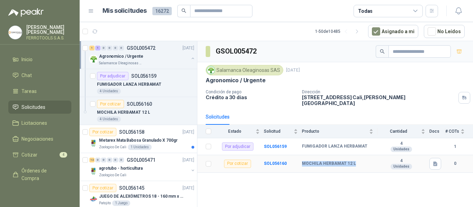
drag, startPoint x: 299, startPoint y: 160, endPoint x: 357, endPoint y: 160, distance: 57.8
click at [357, 160] on tr "Por cotizar SOL056160 MOCHILA HERBAMAT 12 L 4 Unidades 0" at bounding box center [335, 165] width 276 height 18
copy tr "MOCHILA HERBAMAT 12 L"
click at [435, 162] on icon "button" at bounding box center [435, 164] width 4 height 5
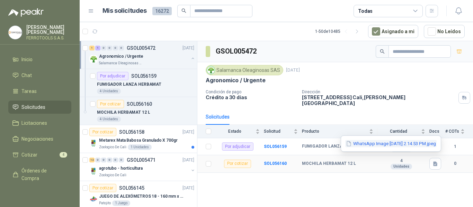
click at [406, 143] on button "WhatsApp Image 2025-09-16 at 2.14.53 PM.jpeg" at bounding box center [390, 143] width 91 height 7
click at [280, 178] on div "GSOL005472 Salamanca Oleaginosas SAS 16 sept, 2025 Agronomico / Urgente Condici…" at bounding box center [335, 125] width 276 height 169
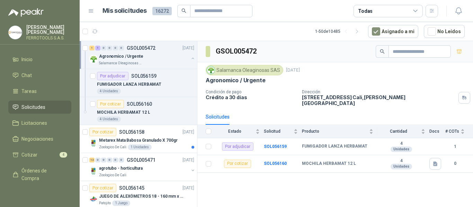
click at [190, 56] on button "button" at bounding box center [193, 59] width 6 height 6
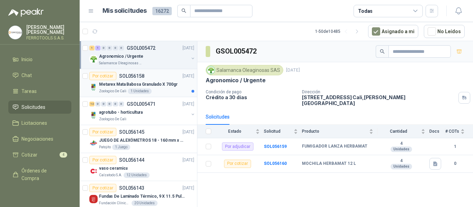
click at [166, 85] on p "Metarex Mata Babosa Granulado X 700gr" at bounding box center [138, 84] width 79 height 7
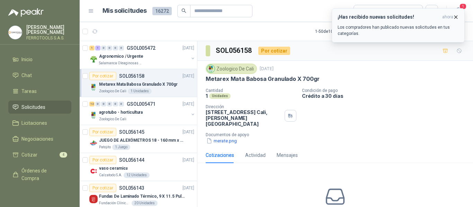
click at [421, 20] on div "¡Has recibido nuevas solicitudes! ahora Los compradores han publicado nuevas so…" at bounding box center [398, 25] width 121 height 23
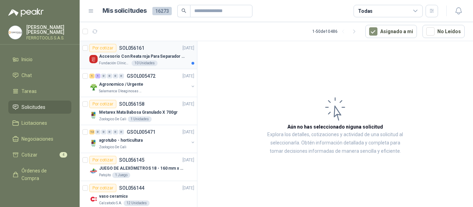
click at [169, 63] on div "Fundación Clínica Shaio 10 Unidades" at bounding box center [146, 64] width 95 height 6
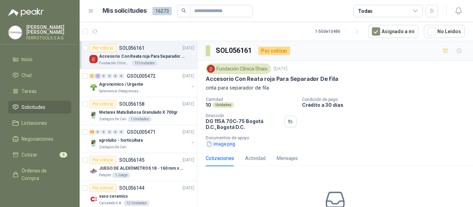
click at [216, 146] on button "image.png" at bounding box center [221, 144] width 30 height 7
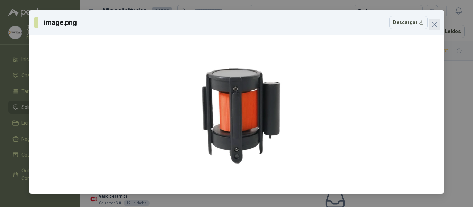
click at [433, 24] on icon "close" at bounding box center [435, 25] width 6 height 6
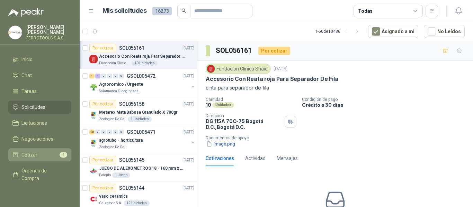
click at [26, 152] on span "Cotizar" at bounding box center [29, 155] width 16 height 8
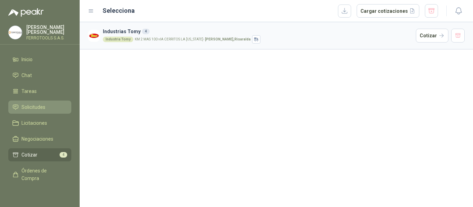
click at [38, 107] on span "Solicitudes" at bounding box center [33, 108] width 24 height 8
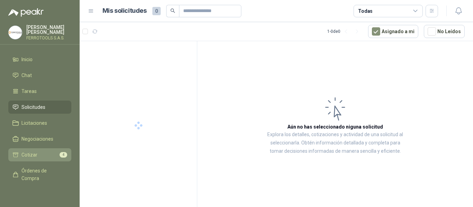
click at [39, 153] on li "Cotizar 4" at bounding box center [39, 155] width 55 height 8
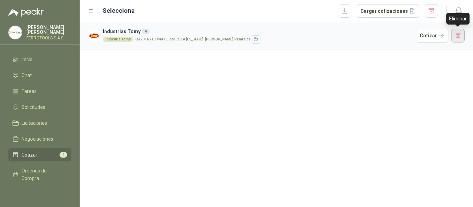
click at [459, 34] on button "button" at bounding box center [458, 36] width 14 height 14
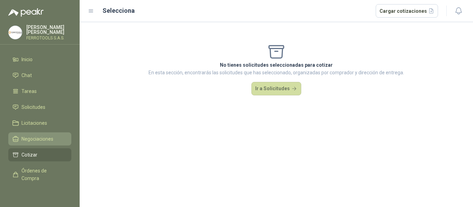
click at [32, 143] on link "Negociaciones" at bounding box center [39, 139] width 63 height 13
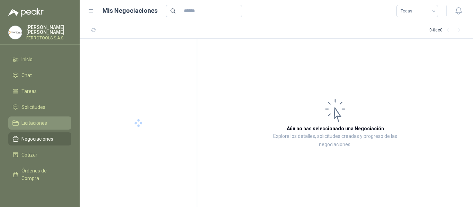
click at [37, 120] on span "Licitaciones" at bounding box center [34, 124] width 26 height 8
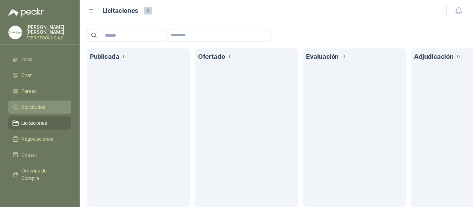
click at [44, 109] on span "Solicitudes" at bounding box center [33, 108] width 24 height 8
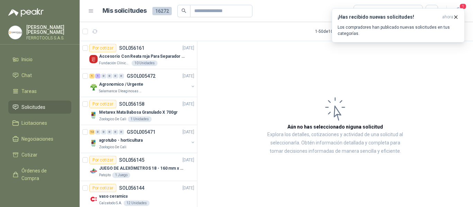
click at [36, 117] on link "Licitaciones" at bounding box center [39, 123] width 63 height 13
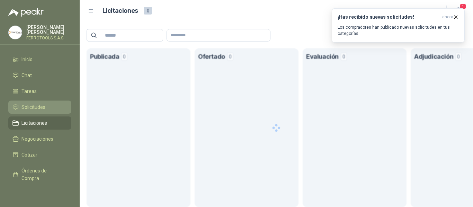
click at [38, 105] on span "Solicitudes" at bounding box center [33, 108] width 24 height 8
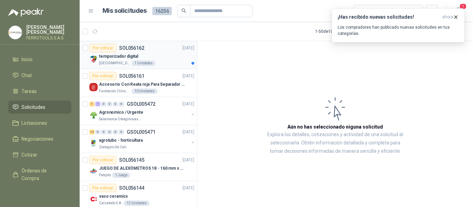
click at [150, 53] on div "temporizador digital" at bounding box center [146, 56] width 95 height 8
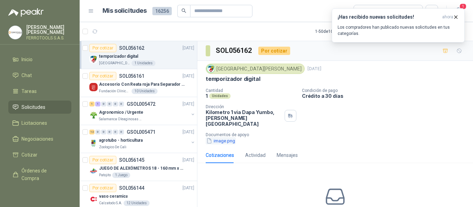
click at [217, 138] on button "image.png" at bounding box center [221, 141] width 30 height 7
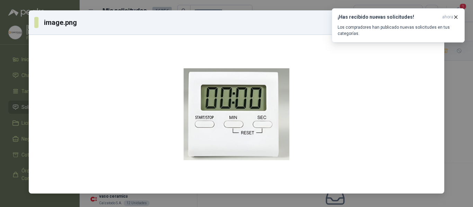
click at [454, 98] on div "image.png Descargar" at bounding box center [236, 103] width 473 height 207
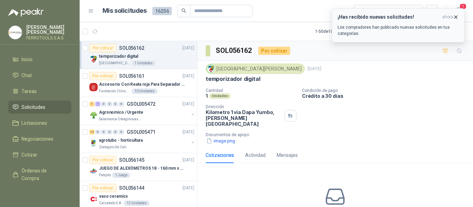
click at [455, 17] on icon "button" at bounding box center [456, 17] width 6 height 6
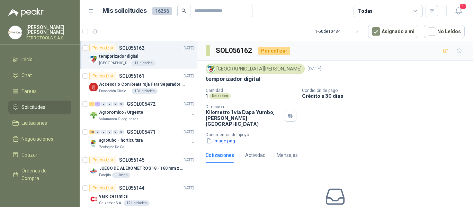
click at [461, 11] on icon "button" at bounding box center [458, 11] width 6 height 7
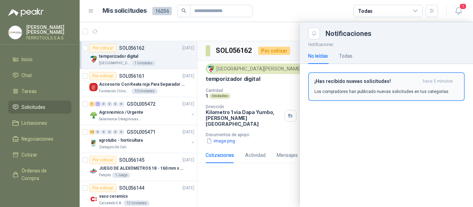
click at [399, 86] on div "¡Has recibido nuevas solicitudes! hace 5 minutos Los compradores han publicado …" at bounding box center [387, 87] width 144 height 16
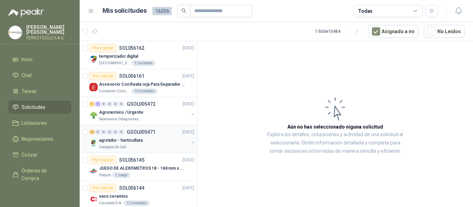
click at [107, 141] on p "agrotubo - horticultura" at bounding box center [121, 141] width 44 height 7
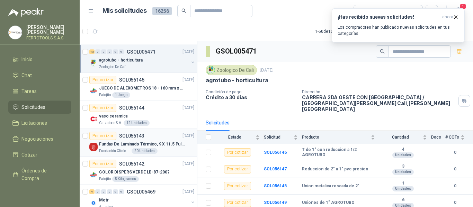
scroll to position [69, 0]
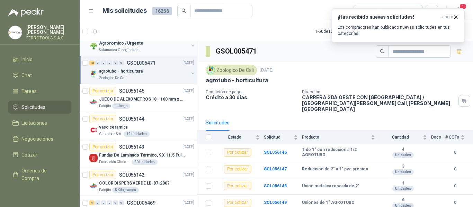
click at [162, 46] on div "Agronomico / Urgente" at bounding box center [144, 43] width 90 height 8
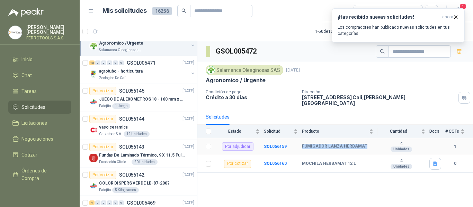
drag, startPoint x: 301, startPoint y: 141, endPoint x: 365, endPoint y: 142, distance: 63.7
click at [365, 142] on tr "Por adjudicar SOL056159 FUMIGADOR LANZA HERBAMAT 4 Unidades 1" at bounding box center [335, 147] width 276 height 17
copy tr "FUMIGADOR LANZA HERBAMAT"
drag, startPoint x: 302, startPoint y: 159, endPoint x: 356, endPoint y: 161, distance: 53.4
click at [356, 161] on div "MOCHILA HERBAMAT 12 L" at bounding box center [337, 164] width 71 height 6
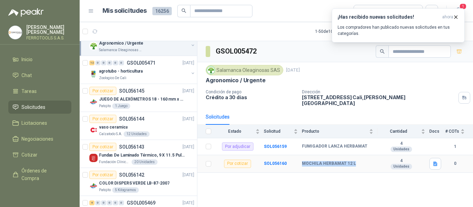
copy b "MOCHILA HERBAMAT 12 L"
click at [281, 144] on td "SOL056159" at bounding box center [283, 147] width 38 height 17
click at [279, 144] on b "SOL056159" at bounding box center [275, 146] width 23 height 5
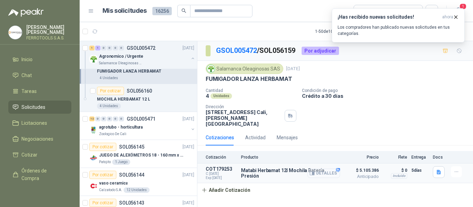
click at [318, 169] on button "Detalles" at bounding box center [324, 173] width 33 height 9
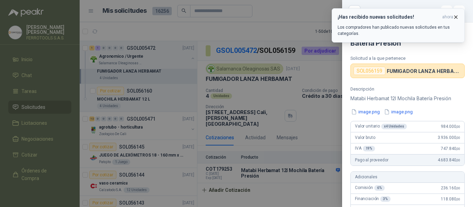
click at [455, 16] on icon "button" at bounding box center [456, 17] width 6 height 6
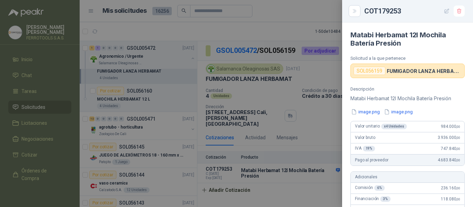
click at [449, 13] on icon "button" at bounding box center [447, 11] width 6 height 6
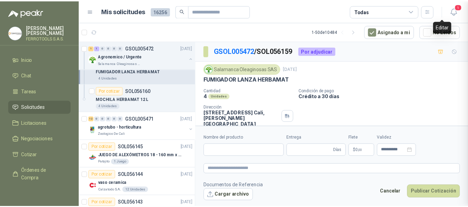
scroll to position [269, 0]
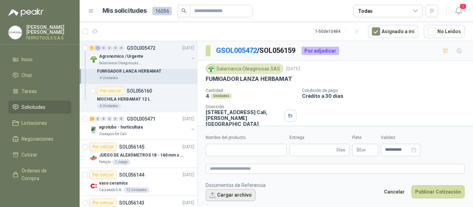
type input "**********"
type input "*"
type textarea "**********"
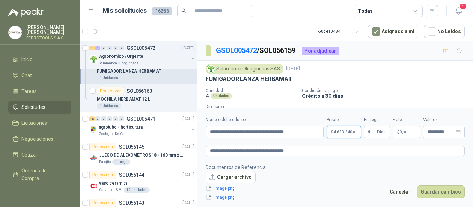
click at [342, 131] on span "4.683.840 ,00" at bounding box center [345, 132] width 23 height 4
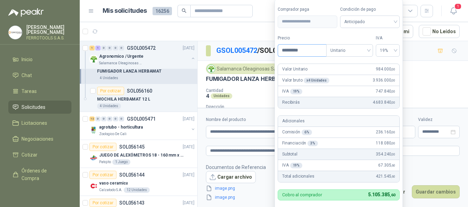
click at [289, 51] on input "*********" at bounding box center [302, 51] width 48 height 12
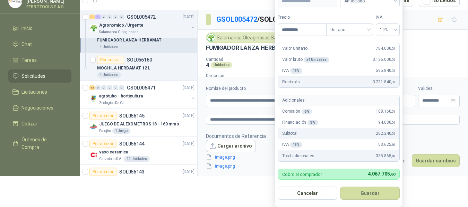
scroll to position [34, 0]
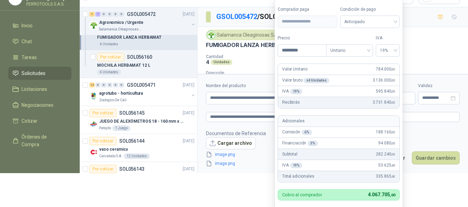
type input "*********"
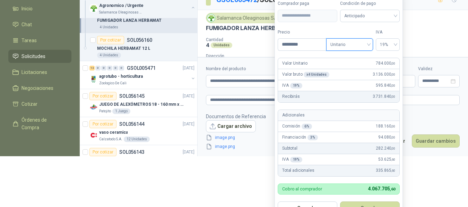
scroll to position [56, 0]
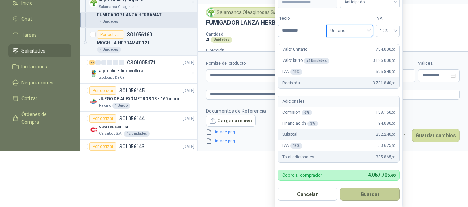
click at [373, 193] on button "Guardar" at bounding box center [370, 194] width 60 height 13
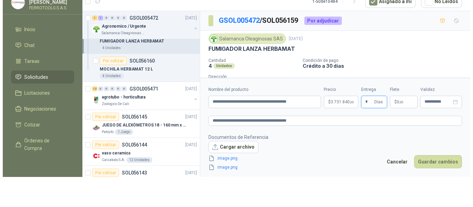
scroll to position [0, 0]
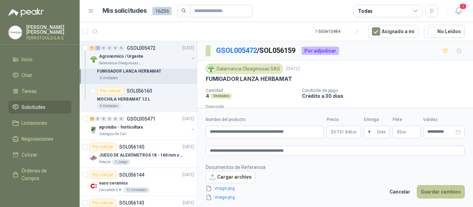
click at [439, 191] on button "Guardar cambios" at bounding box center [441, 192] width 48 height 13
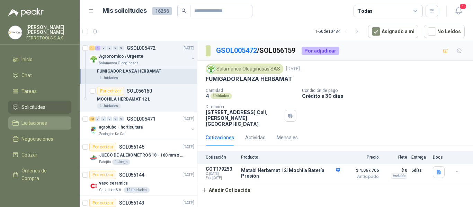
click at [21, 120] on span "Licitaciones" at bounding box center [34, 124] width 26 height 8
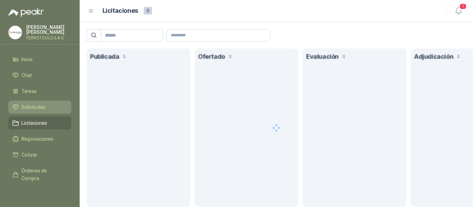
click at [29, 108] on span "Solicitudes" at bounding box center [33, 108] width 24 height 8
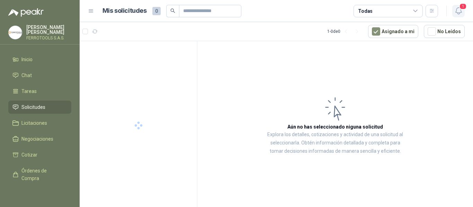
click at [461, 9] on span "1" at bounding box center [463, 6] width 8 height 7
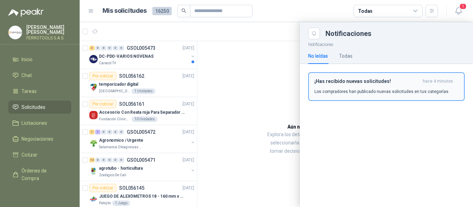
click at [403, 88] on div "¡Has recibido nuevas solicitudes! hace 4 minutos Los compradores han publicado …" at bounding box center [387, 87] width 144 height 16
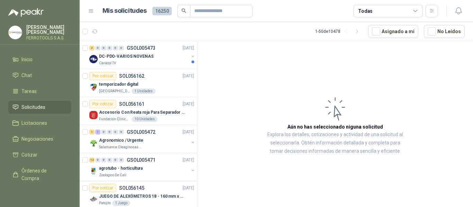
click at [141, 61] on div "Caracol TV" at bounding box center [144, 64] width 90 height 6
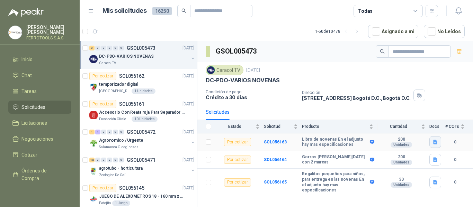
click at [437, 142] on icon "button" at bounding box center [435, 142] width 4 height 5
click at [421, 124] on button "VARIOS NOVENAS.docx" at bounding box center [408, 127] width 57 height 7
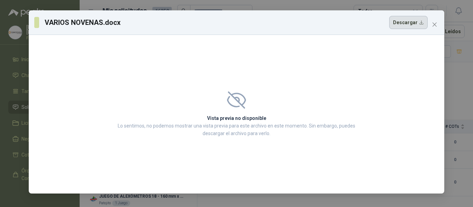
click at [410, 23] on button "Descargar" at bounding box center [408, 22] width 38 height 13
click at [433, 25] on icon "close" at bounding box center [435, 25] width 6 height 6
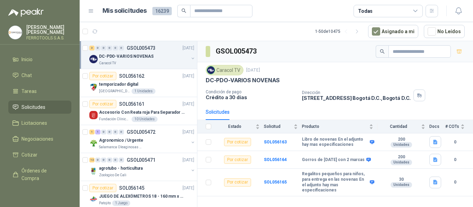
click at [224, 32] on article "1 - 50 de 10475 Asignado a mi No Leídos" at bounding box center [276, 31] width 393 height 19
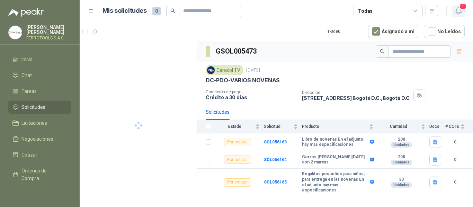
click at [458, 8] on icon "button" at bounding box center [458, 11] width 9 height 9
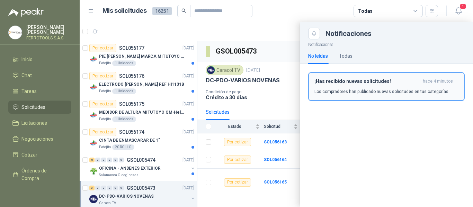
click at [365, 89] on p "Los compradores han publicado nuevas solicitudes en tus categorías." at bounding box center [382, 92] width 135 height 6
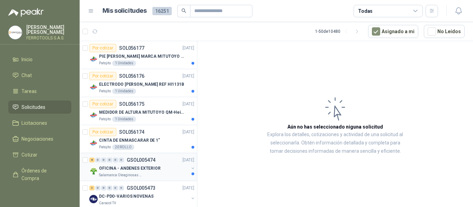
click at [152, 172] on p "OFICINA - ANDENES EXTERIOR" at bounding box center [130, 169] width 62 height 7
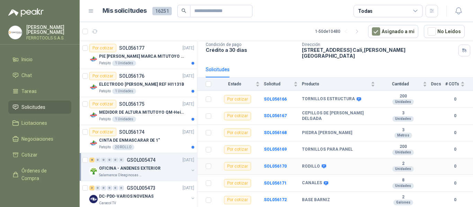
scroll to position [59, 0]
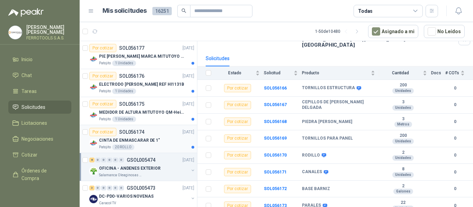
click at [157, 144] on div "CINTA DE ENMASCARAR DE 1"" at bounding box center [146, 140] width 95 height 8
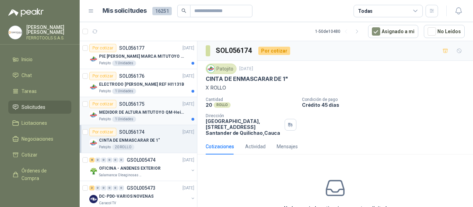
click at [158, 118] on div "Patojito 1 Unidades" at bounding box center [146, 120] width 95 height 6
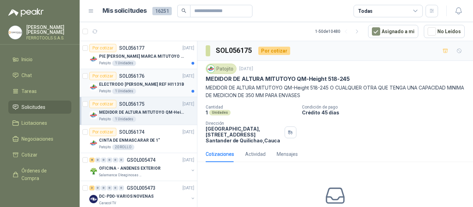
click at [165, 93] on div "Patojito 1 Unidades" at bounding box center [146, 92] width 95 height 6
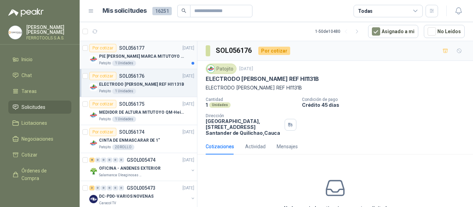
click at [167, 58] on p "PIE [PERSON_NAME] MARCA MITUTOYO REF [PHONE_NUMBER]" at bounding box center [142, 56] width 86 height 7
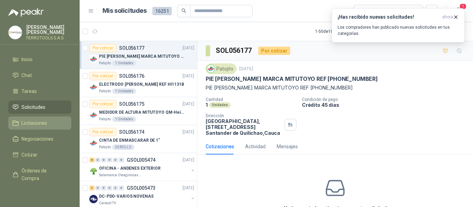
click at [32, 120] on span "Licitaciones" at bounding box center [34, 124] width 26 height 8
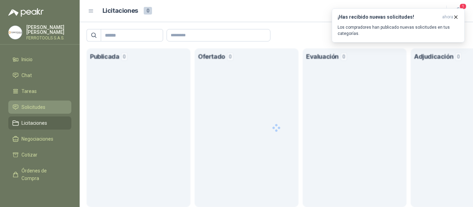
click at [36, 106] on span "Solicitudes" at bounding box center [33, 108] width 24 height 8
